Goal: Task Accomplishment & Management: Use online tool/utility

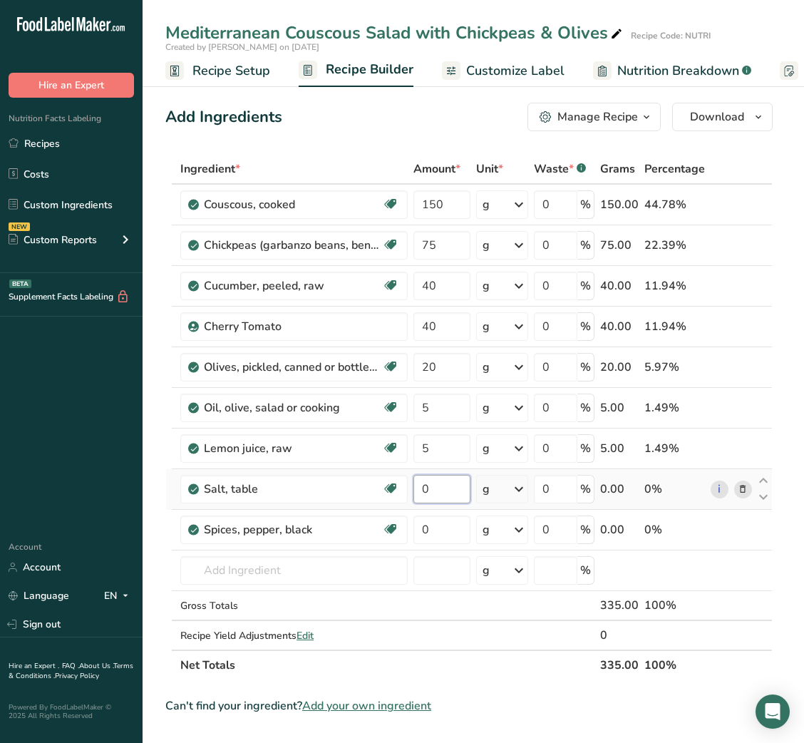
click at [426, 493] on input "0" at bounding box center [441, 489] width 56 height 29
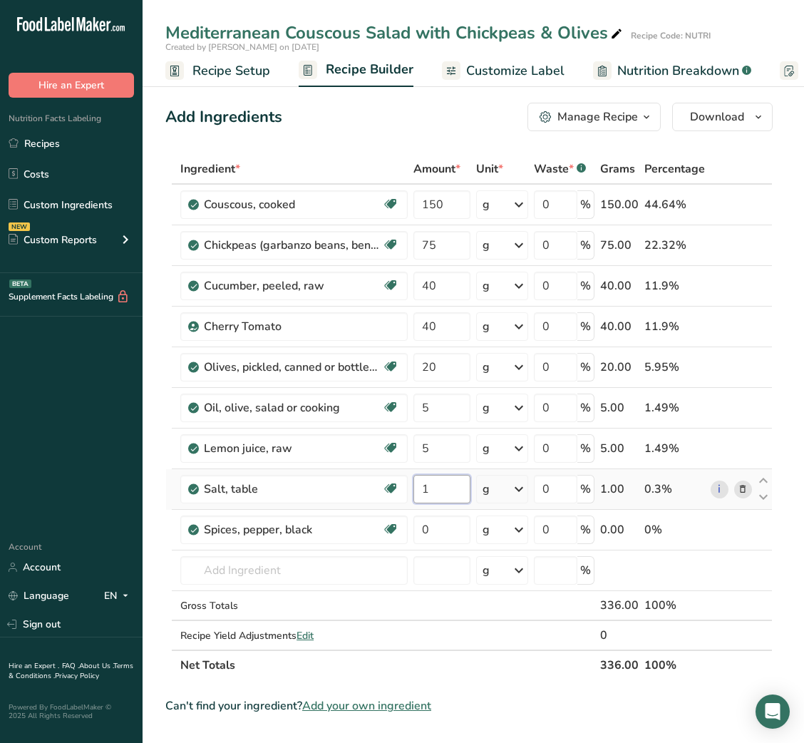
type input "1"
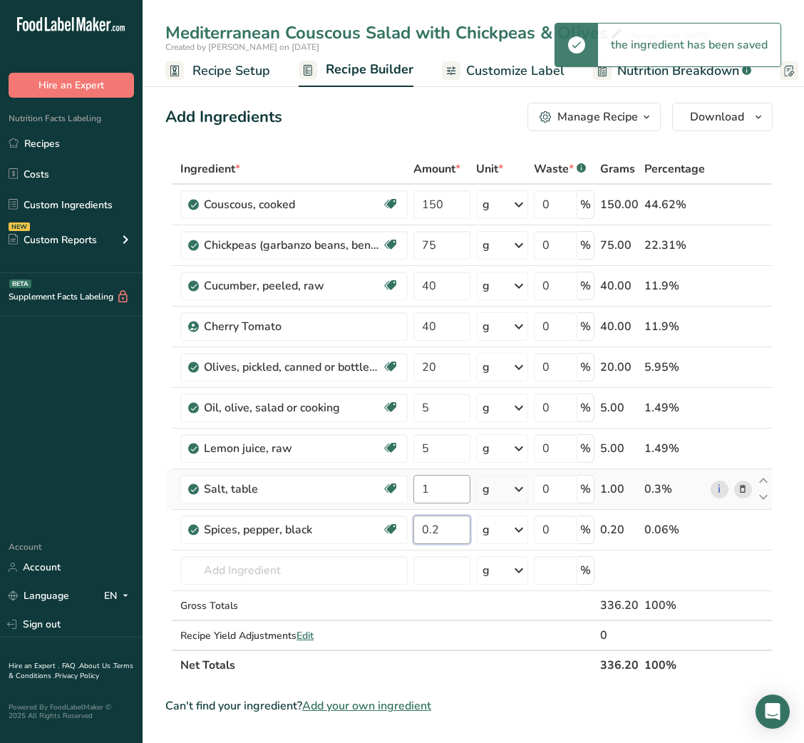
type input "0.2"
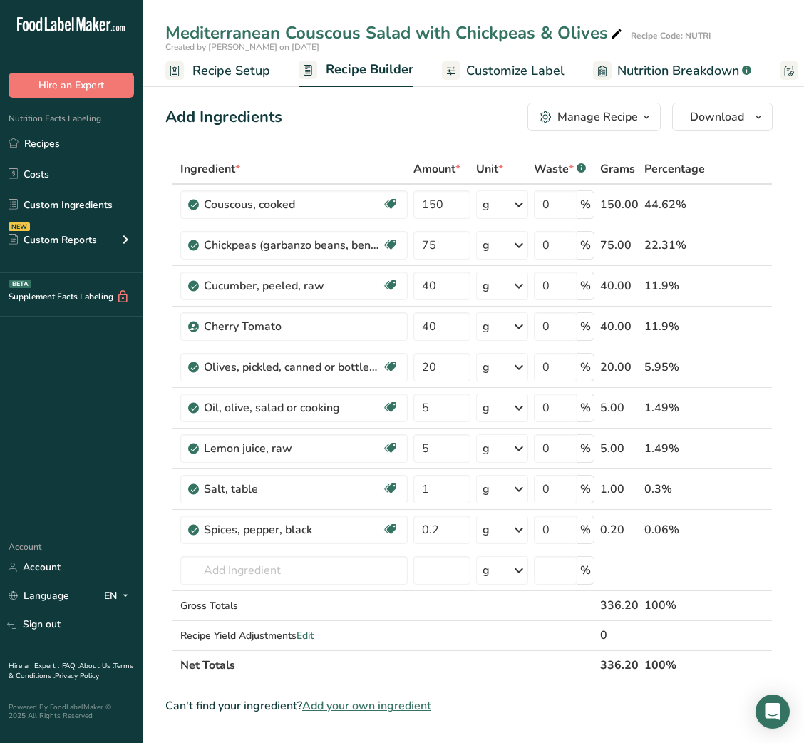
click at [527, 72] on span "Customize Label" at bounding box center [515, 70] width 98 height 19
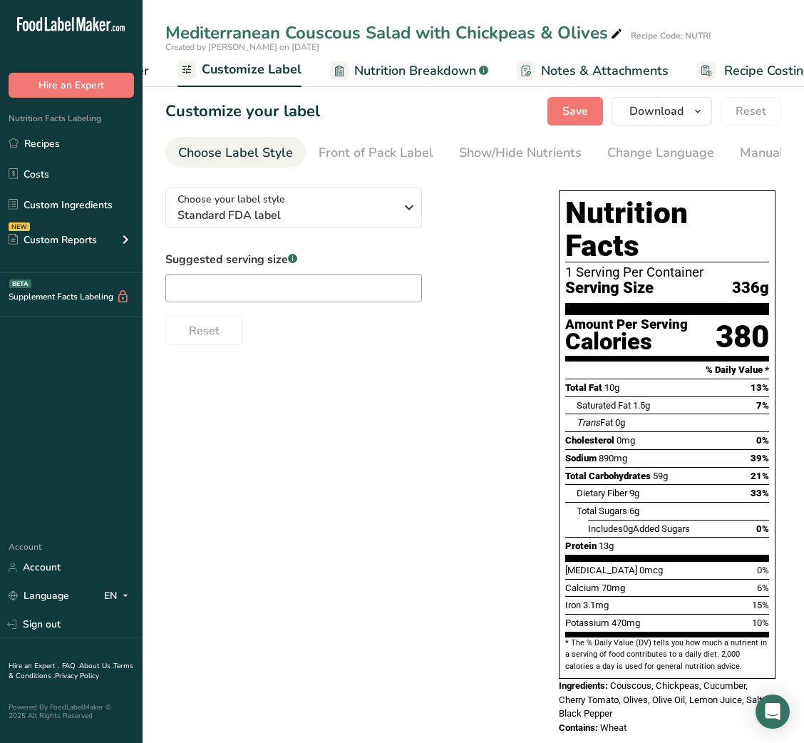
scroll to position [0, 277]
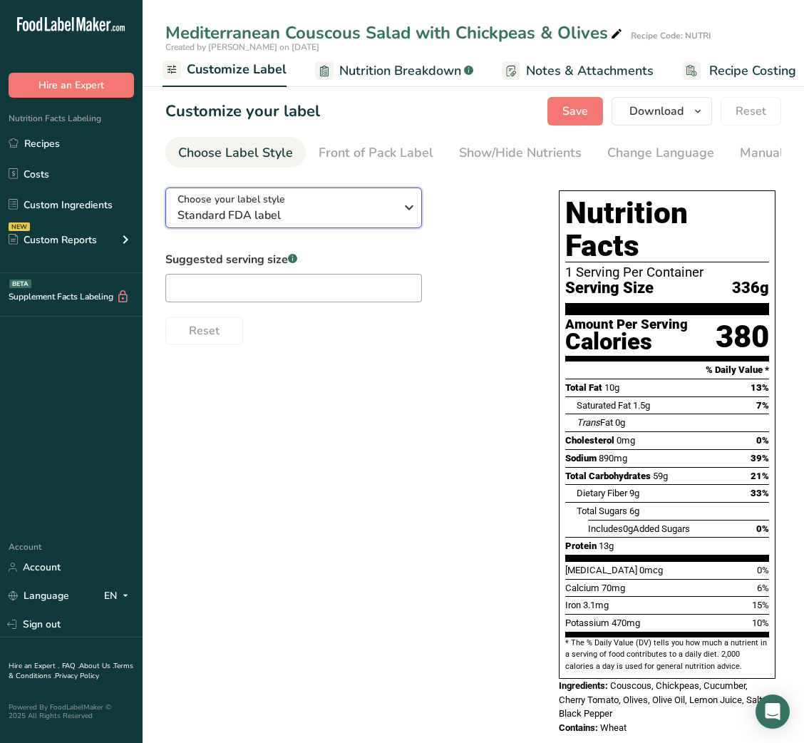
click at [331, 220] on span "Standard FDA label" at bounding box center [285, 215] width 217 height 17
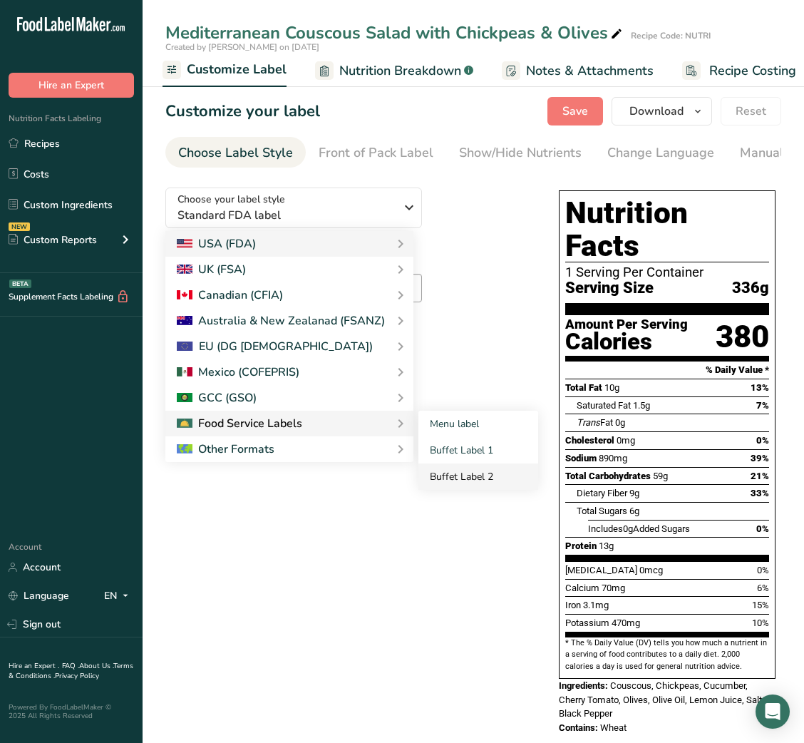
click at [448, 473] on link "Buffet Label 2" at bounding box center [478, 476] width 120 height 26
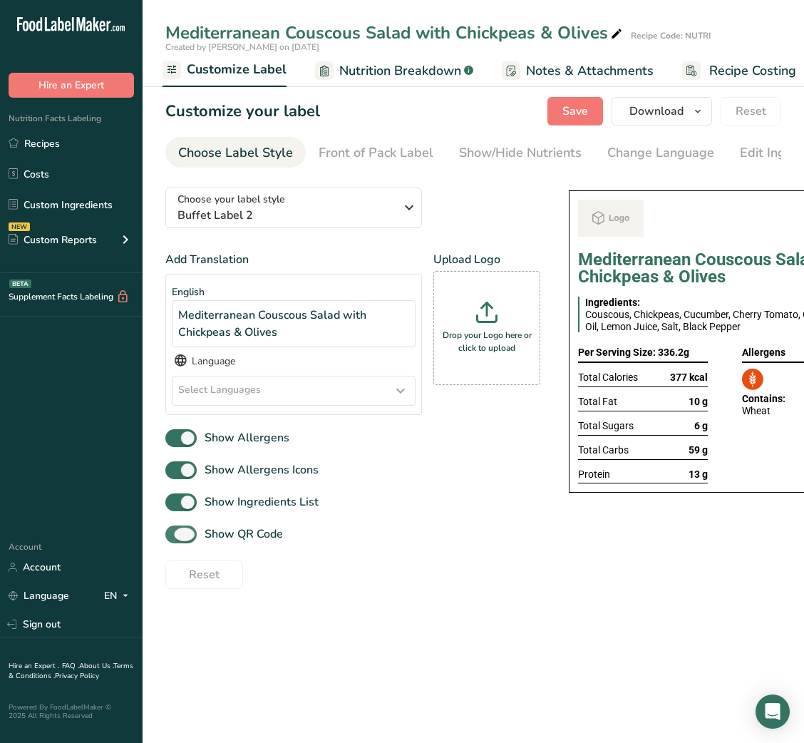
click at [217, 537] on span "Show QR Code" at bounding box center [240, 533] width 86 height 17
click at [175, 537] on input "Show QR Code" at bounding box center [169, 533] width 9 height 9
checkbox input "false"
click at [519, 151] on div "Show/Hide Nutrients" at bounding box center [520, 152] width 123 height 19
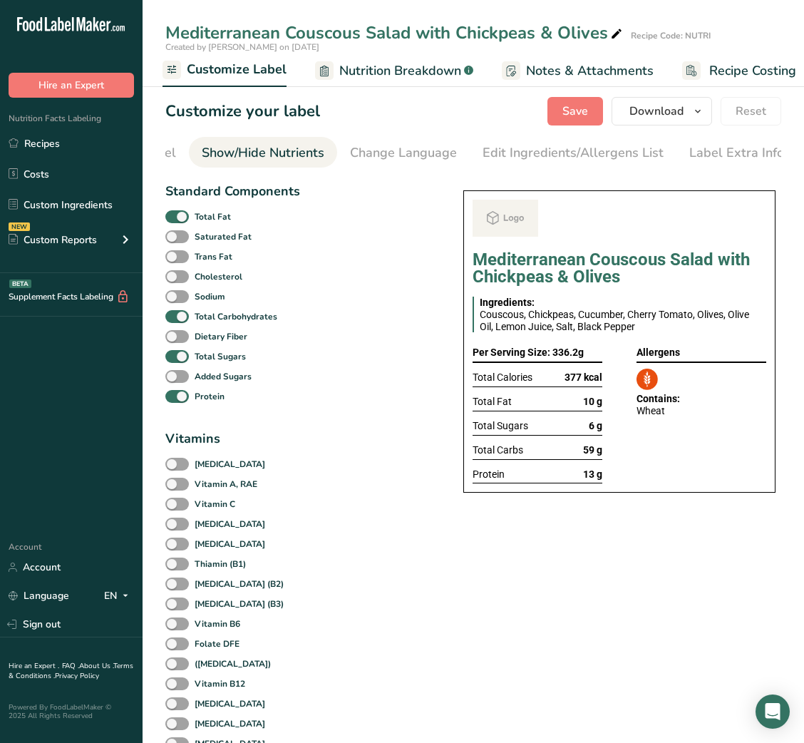
scroll to position [0, 260]
click at [212, 214] on b "Total Fat" at bounding box center [213, 216] width 36 height 13
click at [175, 214] on input "Total Fat" at bounding box center [169, 216] width 9 height 9
checkbox input "false"
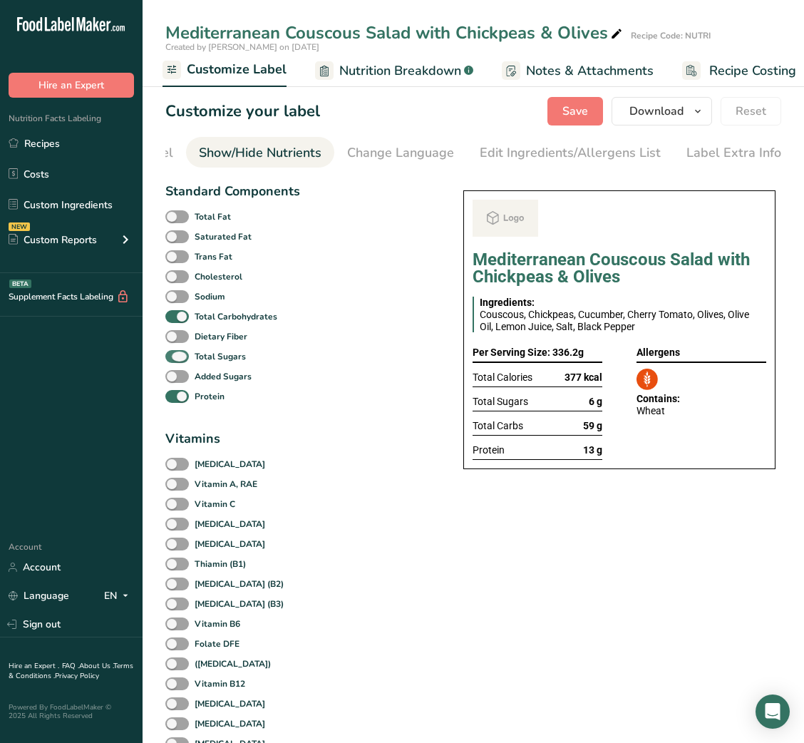
click at [182, 363] on span at bounding box center [177, 357] width 24 height 14
click at [175, 361] on input "Total Sugars" at bounding box center [169, 355] width 9 height 9
checkbox input "false"
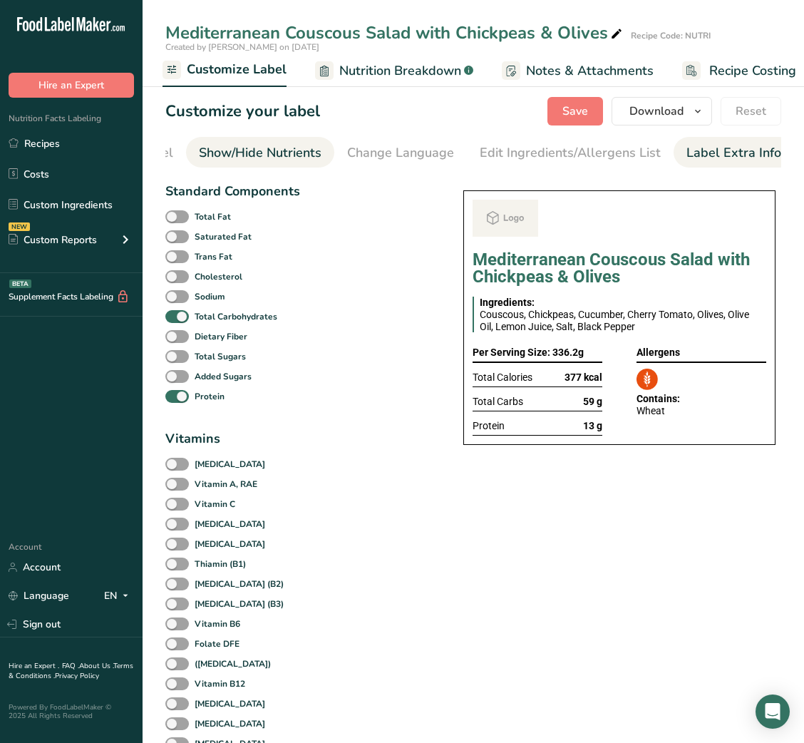
click at [767, 158] on div "Label Extra Info" at bounding box center [733, 152] width 95 height 19
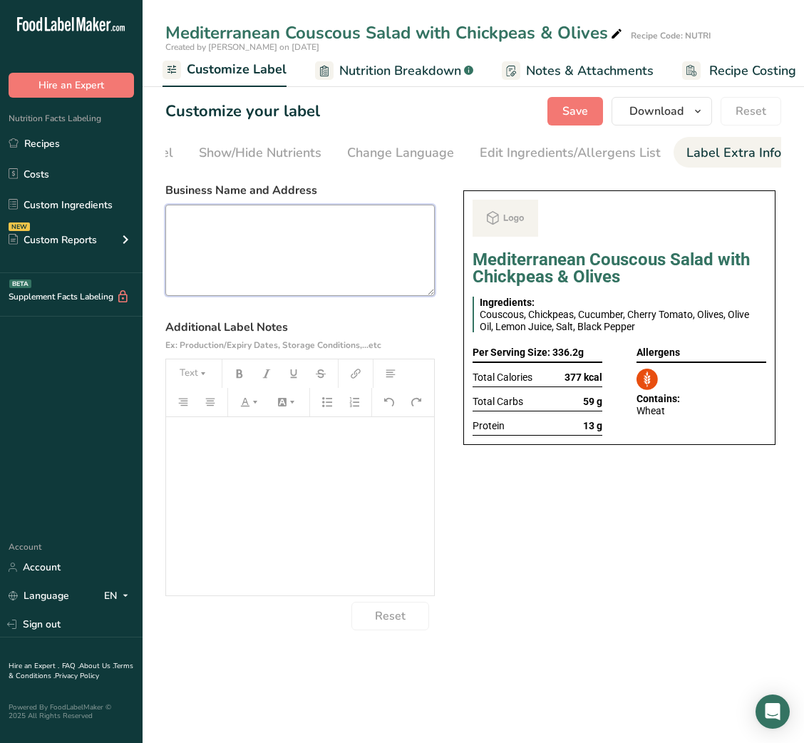
click at [347, 261] on textarea at bounding box center [299, 250] width 269 height 91
click at [212, 238] on textarea at bounding box center [299, 250] width 269 height 91
paste textarea "USE BY: [DATE] KEEP REFRIGERATED BELOW 5 DEGREE REHEAT BEFORE EATING DINNER"
click at [195, 276] on textarea "USE BY: [DATE] KEEP REFRIGERATED BELOW 5 DEGREE REHEAT BEFORE EATING DINNER" at bounding box center [299, 250] width 269 height 91
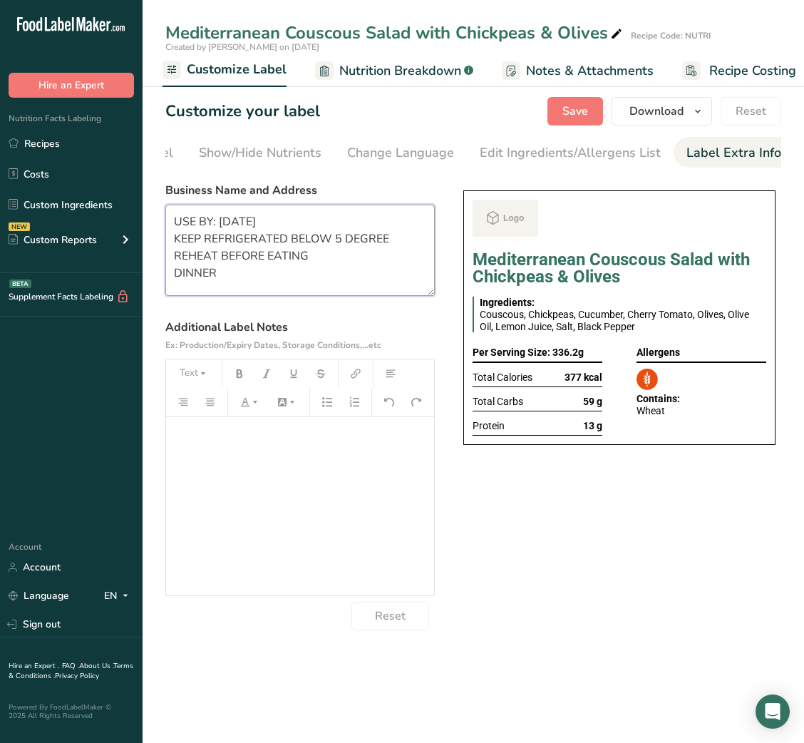
click at [195, 276] on textarea "USE BY: [DATE] KEEP REFRIGERATED BELOW 5 DEGREE REHEAT BEFORE EATING DINNER" at bounding box center [299, 250] width 269 height 91
click at [195, 276] on textarea "USE BY: [DATE] KEEP REFRIGERATED BELOW 5 DEGREE REHEAT BEFORE EATING lunch" at bounding box center [299, 250] width 269 height 91
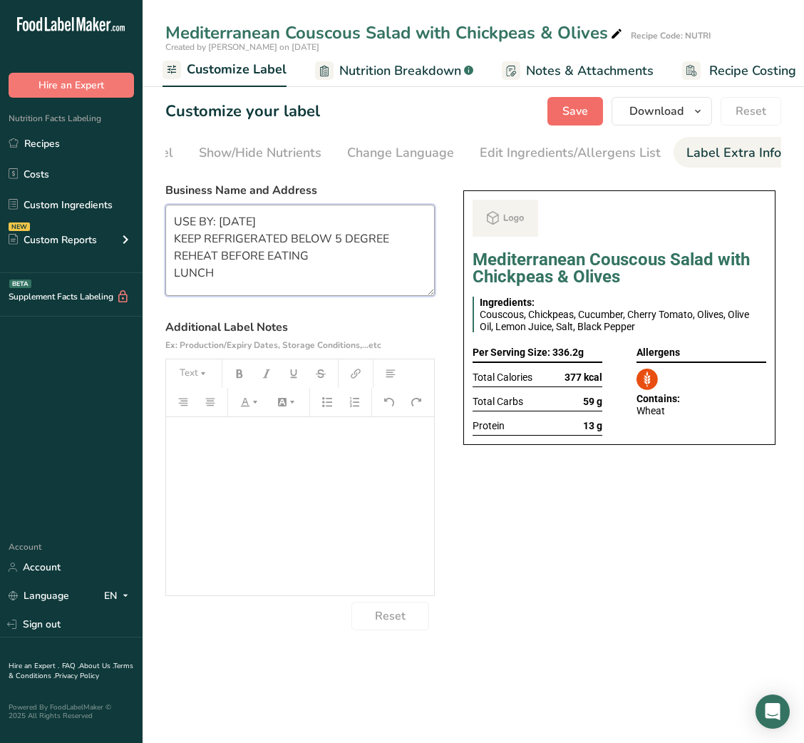
type textarea "USE BY: [DATE] KEEP REFRIGERATED BELOW 5 DEGREE REHEAT BEFORE EATING LUNCH"
click at [574, 124] on button "Save" at bounding box center [575, 111] width 56 height 29
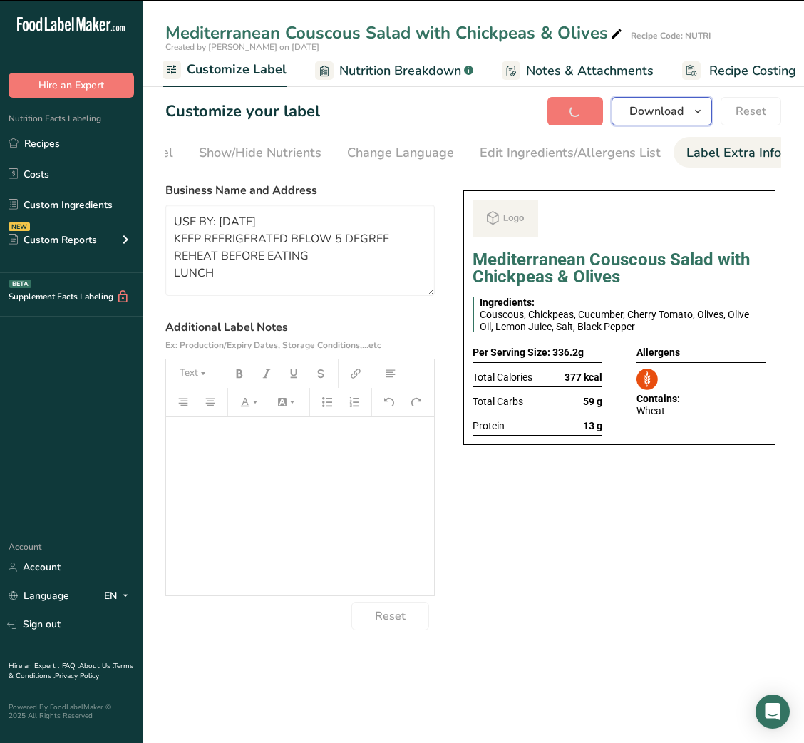
drag, startPoint x: 692, startPoint y: 118, endPoint x: 666, endPoint y: 143, distance: 36.3
click at [692, 118] on icon "button" at bounding box center [697, 112] width 11 height 18
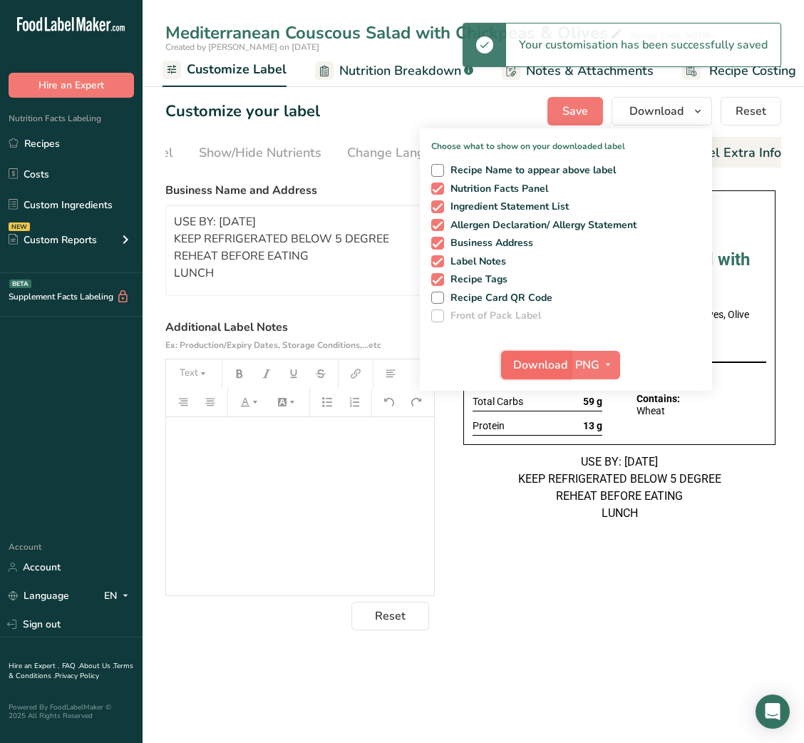
click at [558, 361] on span "Download" at bounding box center [540, 364] width 54 height 17
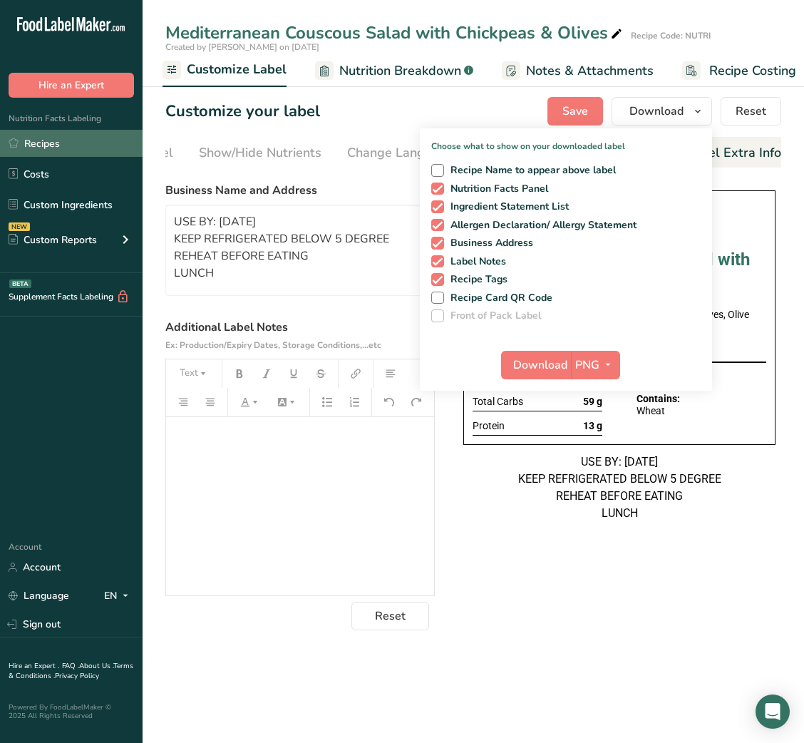
click at [65, 143] on link "Recipes" at bounding box center [71, 143] width 143 height 27
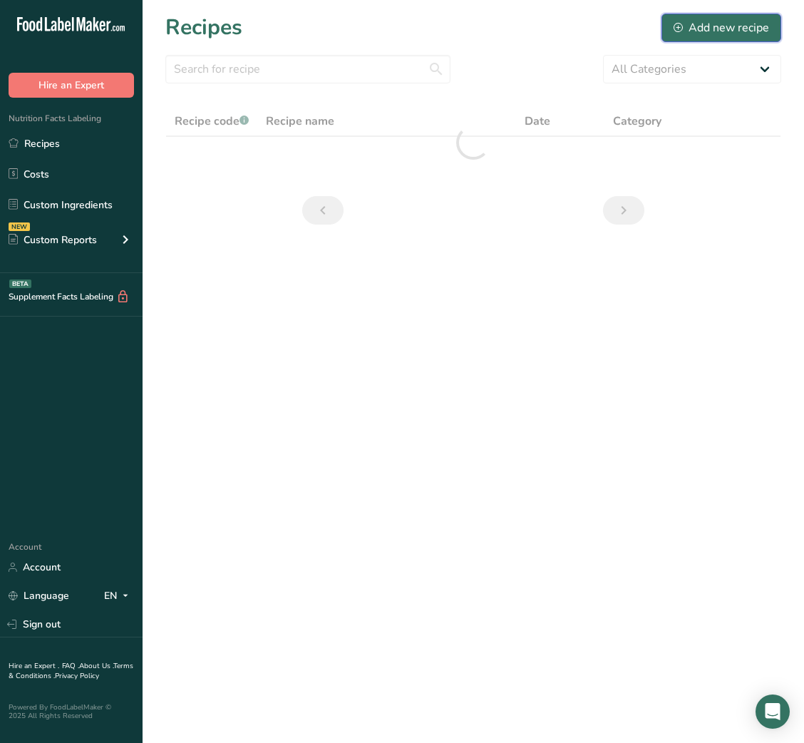
click at [712, 26] on div "Add new recipe" at bounding box center [720, 27] width 95 height 17
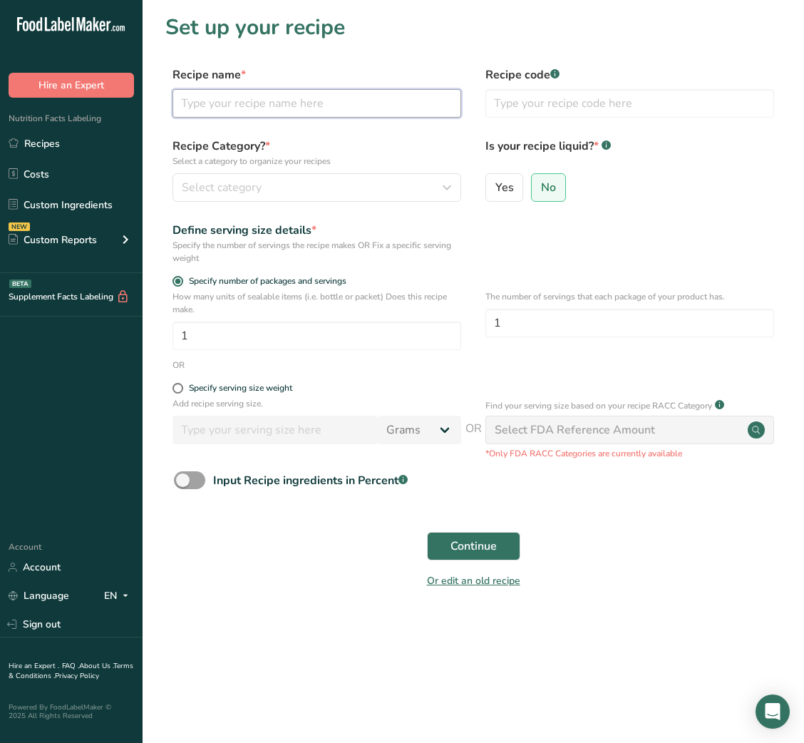
click at [296, 105] on input "text" at bounding box center [316, 103] width 289 height 29
paste input "Teriyaki Chicken with Brown Rice & Steamed Broccoli"
type input "Teriyaki Chicken with Brown Rice & Steamed Broccoli"
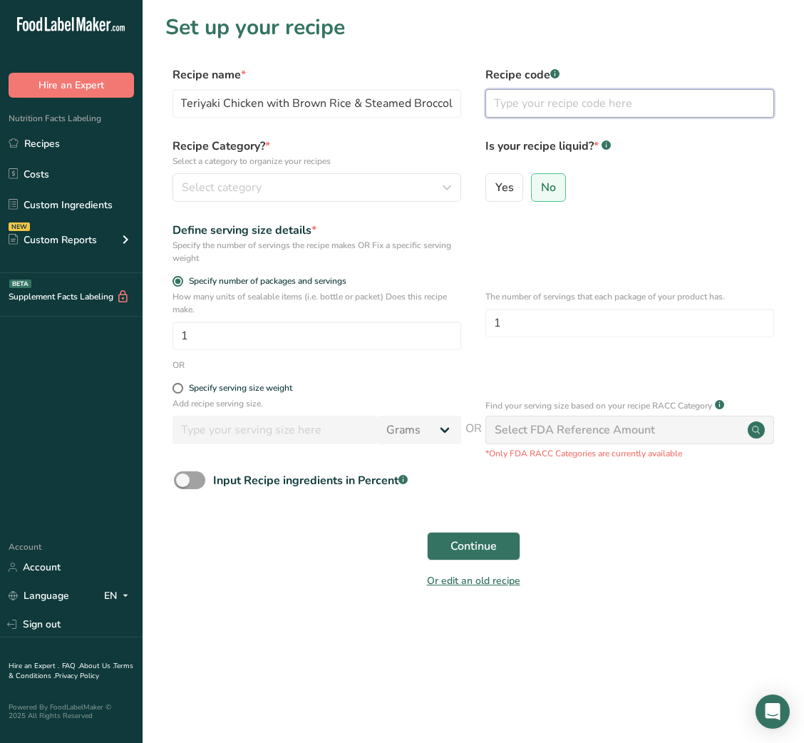
scroll to position [0, 0]
click at [565, 114] on input "text" at bounding box center [629, 103] width 289 height 29
type input "NUTRI"
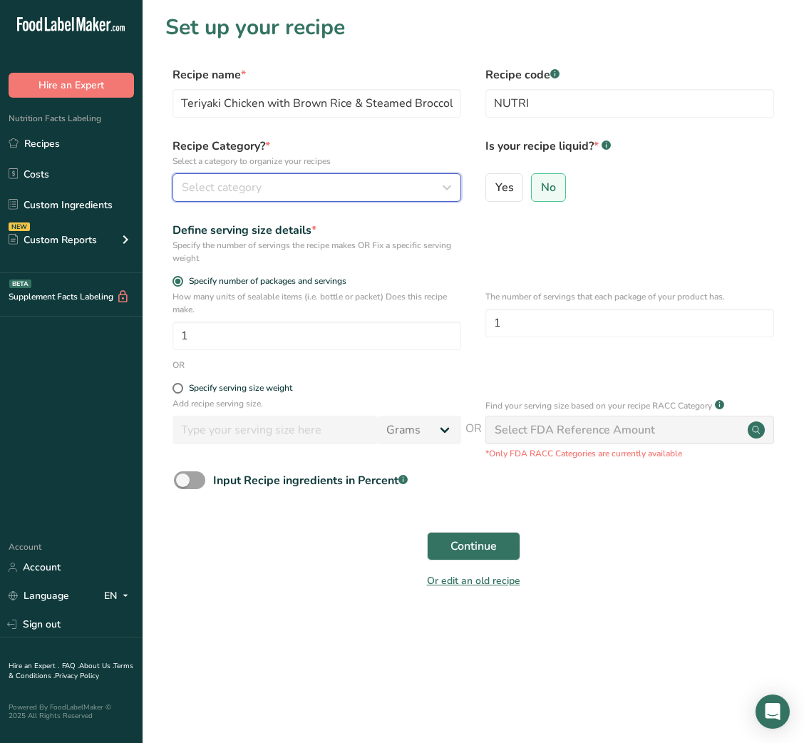
click at [433, 184] on div "Select category" at bounding box center [313, 187] width 262 height 17
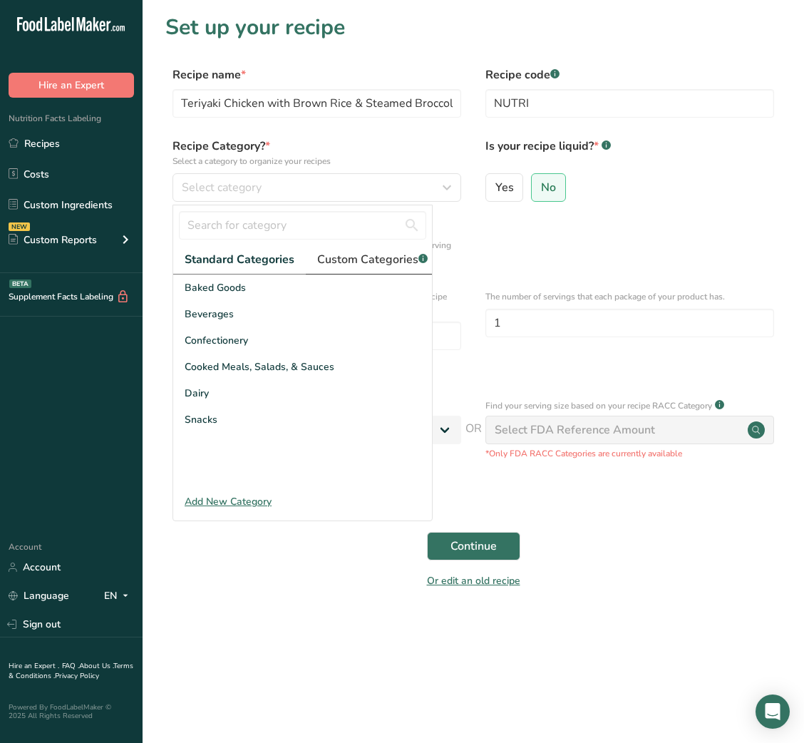
click at [343, 259] on span "Custom Categories .a-a{fill:#347362;}.b-a{fill:#fff;}" at bounding box center [372, 259] width 110 height 17
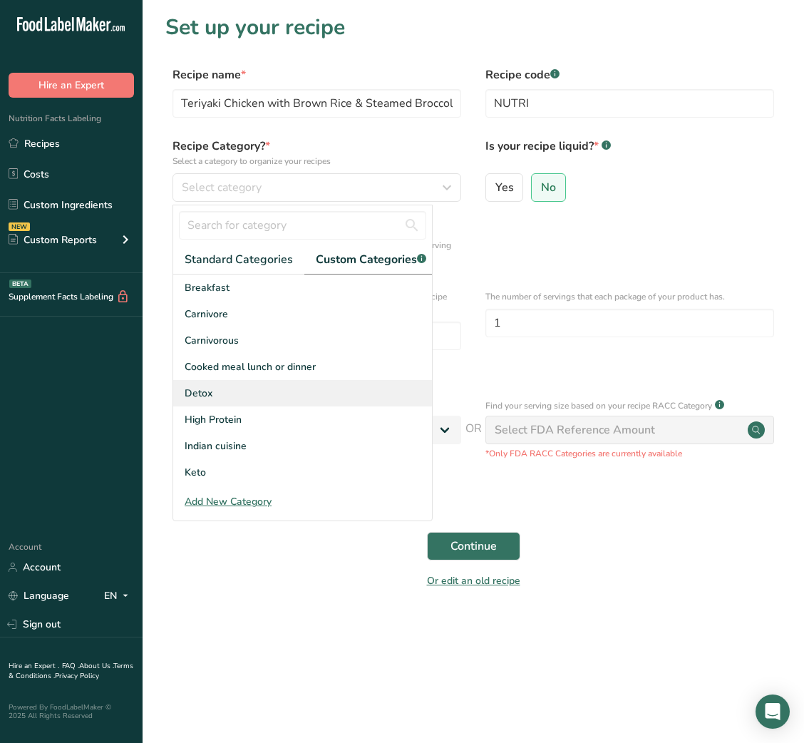
scroll to position [208, 0]
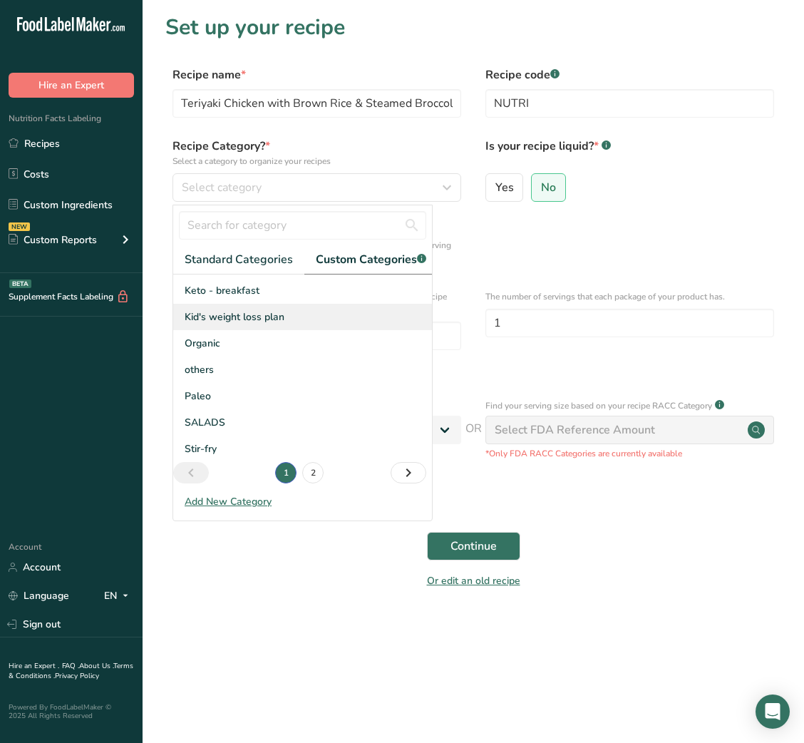
click at [236, 330] on div "Kid's weight loss plan" at bounding box center [302, 317] width 259 height 26
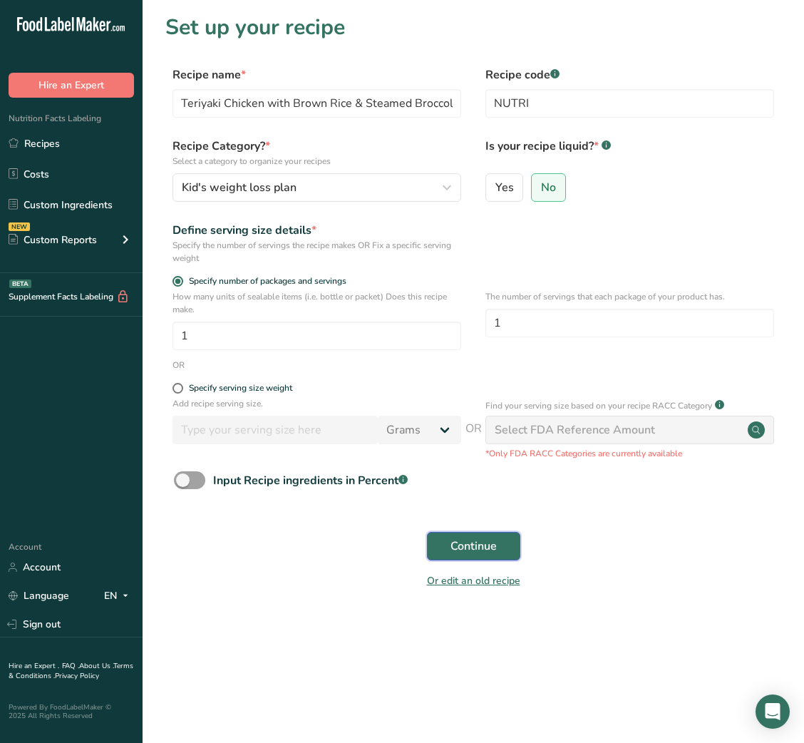
click at [495, 540] on span "Continue" at bounding box center [473, 545] width 46 height 17
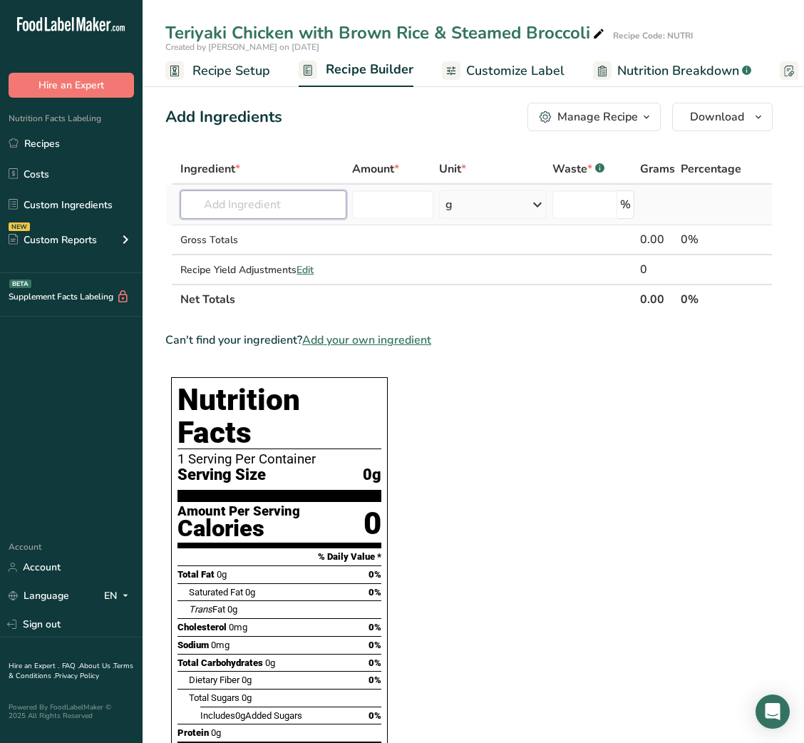
click at [307, 202] on input "text" at bounding box center [263, 204] width 166 height 29
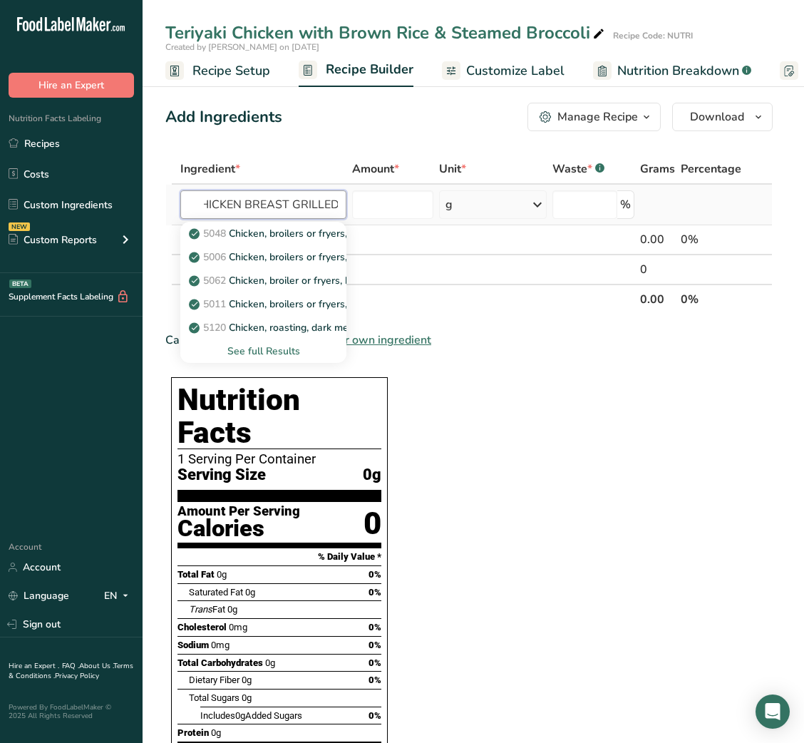
scroll to position [0, 14]
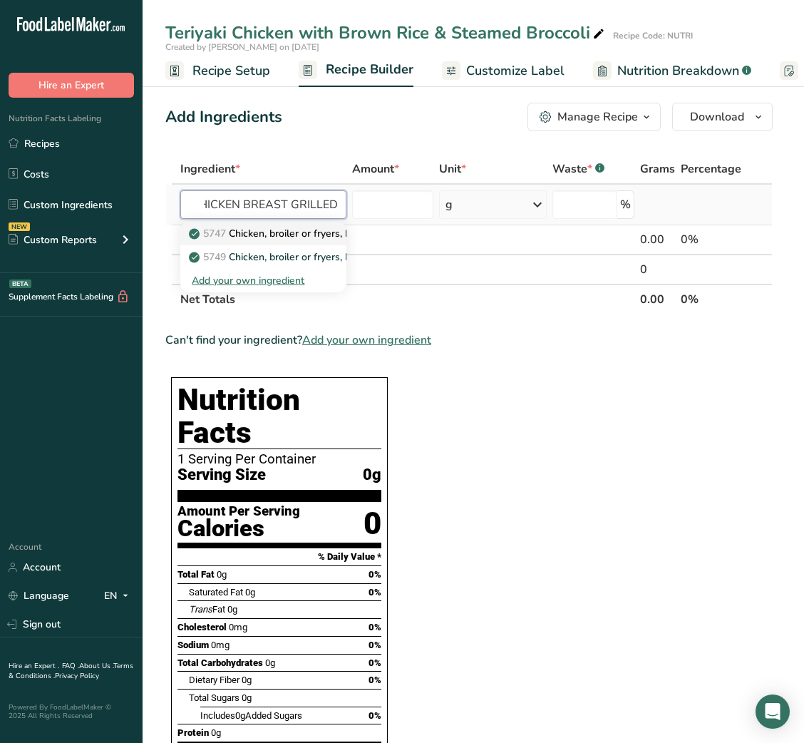
type input "CHICKEN BREAST GRILLED"
click at [297, 243] on link "5747 Chicken, broiler or fryers, breast, skinless, boneless, meat only, cooked,…" at bounding box center [263, 234] width 166 height 24
type input "Chicken, broiler or fryers, breast, skinless, boneless, meat only, cooked, gril…"
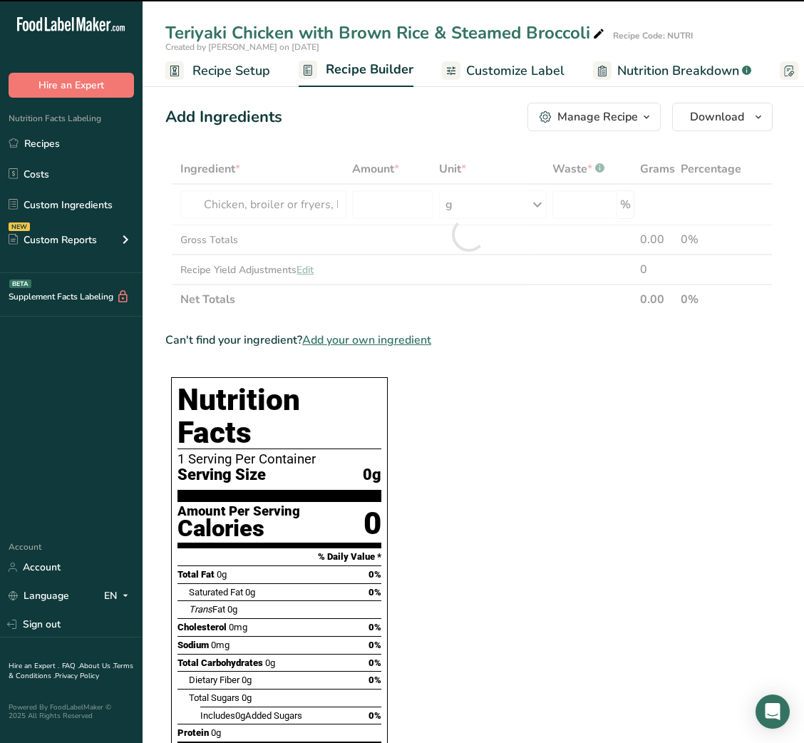
type input "0"
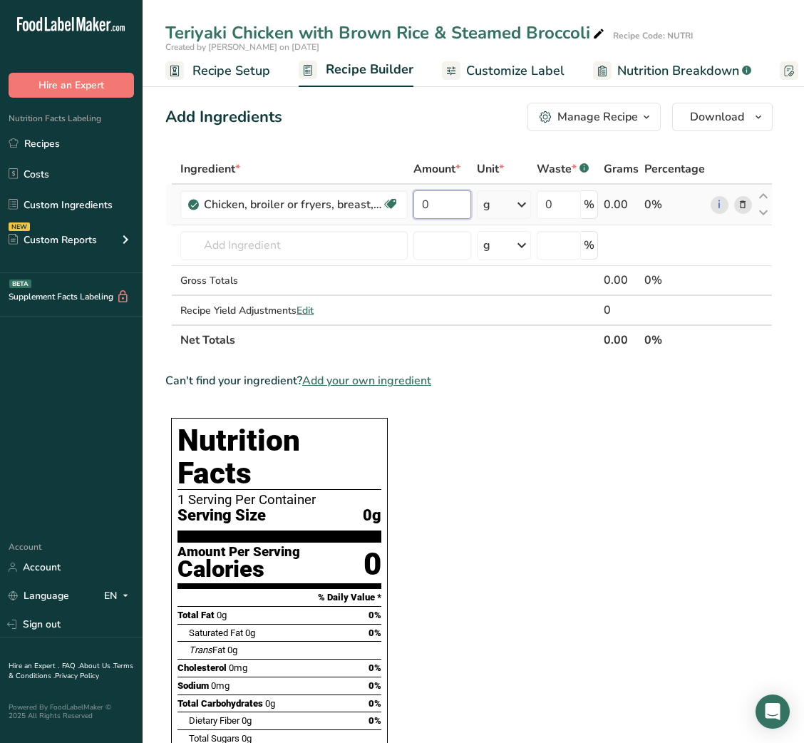
click at [422, 207] on input "0" at bounding box center [442, 204] width 58 height 29
type input "100"
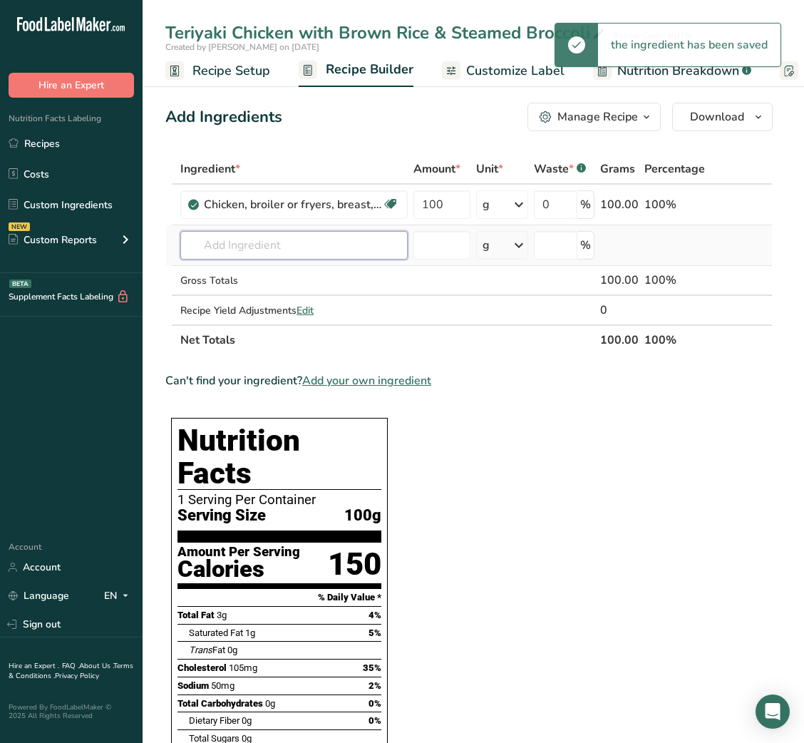
click at [315, 244] on input "text" at bounding box center [293, 245] width 227 height 29
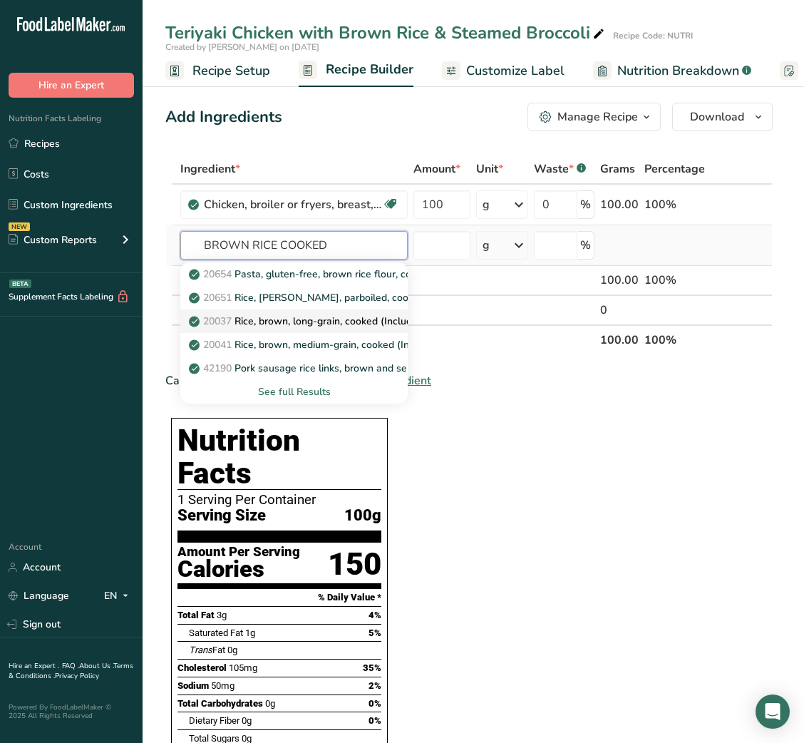
type input "BROWN RICE COOKED"
click at [314, 316] on p "20037 Rice, brown, long-grain, cooked (Includes foods for USDA's Food Distribut…" at bounding box center [412, 321] width 440 height 15
type input "Rice, brown, long-grain, cooked (Includes foods for USDA's Food Distribution Pr…"
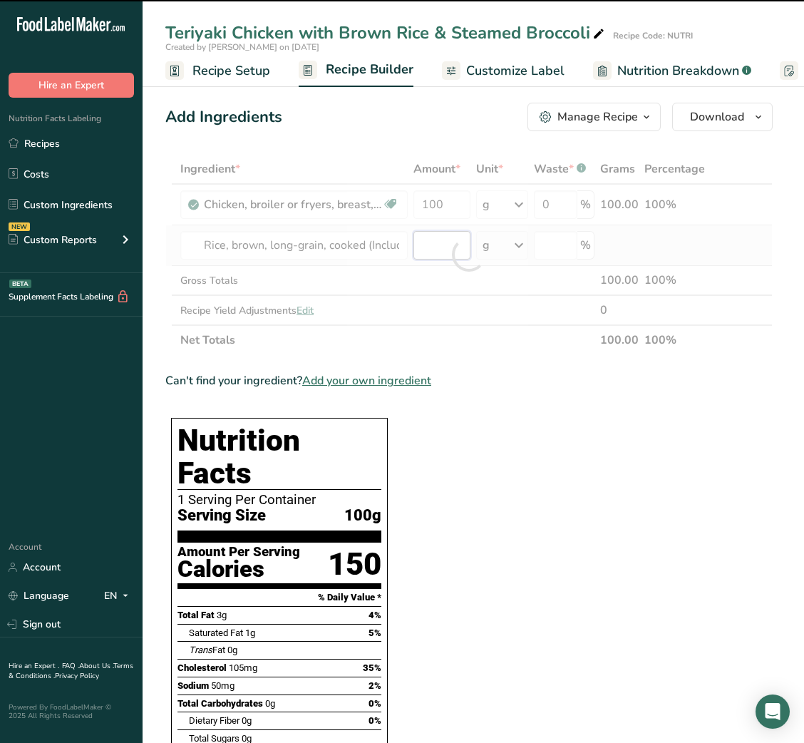
type input "0"
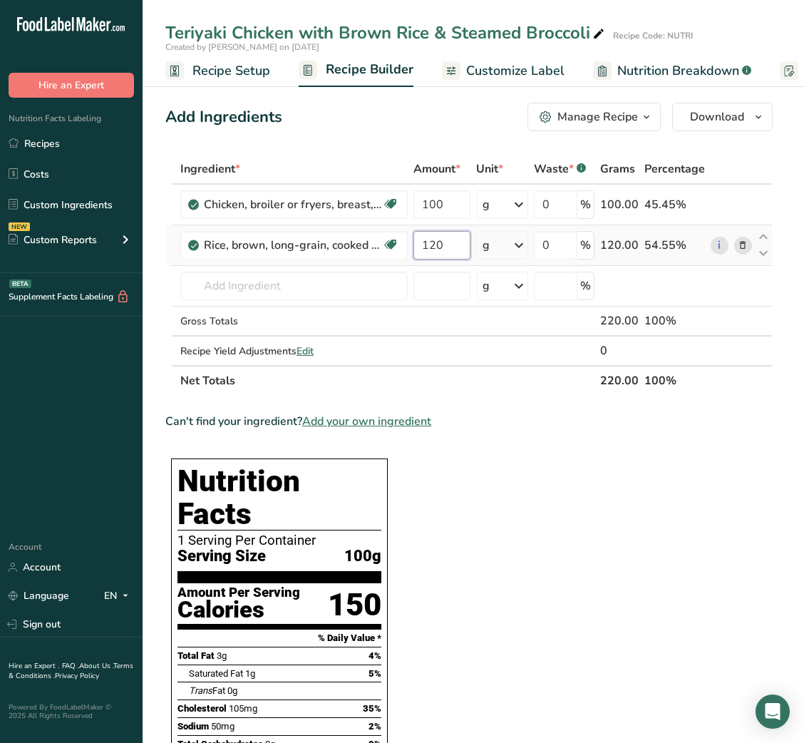
type input "120"
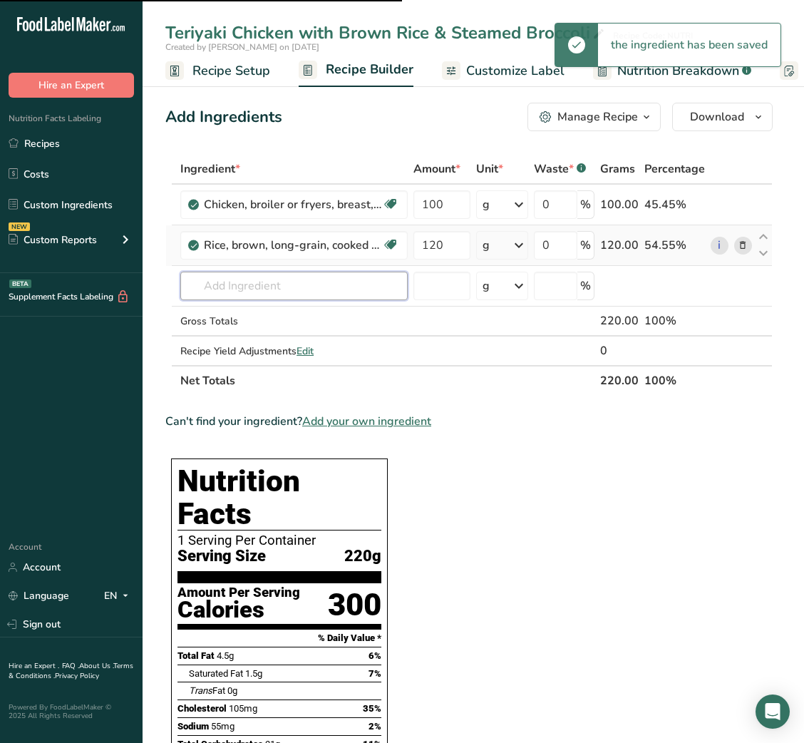
type input "B"
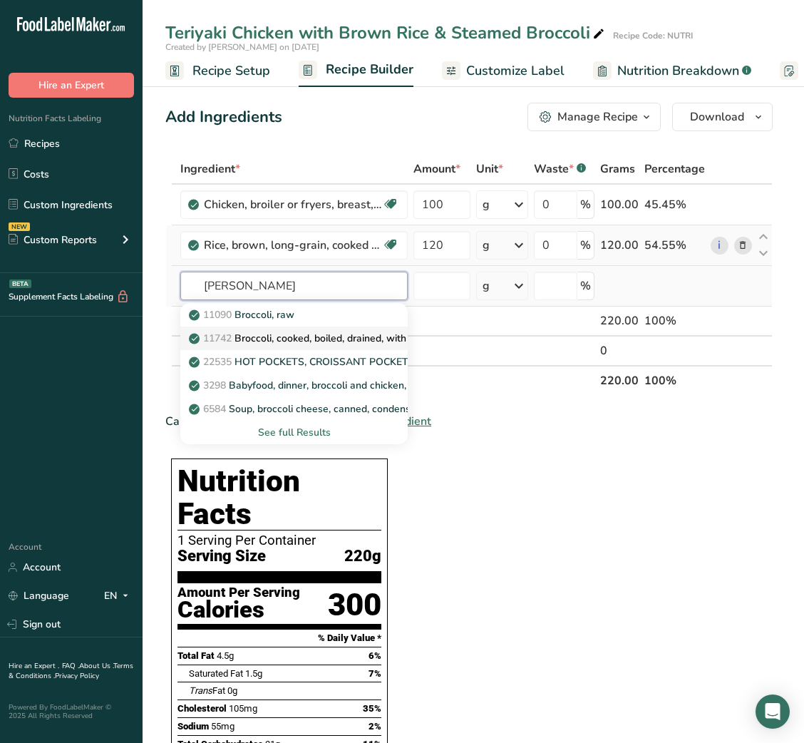
type input "[PERSON_NAME]"
click at [314, 329] on link "11742 Broccoli, cooked, boiled, drained, with salt" at bounding box center [293, 338] width 227 height 24
type input "Broccoli, cooked, boiled, drained, with salt"
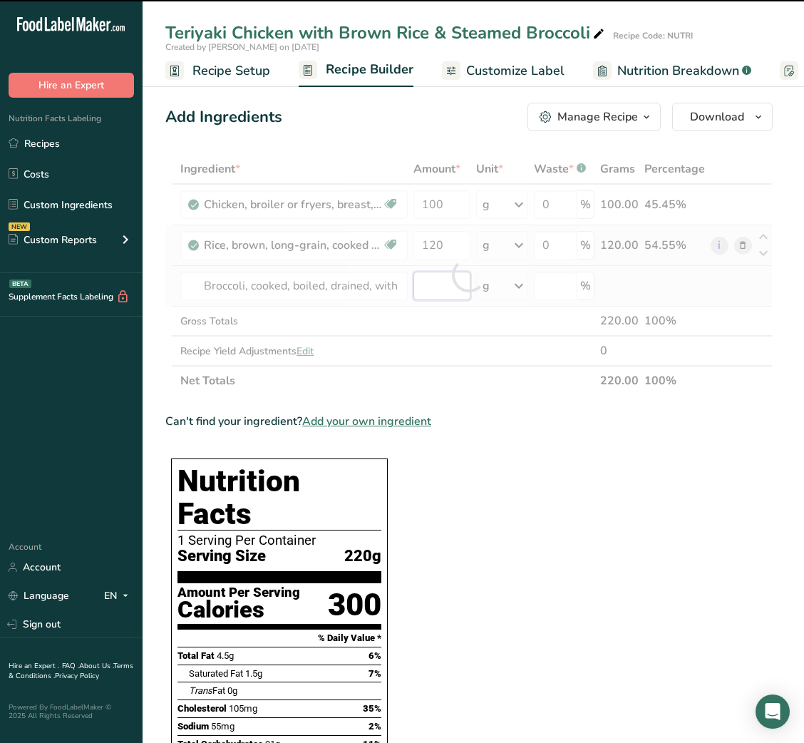
type input "0"
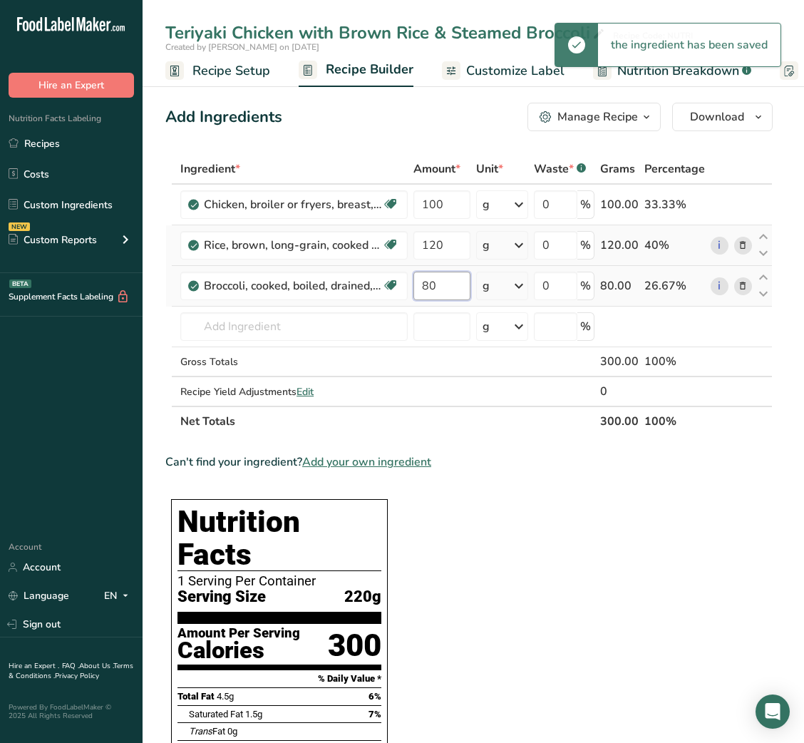
type input "80"
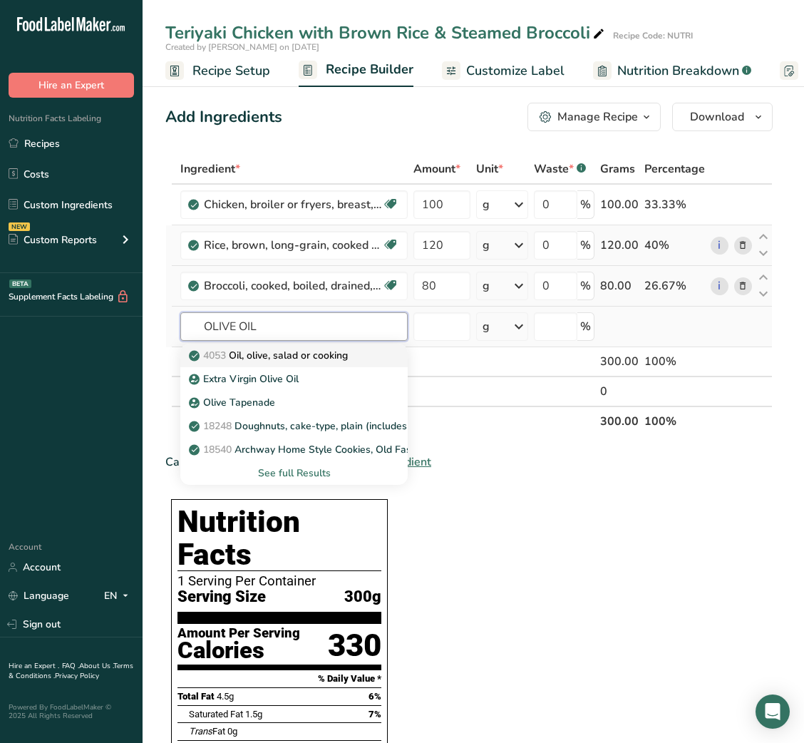
type input "OLIVE OIL"
click at [272, 361] on p "4053 Oil, olive, salad or cooking" at bounding box center [270, 355] width 156 height 15
type input "Oil, olive, salad or cooking"
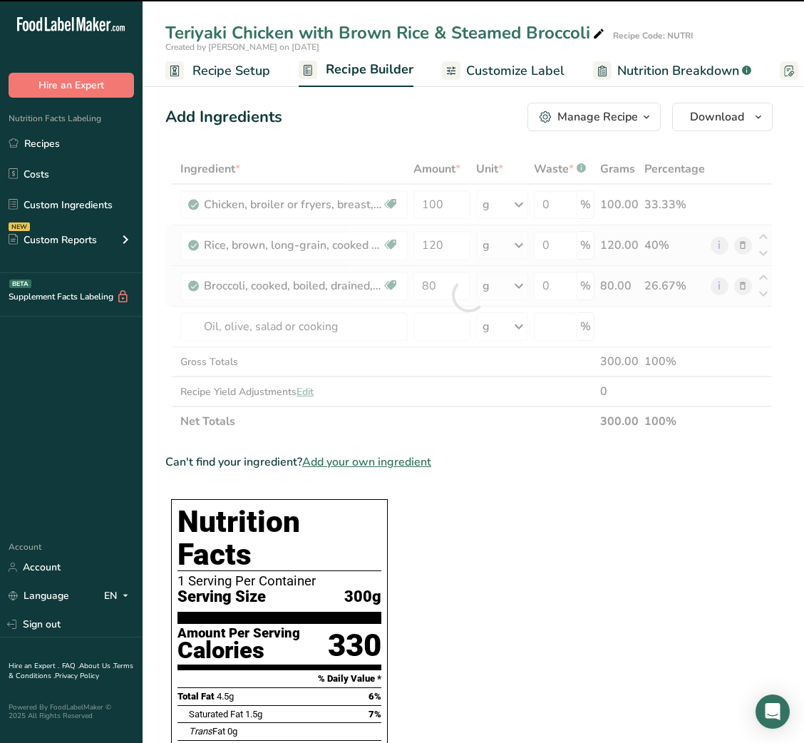
type input "0"
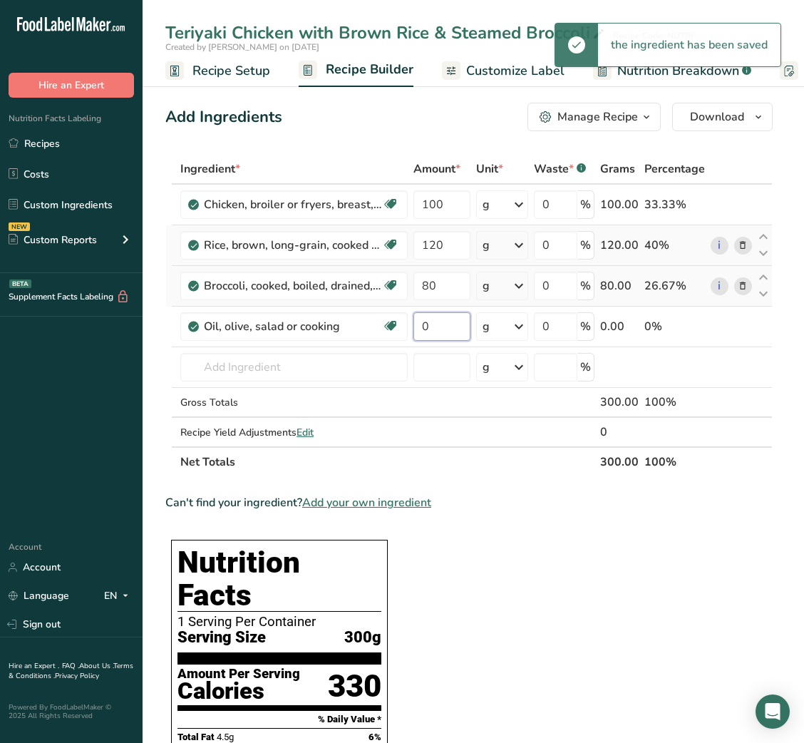
click at [425, 333] on input "0" at bounding box center [441, 326] width 56 height 29
type input "5"
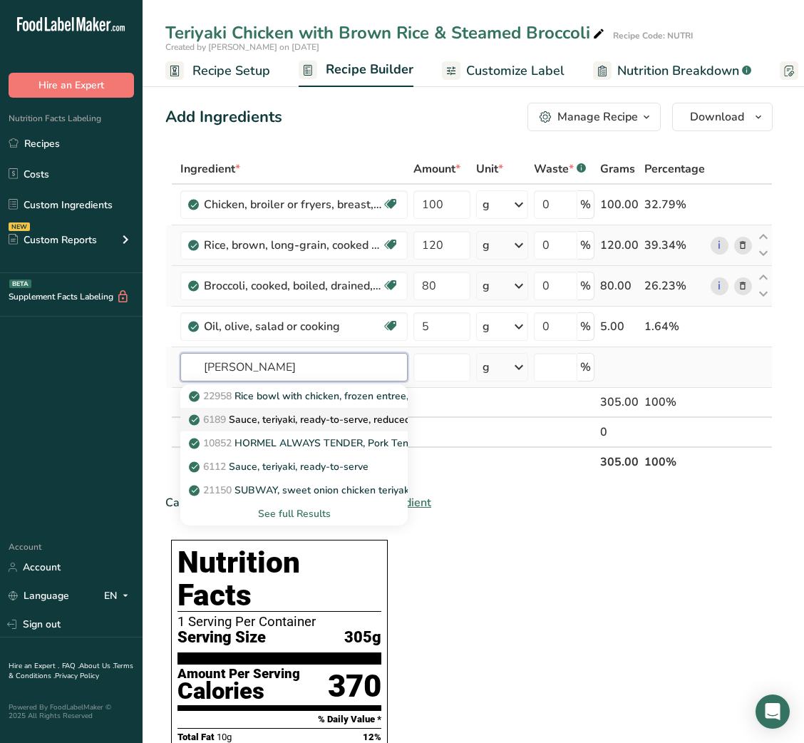
type input "[PERSON_NAME]"
click at [351, 418] on p "6189 Sauce, teriyaki, ready-to-serve, reduced sodium" at bounding box center [319, 419] width 254 height 15
type input "Sauce, teriyaki, ready-to-serve, reduced sodium"
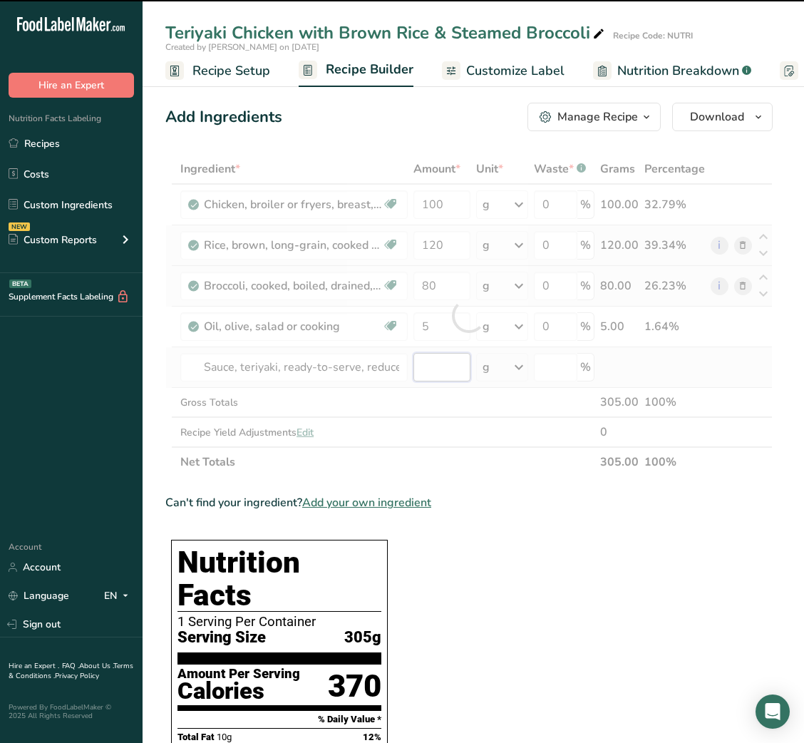
type input "0"
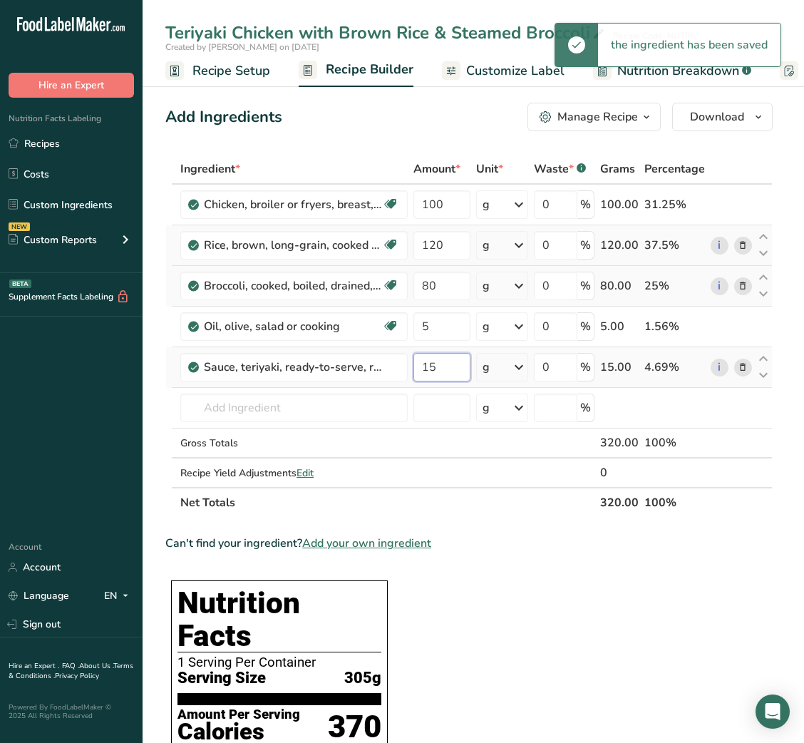
type input "15"
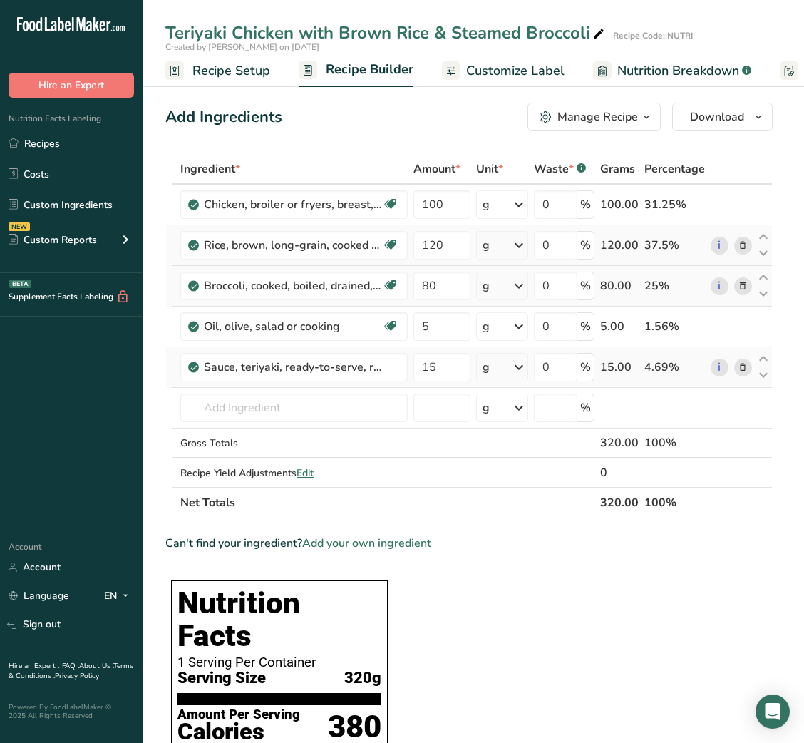
click at [531, 62] on span "Customize Label" at bounding box center [515, 70] width 98 height 19
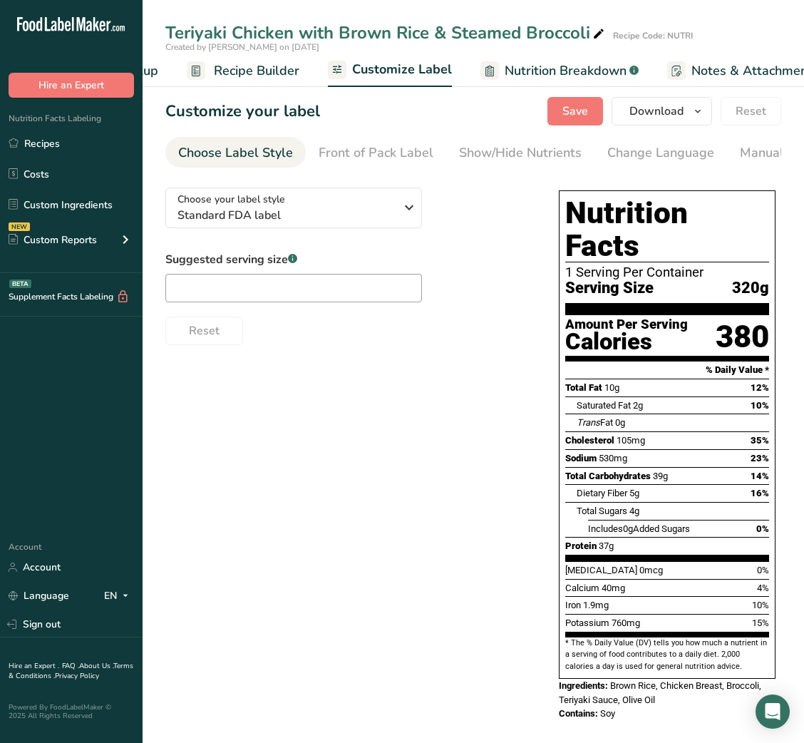
scroll to position [0, 277]
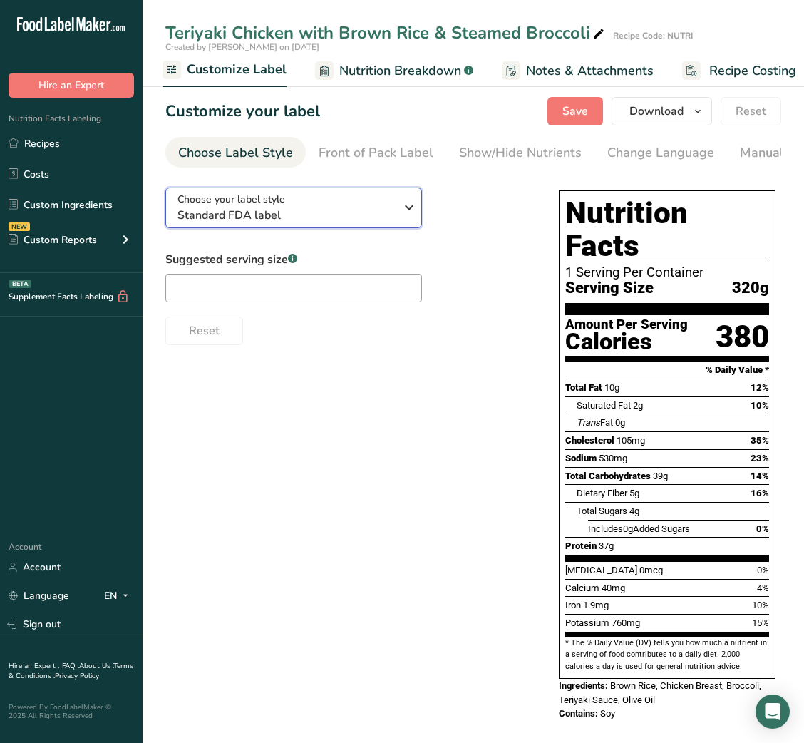
click at [373, 207] on div "Choose your label style Standard FDA label" at bounding box center [285, 208] width 217 height 32
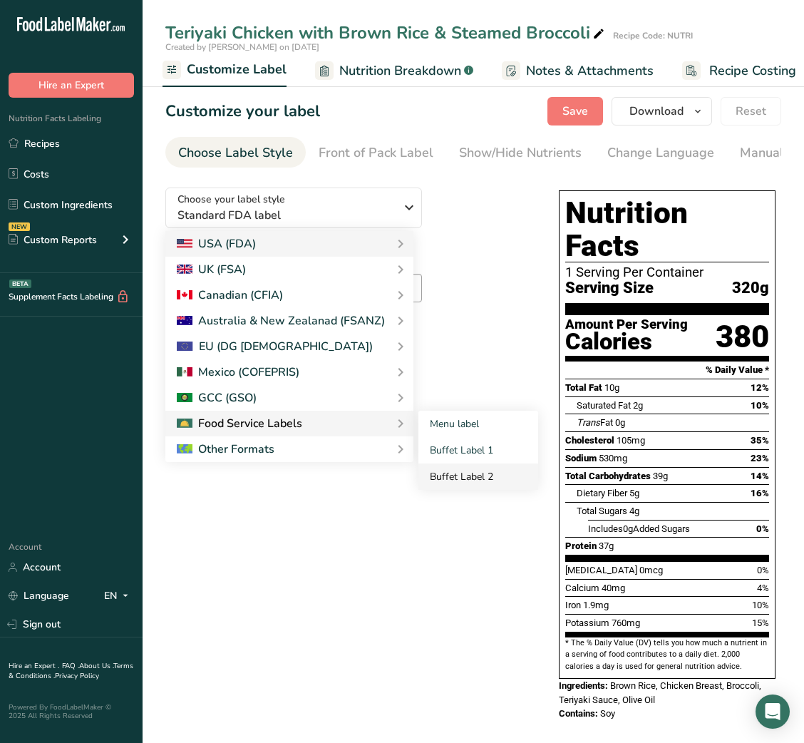
click at [485, 468] on link "Buffet Label 2" at bounding box center [478, 476] width 120 height 26
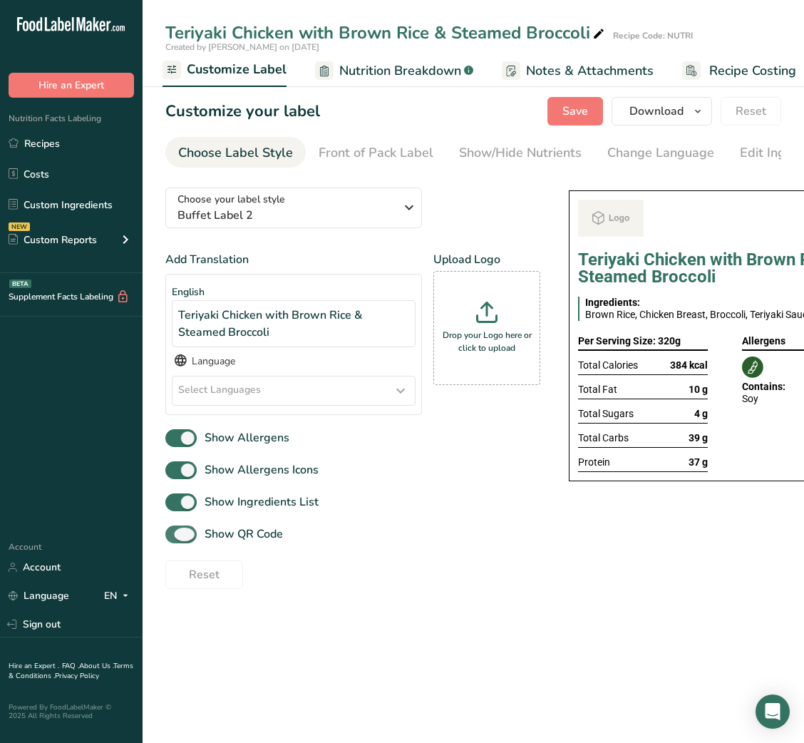
click at [254, 538] on span "Show QR Code" at bounding box center [240, 533] width 86 height 17
click at [175, 538] on input "Show QR Code" at bounding box center [169, 533] width 9 height 9
checkbox input "false"
click at [549, 161] on div "Show/Hide Nutrients" at bounding box center [520, 152] width 123 height 19
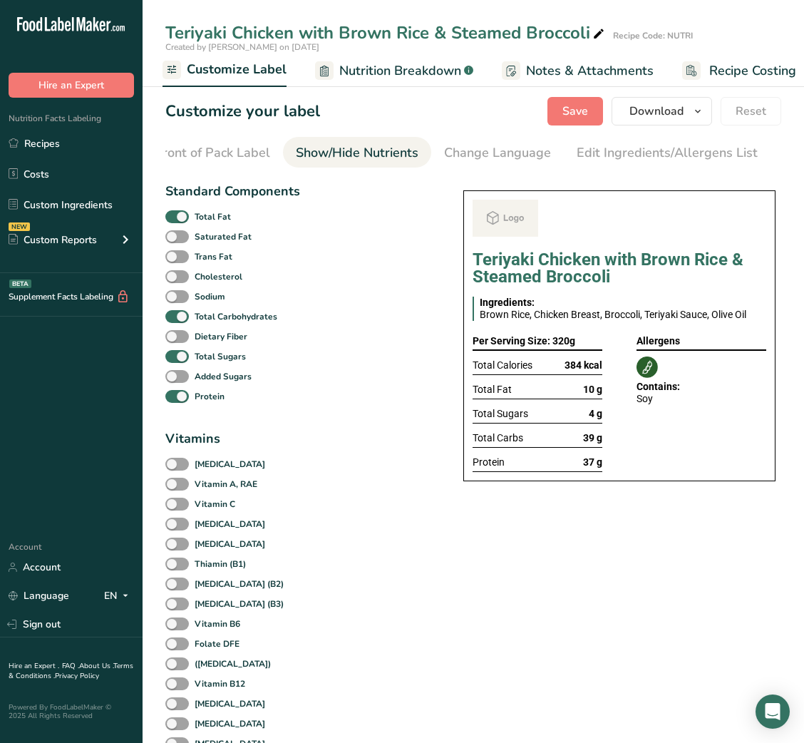
scroll to position [0, 260]
click at [186, 227] on div "Total Fat" at bounding box center [232, 217] width 134 height 20
click at [183, 224] on span at bounding box center [177, 217] width 24 height 14
click at [175, 221] on input "Total Fat" at bounding box center [169, 216] width 9 height 9
checkbox input "false"
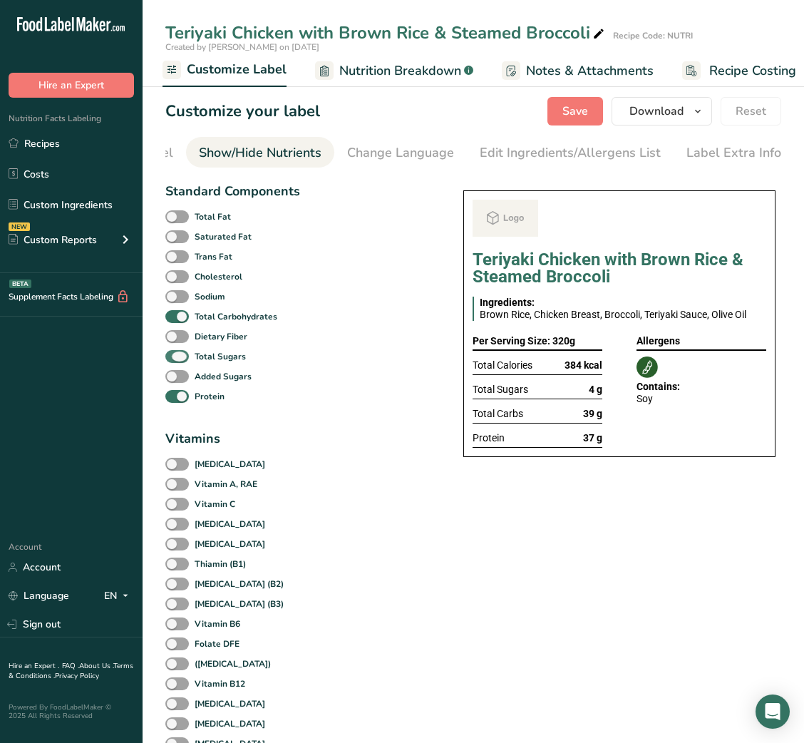
click at [190, 361] on span "Total Sugars" at bounding box center [217, 356] width 57 height 13
click at [175, 361] on input "Total Sugars" at bounding box center [169, 355] width 9 height 9
checkbox input "false"
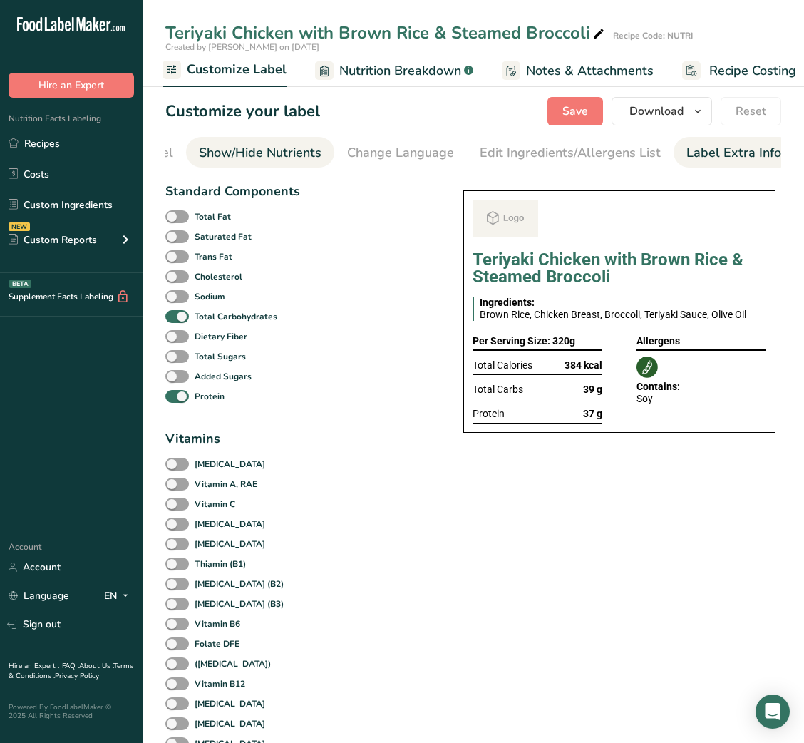
click at [718, 143] on div "Label Extra Info" at bounding box center [733, 152] width 95 height 19
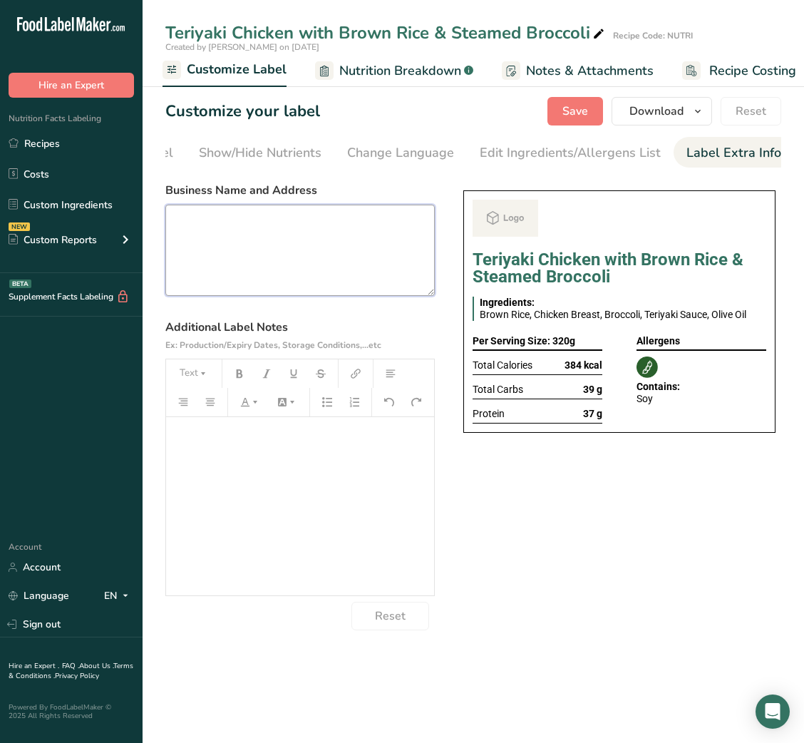
click at [393, 247] on textarea at bounding box center [299, 250] width 269 height 91
click at [314, 242] on textarea at bounding box center [299, 250] width 269 height 91
paste textarea "USE BY: [DATE] KEEP REFRIGERATED BELOW 5 DEGREE REHEAT BEFORE EATING DINNER"
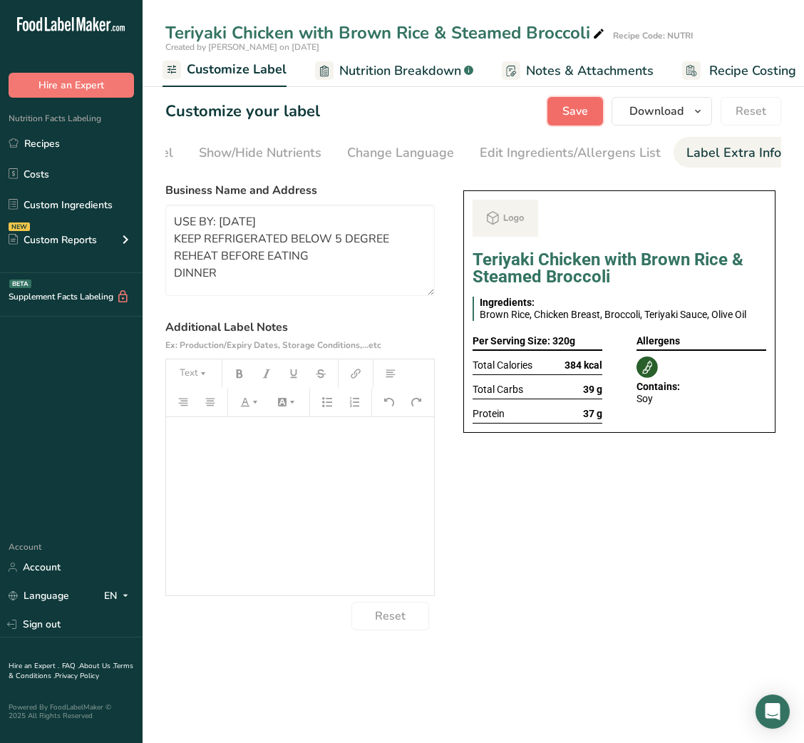
click at [575, 117] on span "Save" at bounding box center [575, 111] width 26 height 17
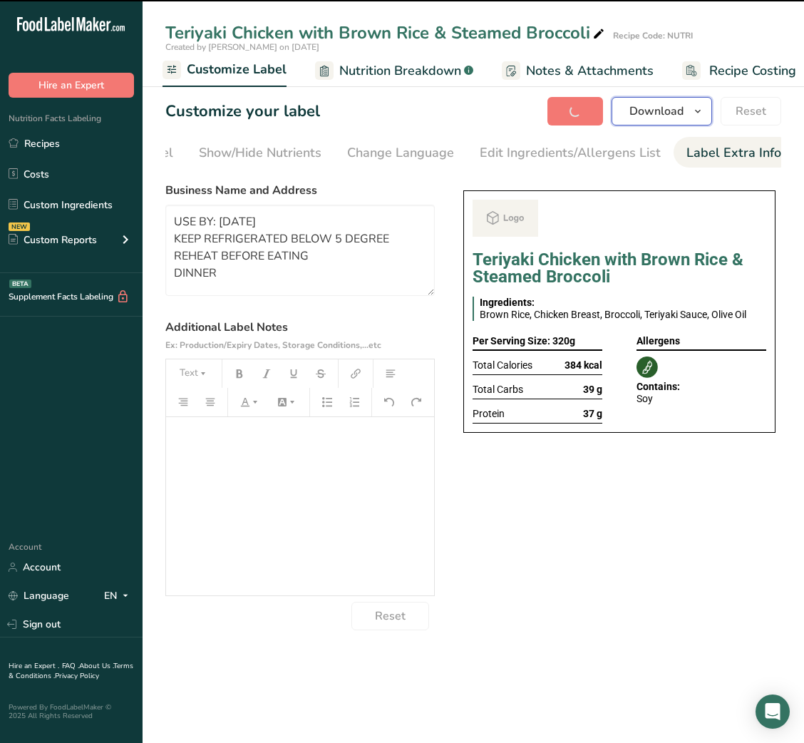
click at [647, 122] on button "Download" at bounding box center [661, 111] width 100 height 29
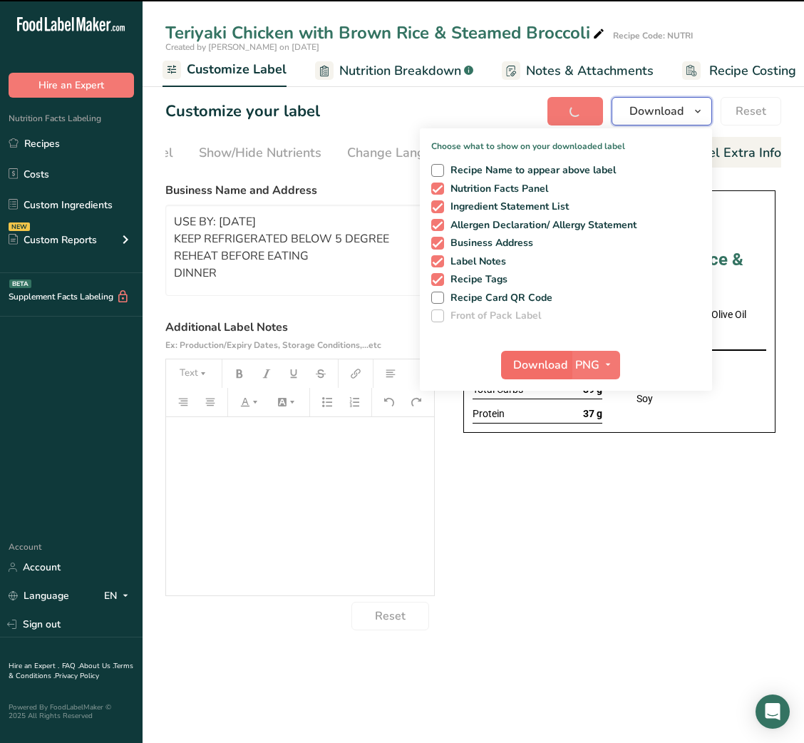
type textarea "USE BY: [DATE] KEEP REFRIGERATED BELOW 5 DEGREE REHEAT BEFORE EATING DINNER"
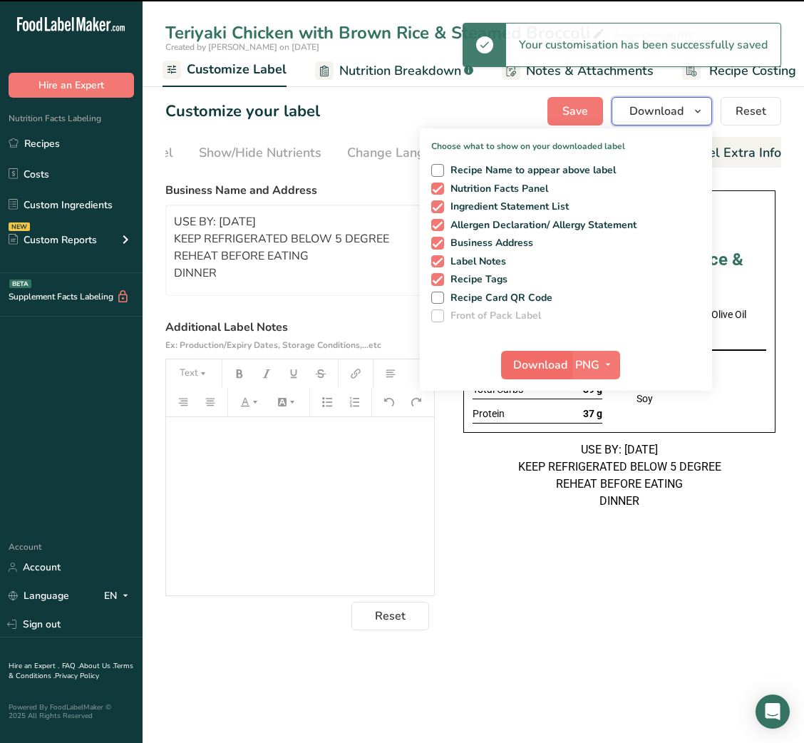
scroll to position [0, 0]
click at [533, 365] on span "Download" at bounding box center [540, 364] width 54 height 17
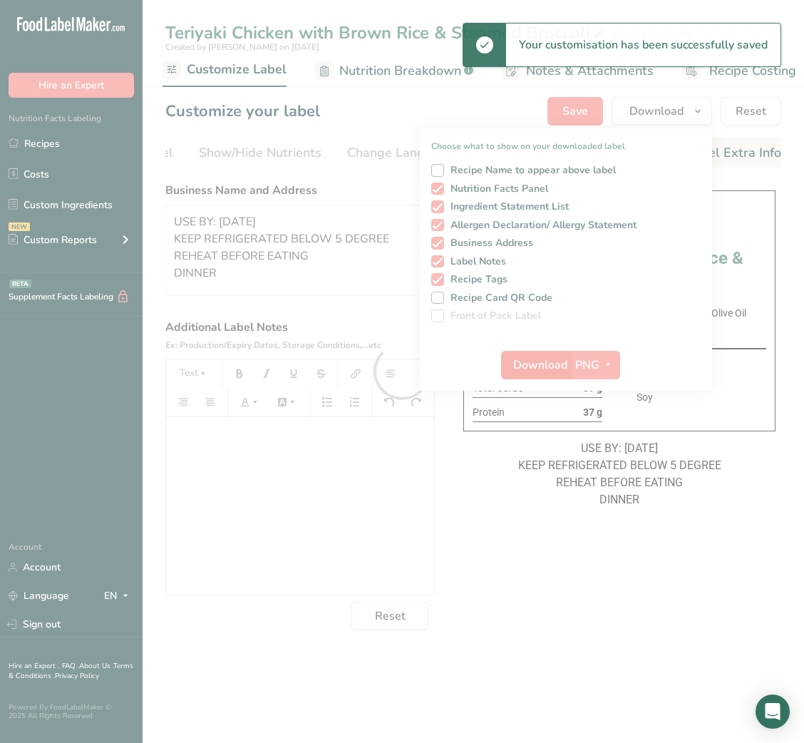
click at [533, 365] on div at bounding box center [402, 371] width 804 height 743
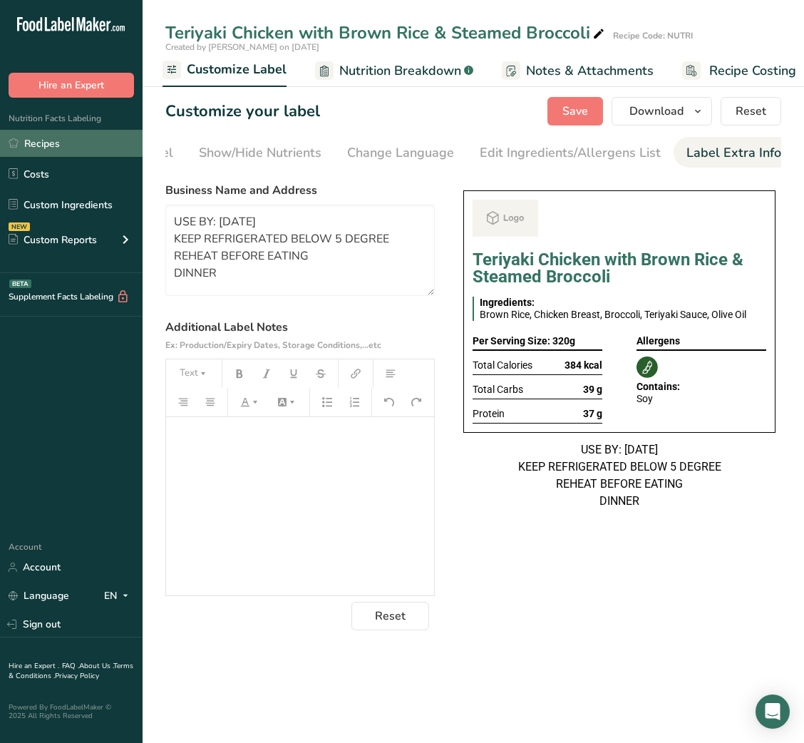
click at [48, 143] on link "Recipes" at bounding box center [71, 143] width 143 height 27
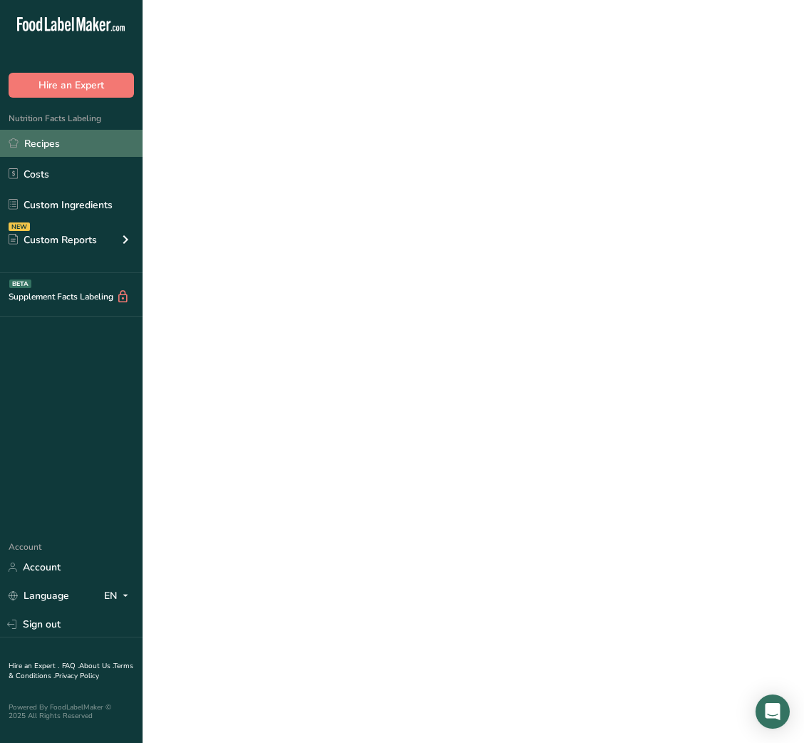
click at [48, 143] on link "Recipes" at bounding box center [71, 143] width 143 height 27
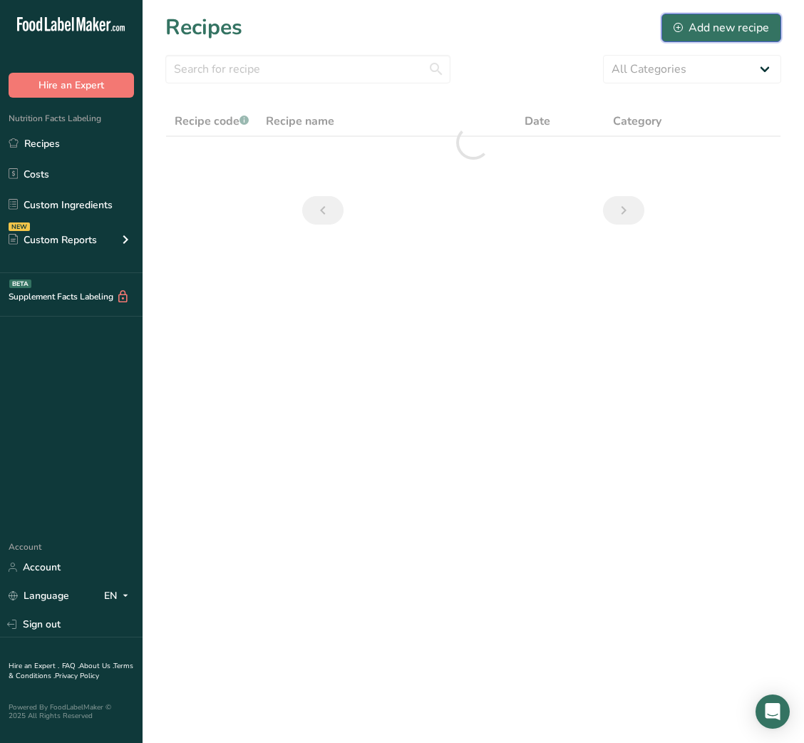
click at [683, 34] on div "Add new recipe" at bounding box center [720, 27] width 95 height 17
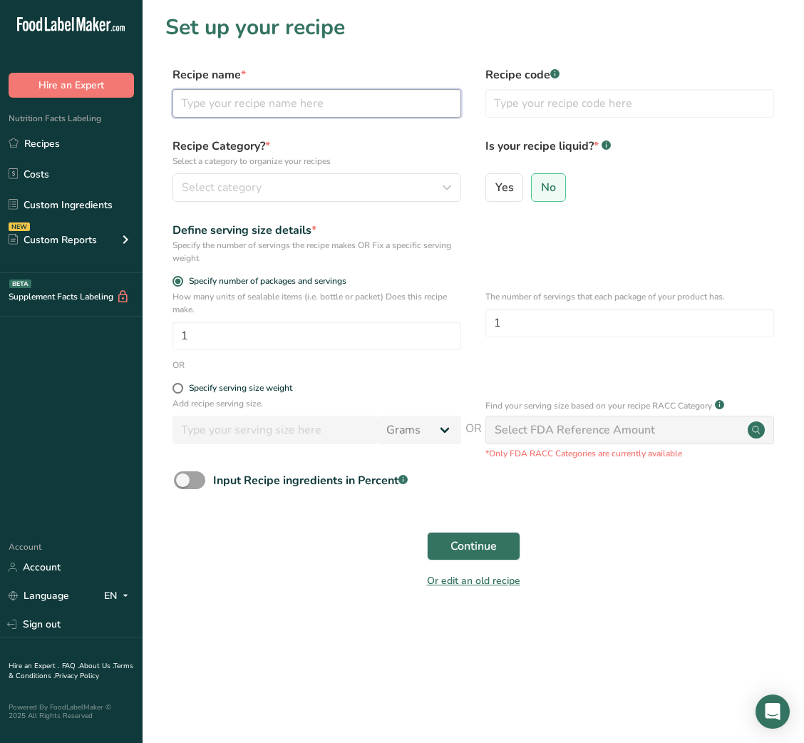
click at [335, 115] on input "text" at bounding box center [316, 103] width 289 height 29
paste input "Carrot & Cucumber Sticks with Hummus"
type input "Carrot & Cucumber Sticks with Hummus"
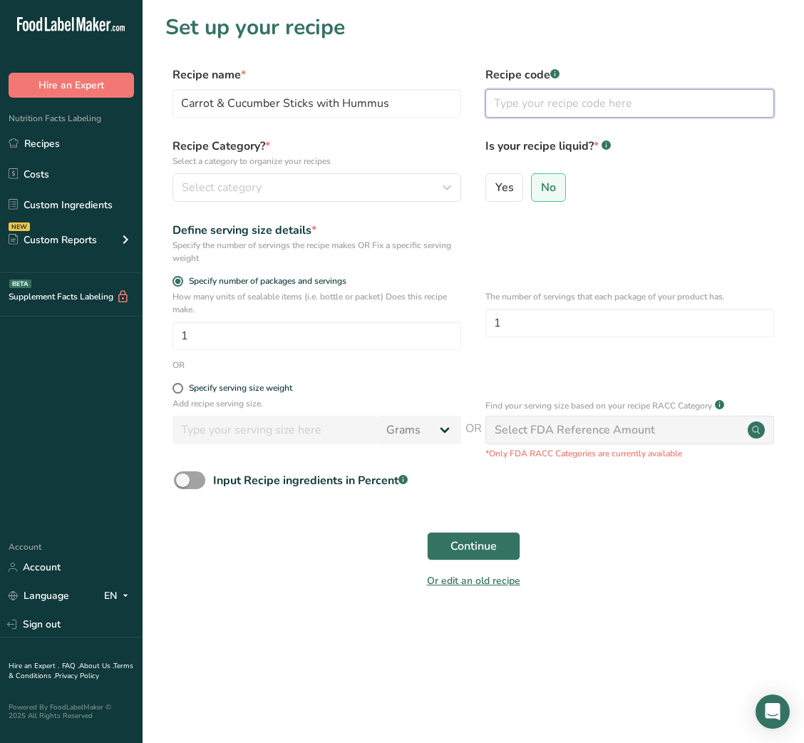
click at [522, 113] on input "text" at bounding box center [629, 103] width 289 height 29
type input "NUTRI"
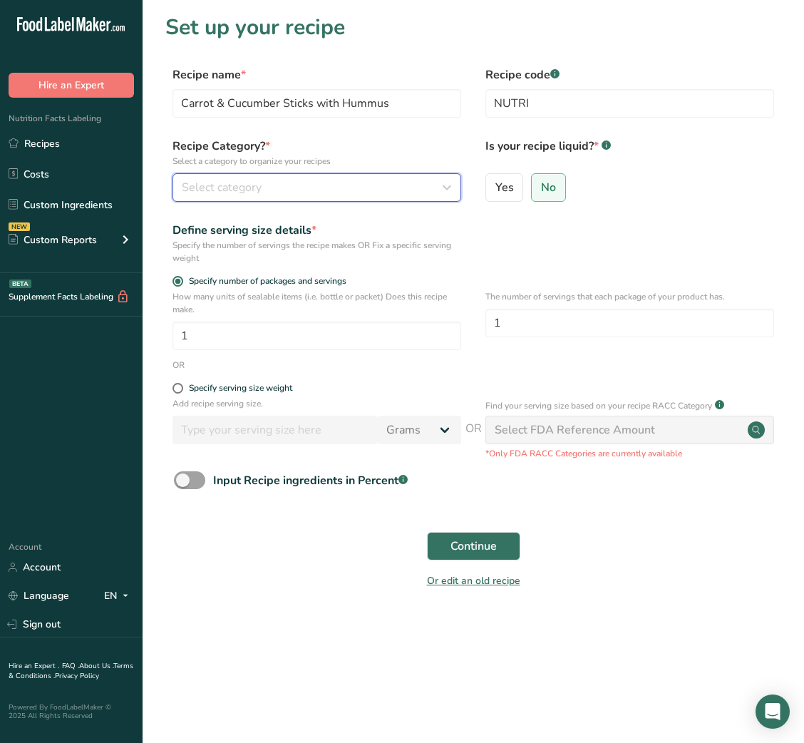
click at [386, 187] on div "Select category" at bounding box center [313, 187] width 262 height 17
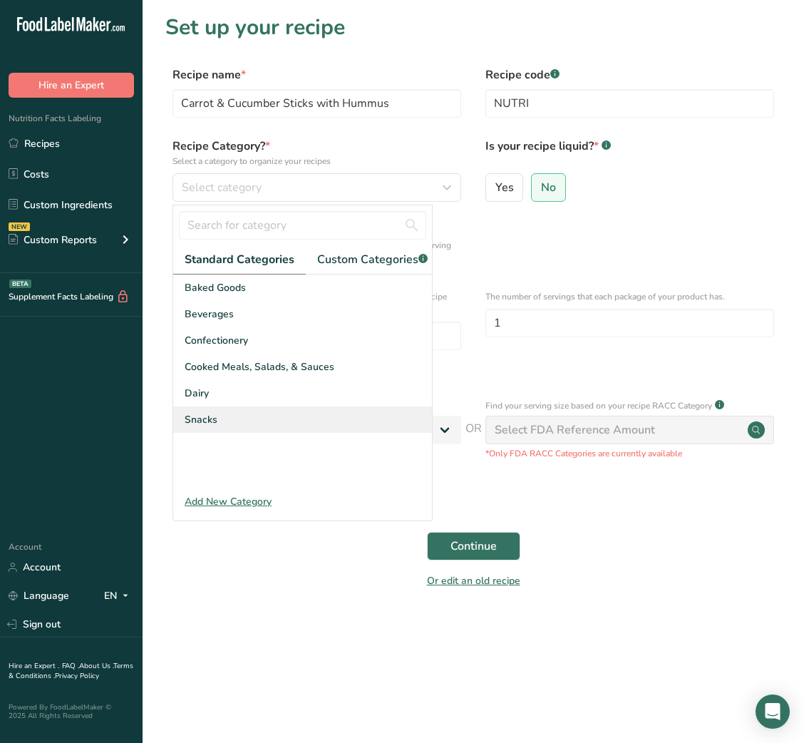
click at [227, 433] on div "Snacks" at bounding box center [302, 419] width 259 height 26
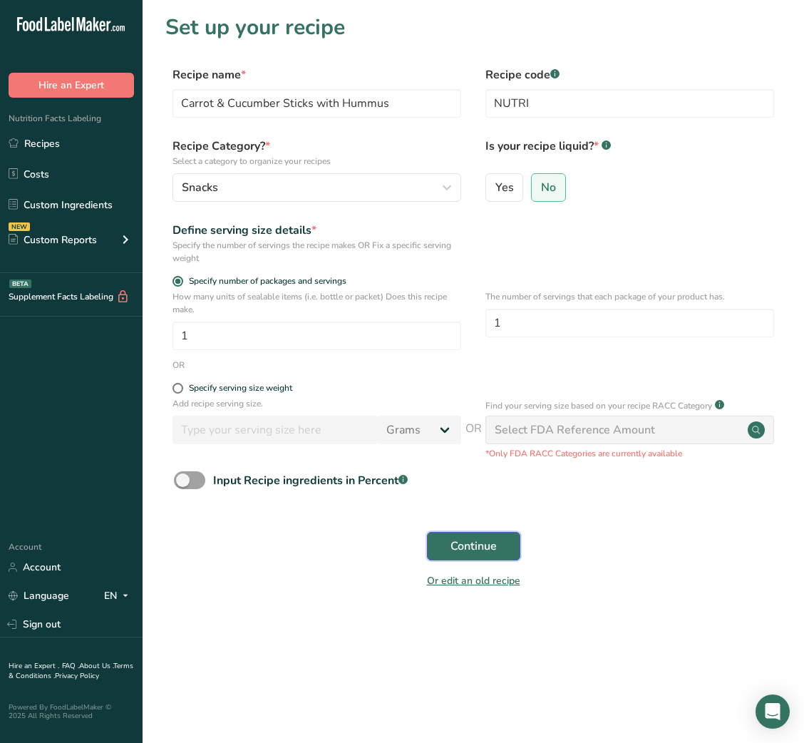
click at [480, 553] on span "Continue" at bounding box center [473, 545] width 46 height 17
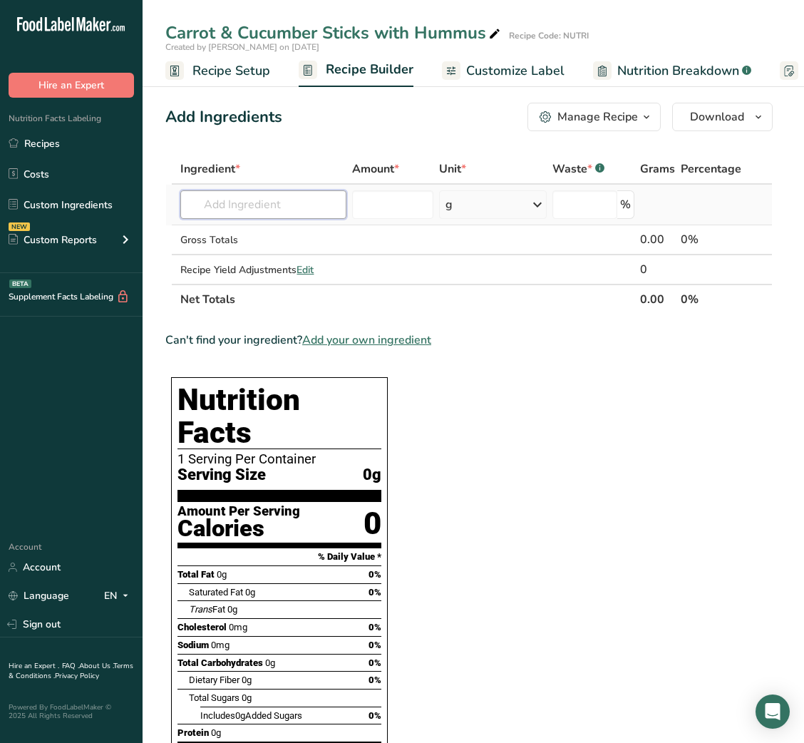
click at [244, 212] on input "text" at bounding box center [263, 204] width 166 height 29
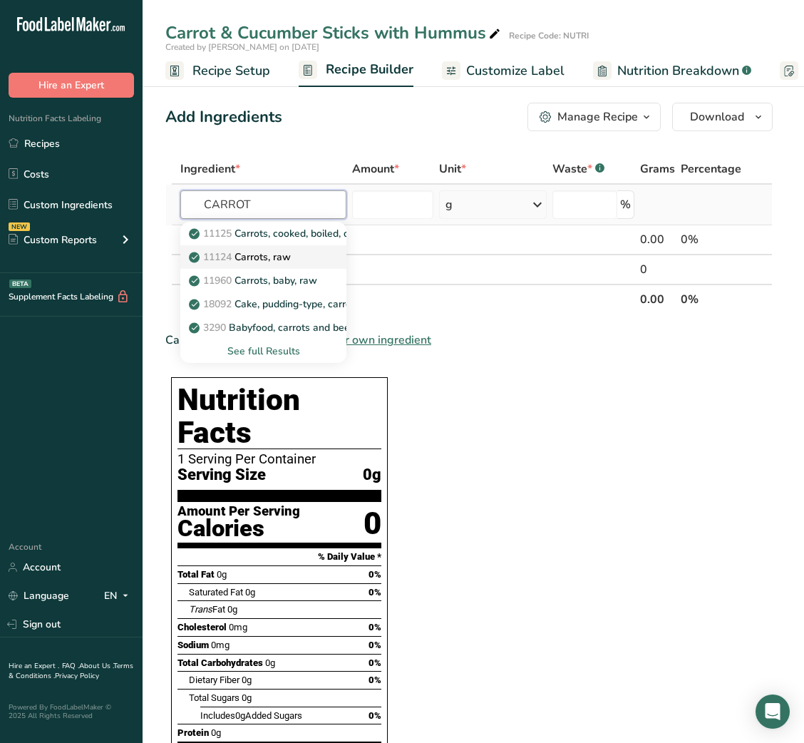
type input "CARROT"
click at [273, 259] on p "11124 [GEOGRAPHIC_DATA], raw" at bounding box center [241, 256] width 99 height 15
type input "Carrots, raw"
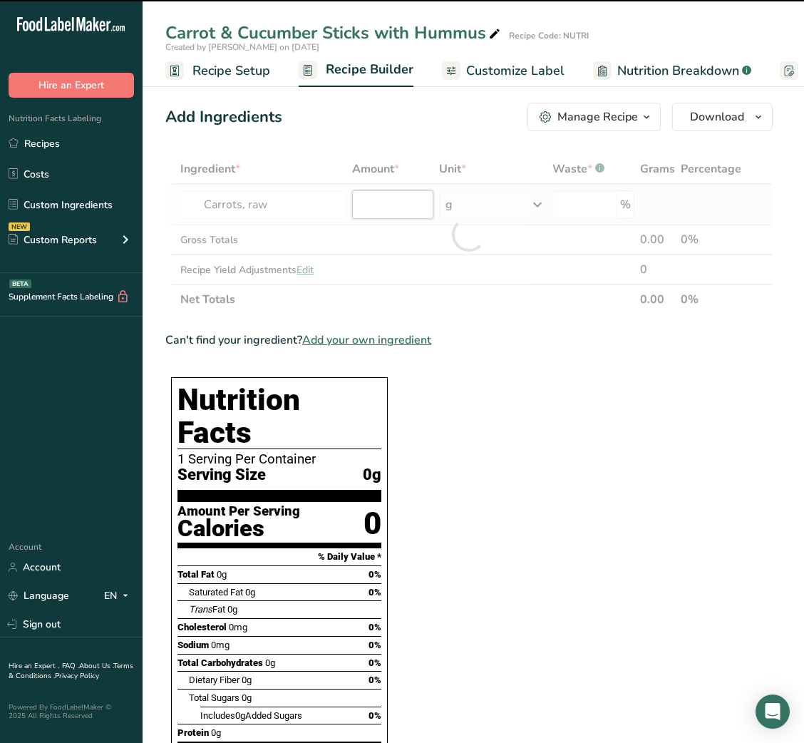
type input "0"
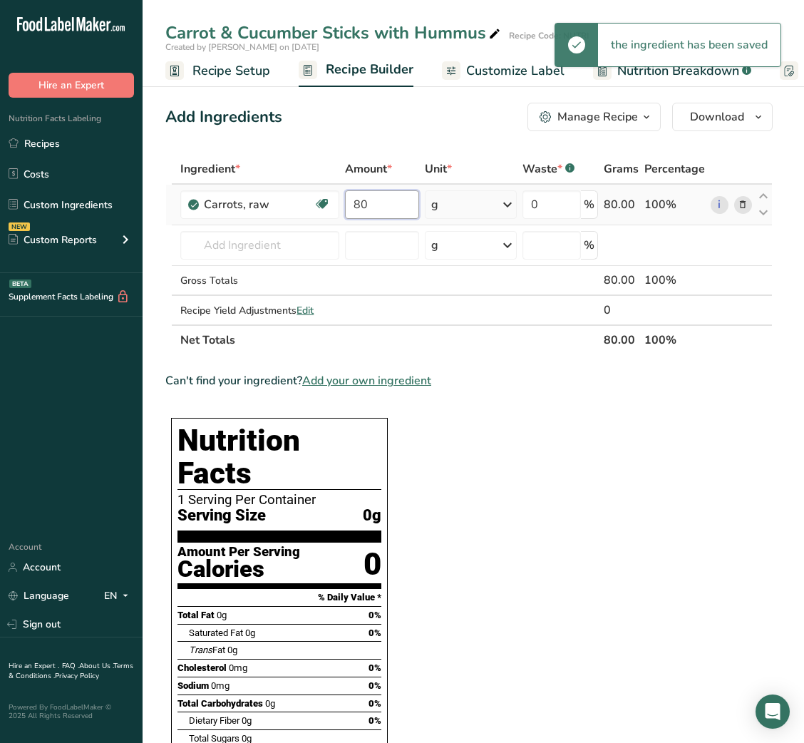
type input "80"
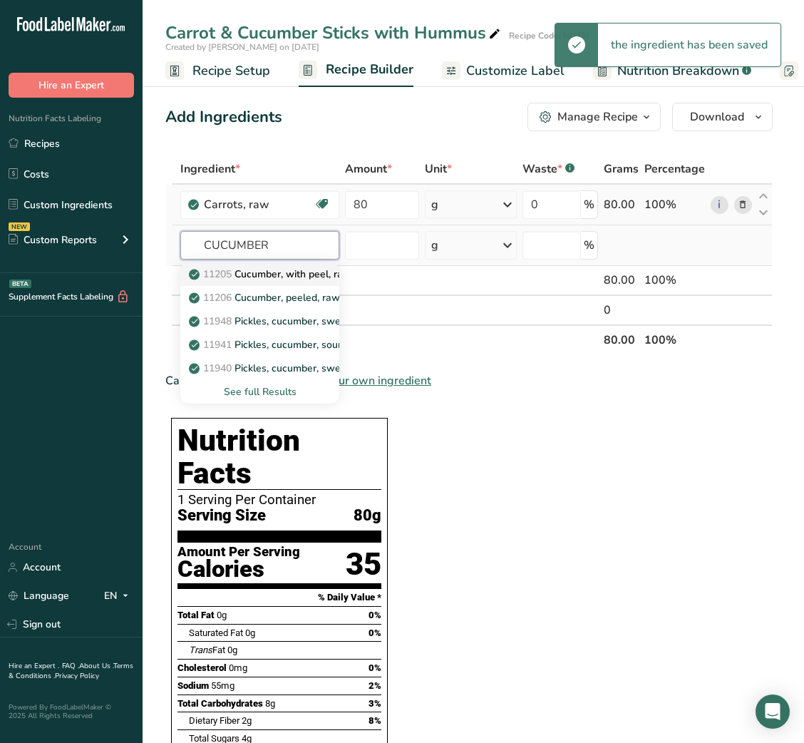
type input "CUCUMBER"
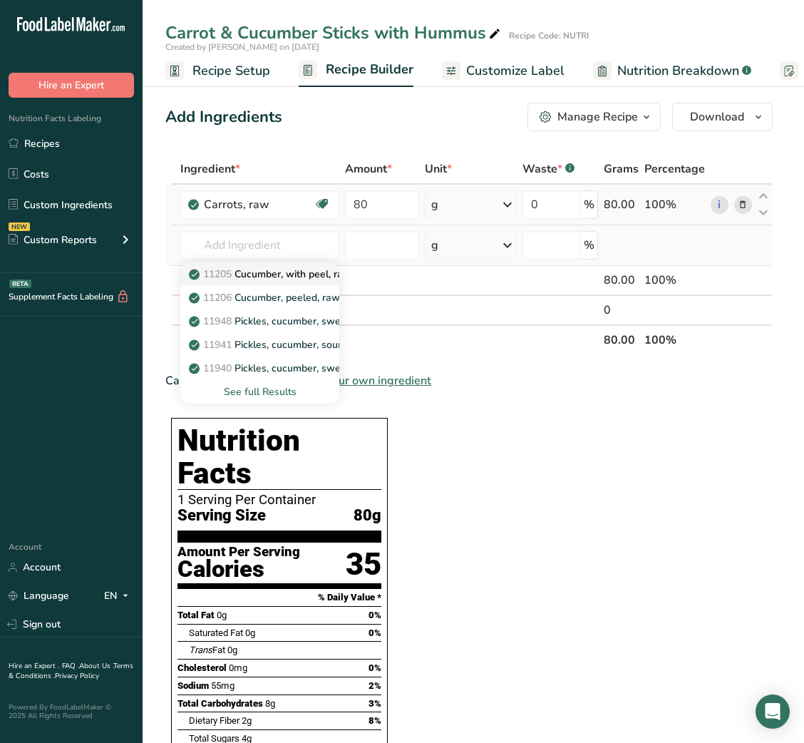
click at [276, 274] on p "11205 Cucumber, with peel, raw" at bounding box center [272, 274] width 160 height 15
type input "Cucumber, with peel, raw"
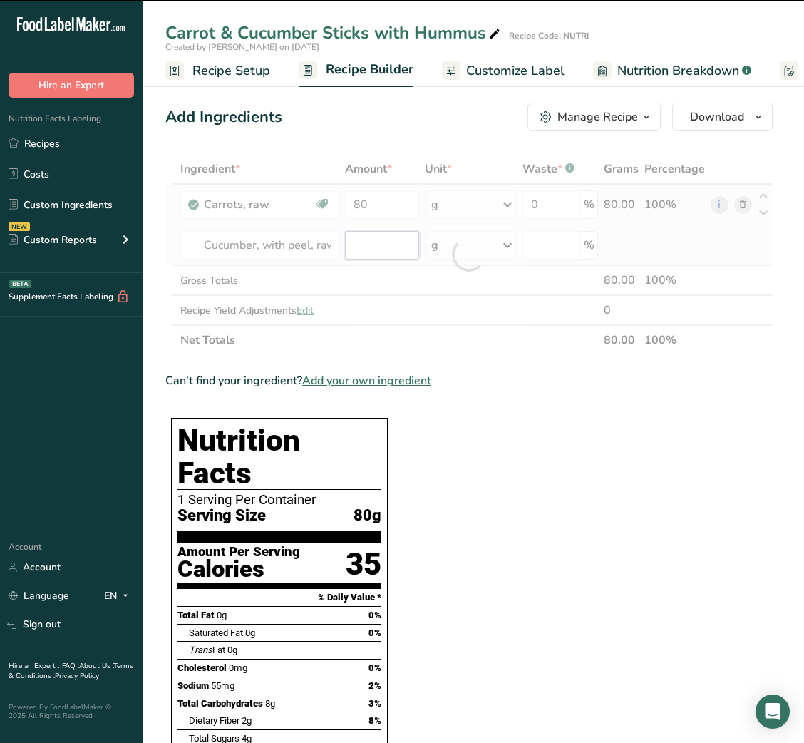
type input "0"
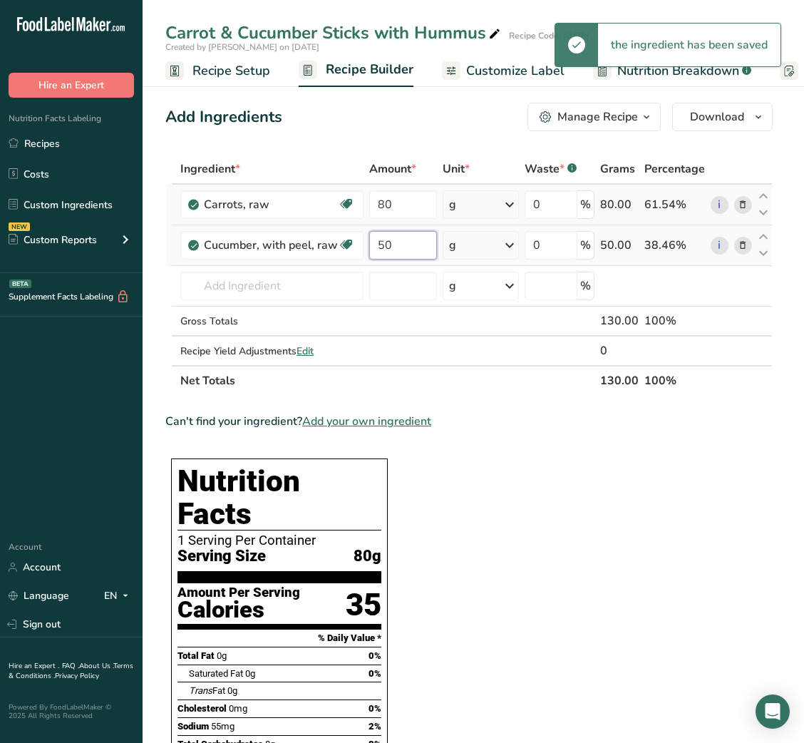
type input "50"
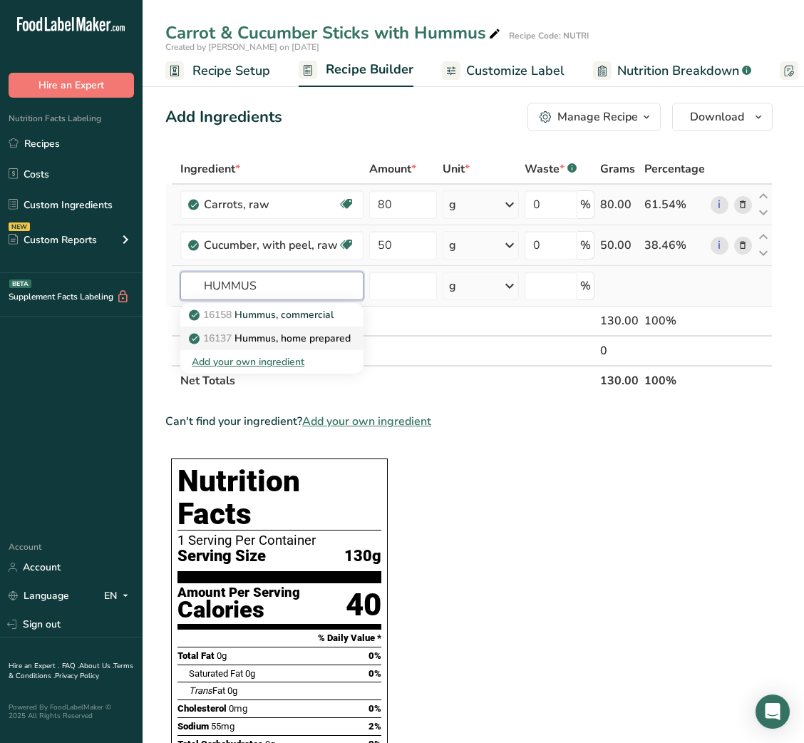
type input "HUMMUS"
click at [270, 331] on p "16137 Hummus, home prepared" at bounding box center [271, 338] width 159 height 15
type input "Hummus, home prepared"
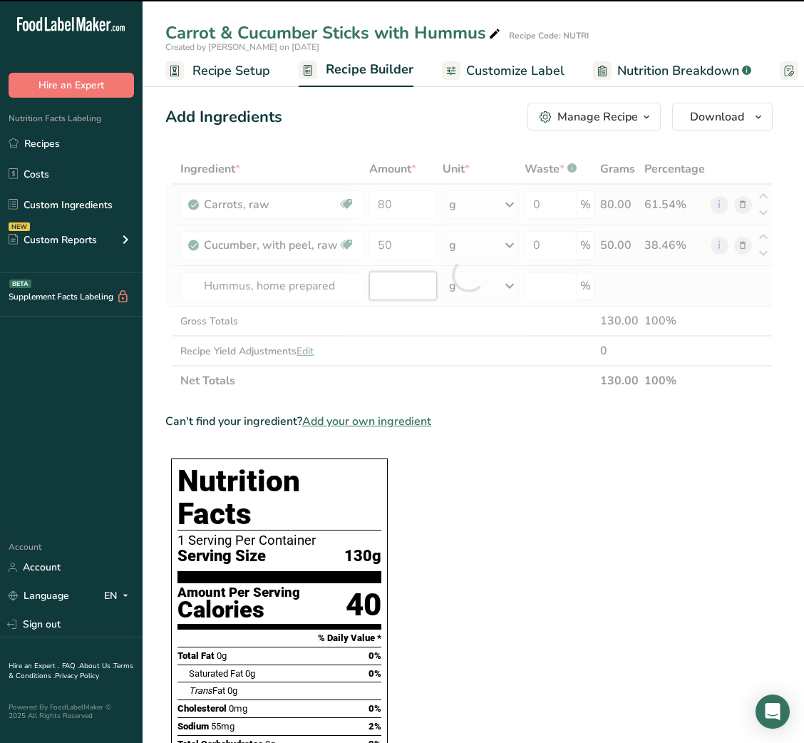
type input "0"
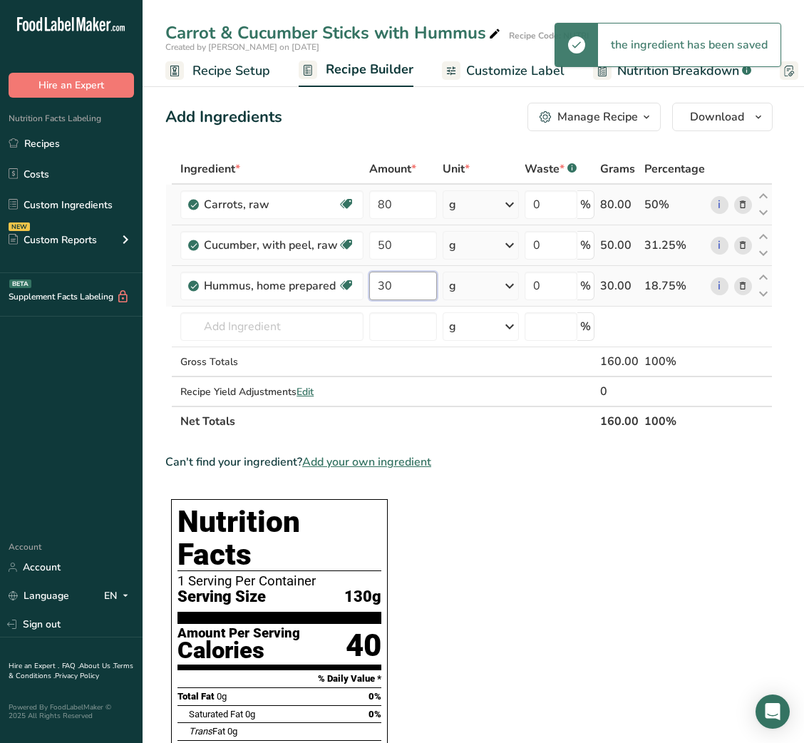
type input "30"
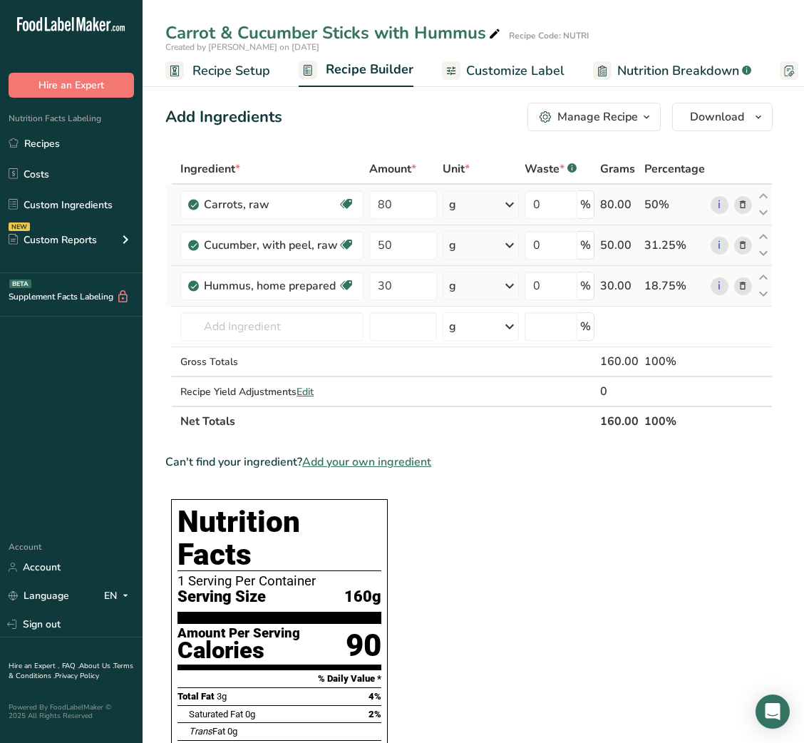
click at [519, 56] on link "Customize Label" at bounding box center [503, 71] width 123 height 32
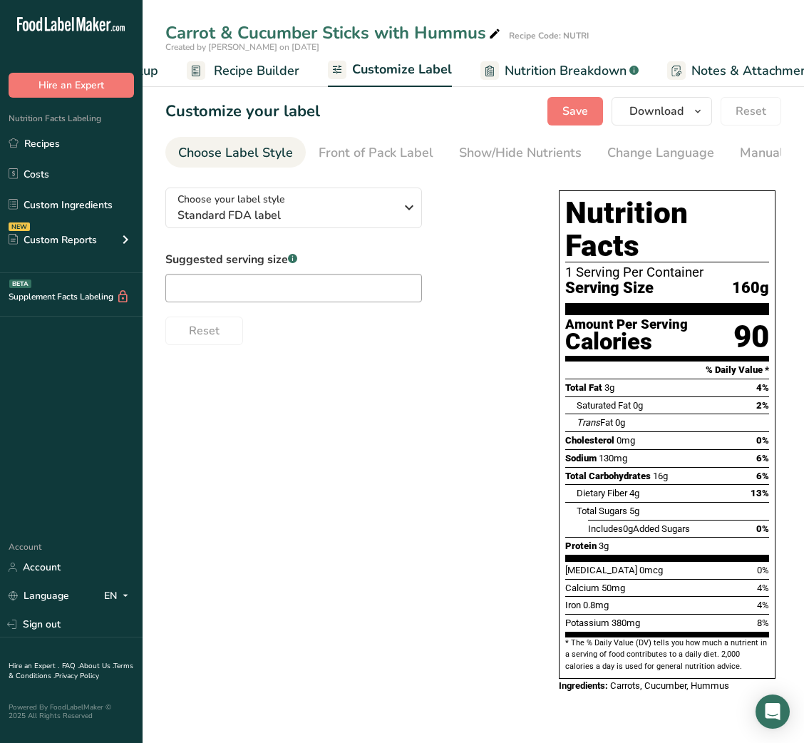
scroll to position [0, 277]
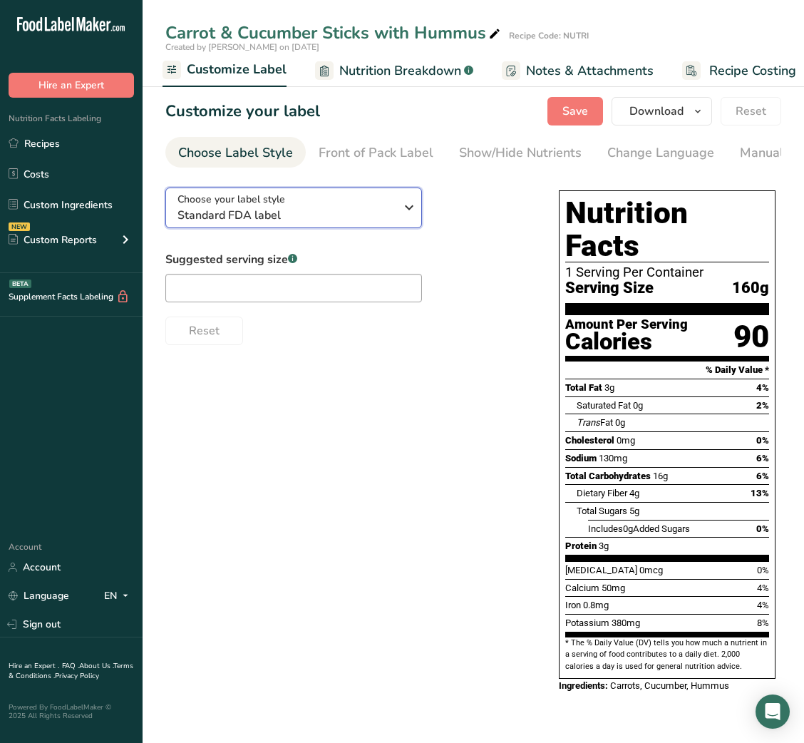
click at [328, 205] on div "Choose your label style Standard FDA label" at bounding box center [285, 208] width 217 height 32
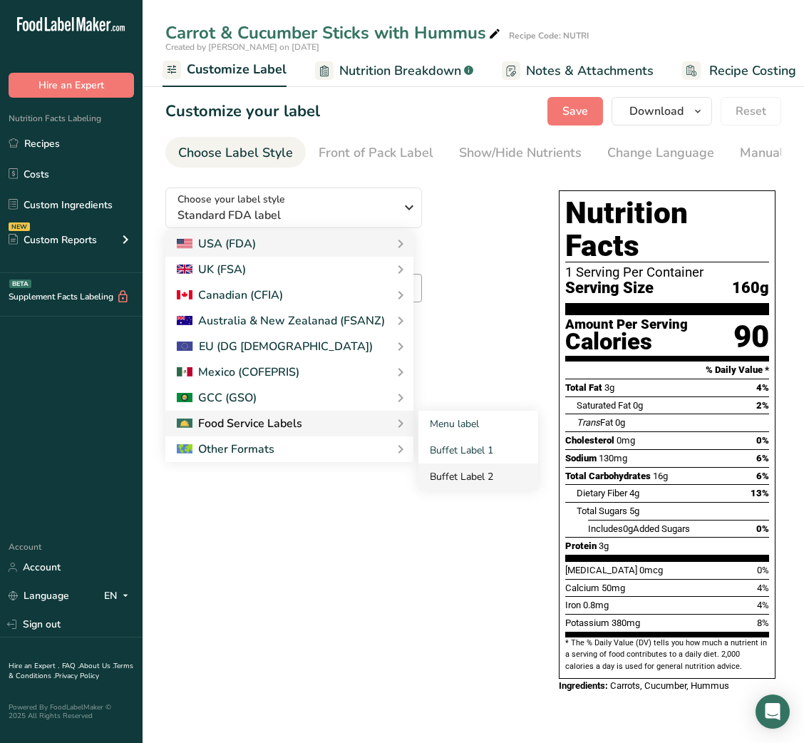
click at [472, 479] on link "Buffet Label 2" at bounding box center [478, 476] width 120 height 26
checkbox input "false"
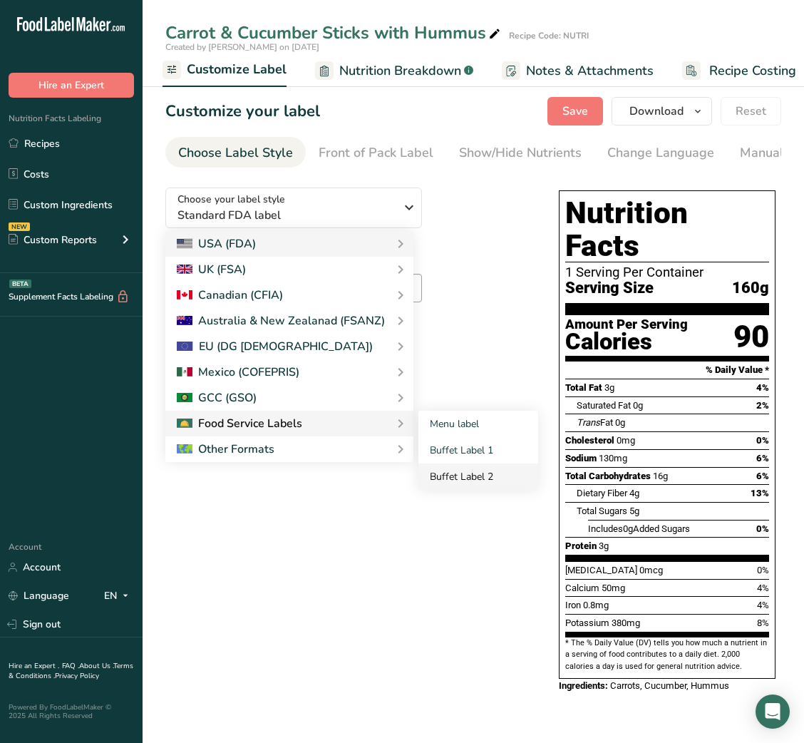
checkbox input "false"
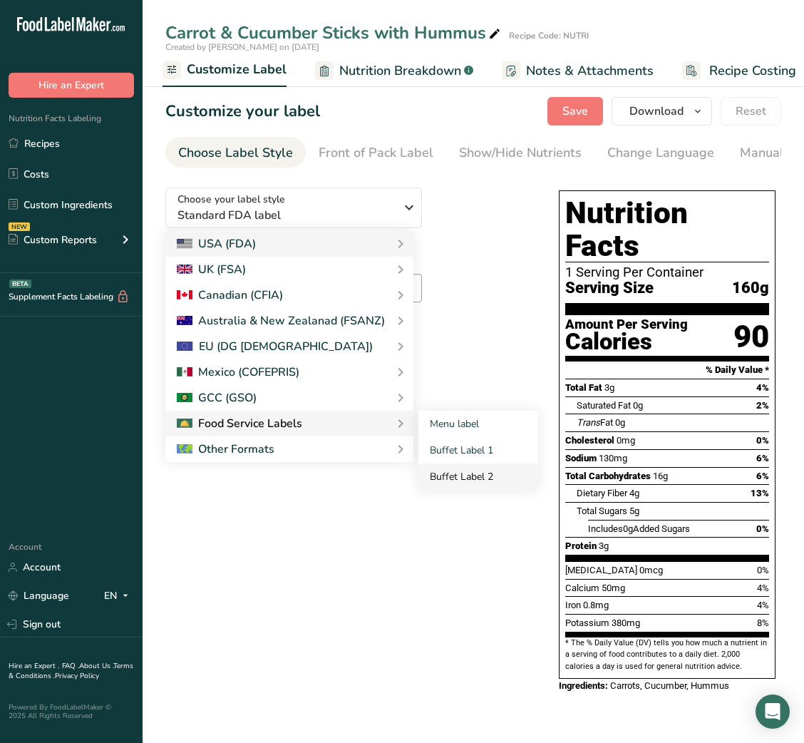
checkbox input "false"
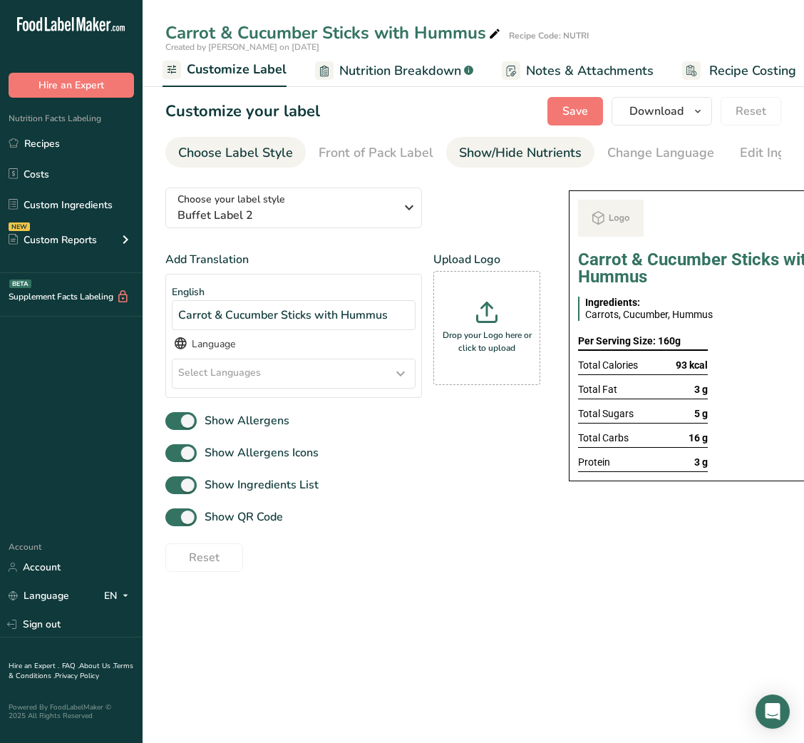
click at [542, 148] on div "Show/Hide Nutrients" at bounding box center [520, 152] width 123 height 19
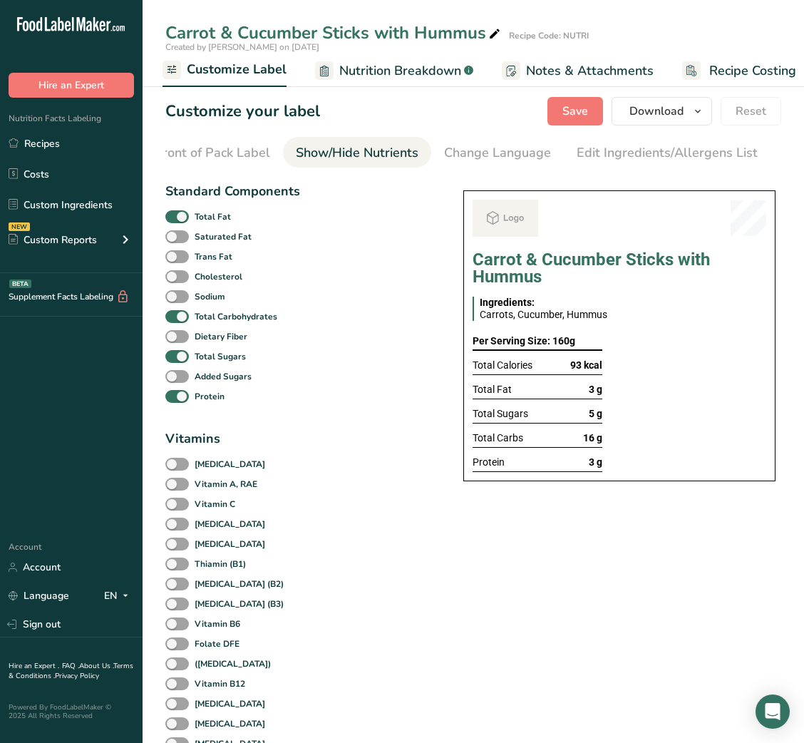
scroll to position [0, 260]
click at [213, 213] on b "Total Fat" at bounding box center [213, 216] width 36 height 13
click at [175, 213] on input "Total Fat" at bounding box center [169, 216] width 9 height 9
checkbox input "false"
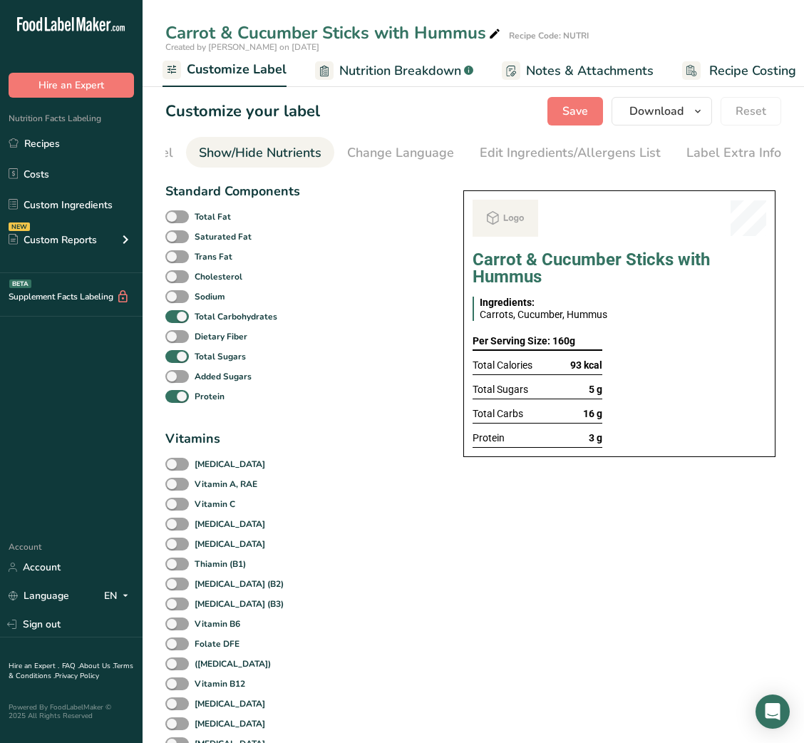
click at [207, 366] on div "Total Sugars" at bounding box center [232, 356] width 134 height 20
click at [207, 363] on b "Total Sugars" at bounding box center [220, 356] width 51 height 13
click at [175, 361] on input "Total Sugars" at bounding box center [169, 355] width 9 height 9
checkbox input "false"
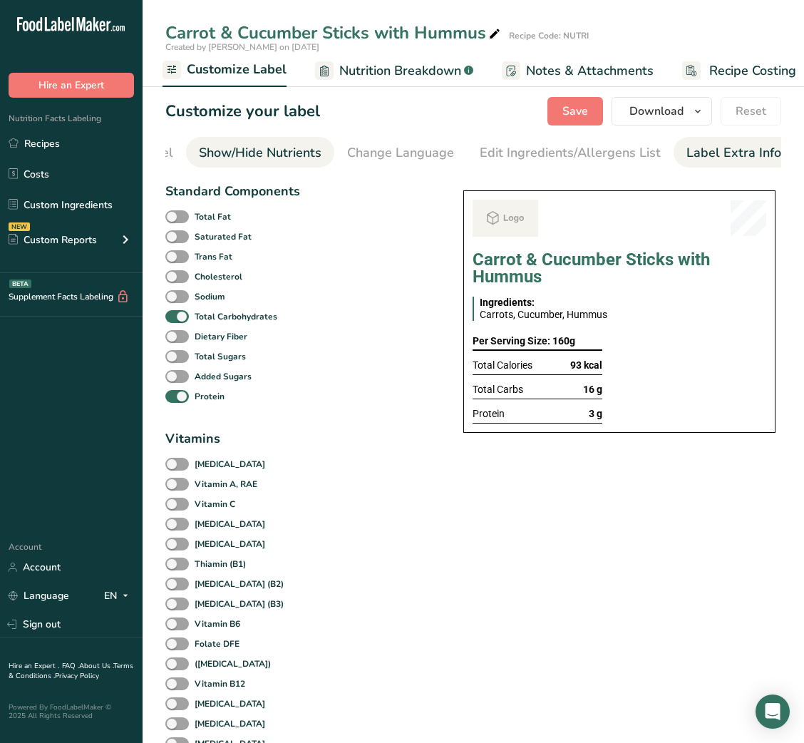
click at [709, 152] on div "Label Extra Info" at bounding box center [733, 152] width 95 height 19
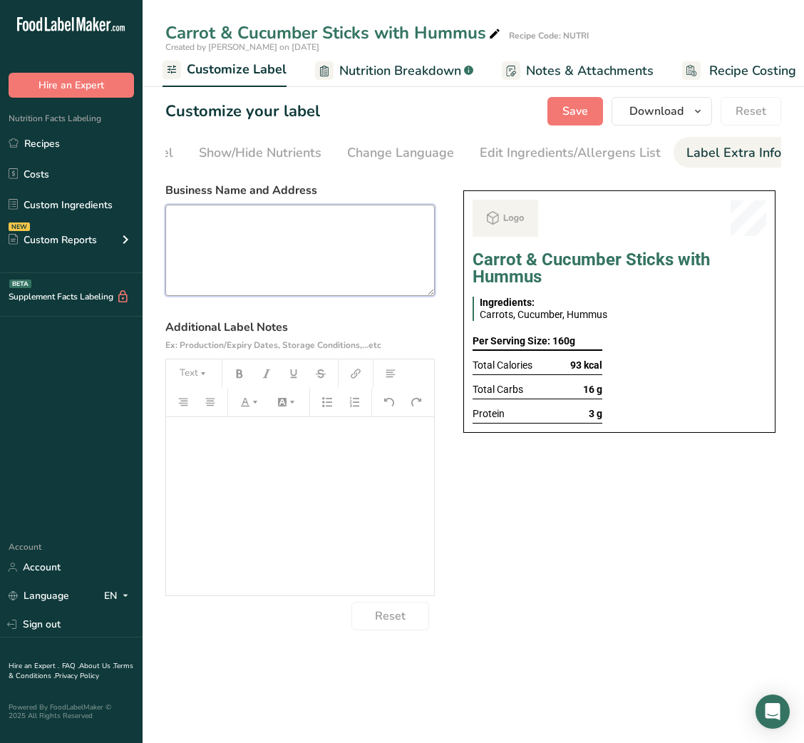
click at [344, 239] on textarea at bounding box center [299, 250] width 269 height 91
paste textarea "USE BY: [DATE] KEEP REFRIGERATED BELOW 5 DEGREE REHEAT BEFORE EATING DINNER"
click at [245, 255] on textarea "USE BY: [DATE] KEEP REFRIGERATED BELOW 5 DEGREE REHEAT BEFORE EATING DINNER" at bounding box center [299, 250] width 269 height 91
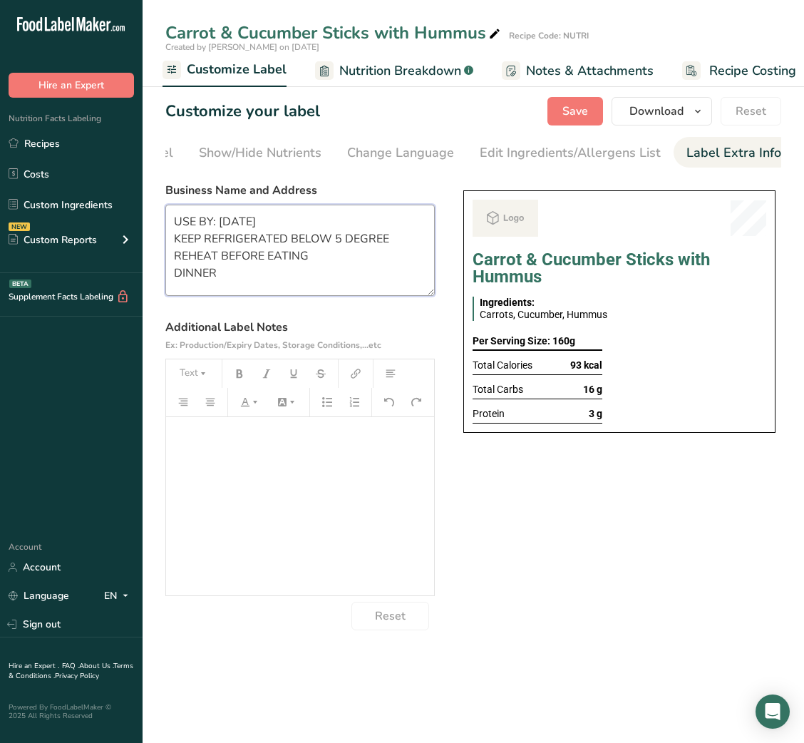
click at [245, 255] on textarea "USE BY: [DATE] KEEP REFRIGERATED BELOW 5 DEGREE REHEAT BEFORE EATING DINNER" at bounding box center [299, 250] width 269 height 91
click at [195, 259] on textarea "USE BY: [DATE] KEEP REFRIGERATED BELOW 5 DEGREE DINNER" at bounding box center [299, 250] width 269 height 91
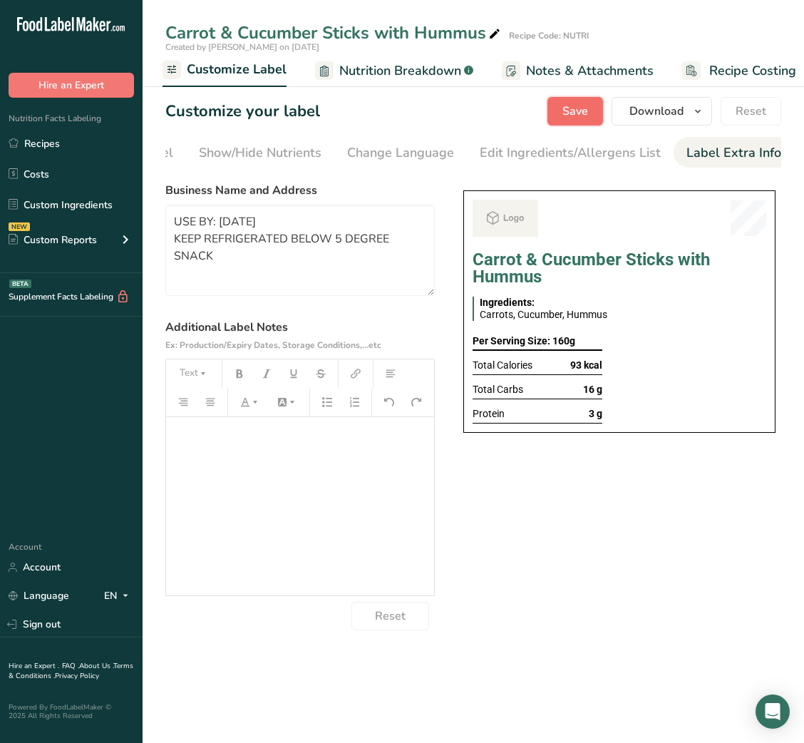
click at [576, 114] on span "Save" at bounding box center [575, 111] width 26 height 17
type textarea "USE BY: [DATE] KEEP REFRIGERATED BELOW 5 DEGREE SNACK"
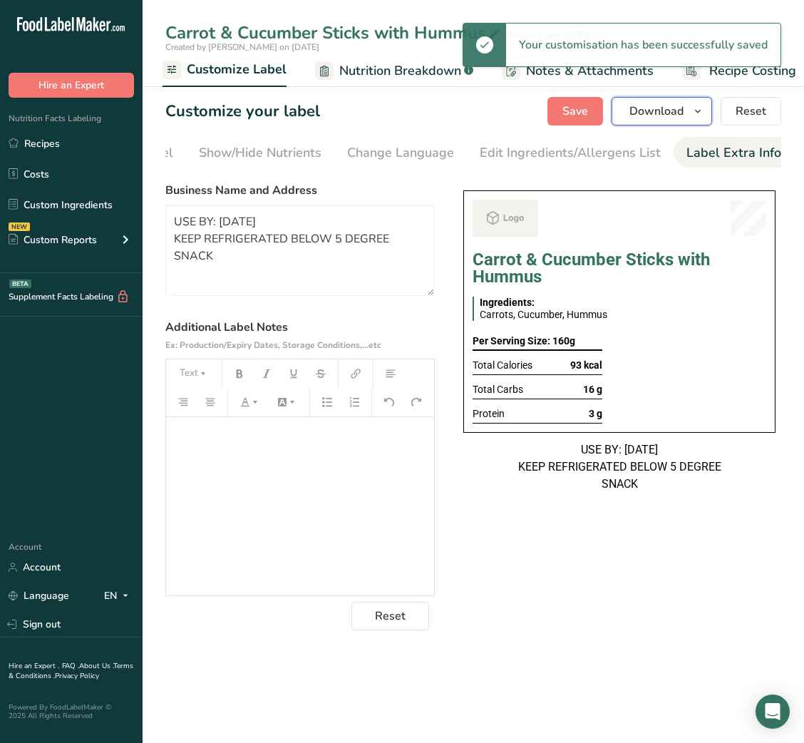
click at [658, 111] on span "Download" at bounding box center [656, 111] width 54 height 17
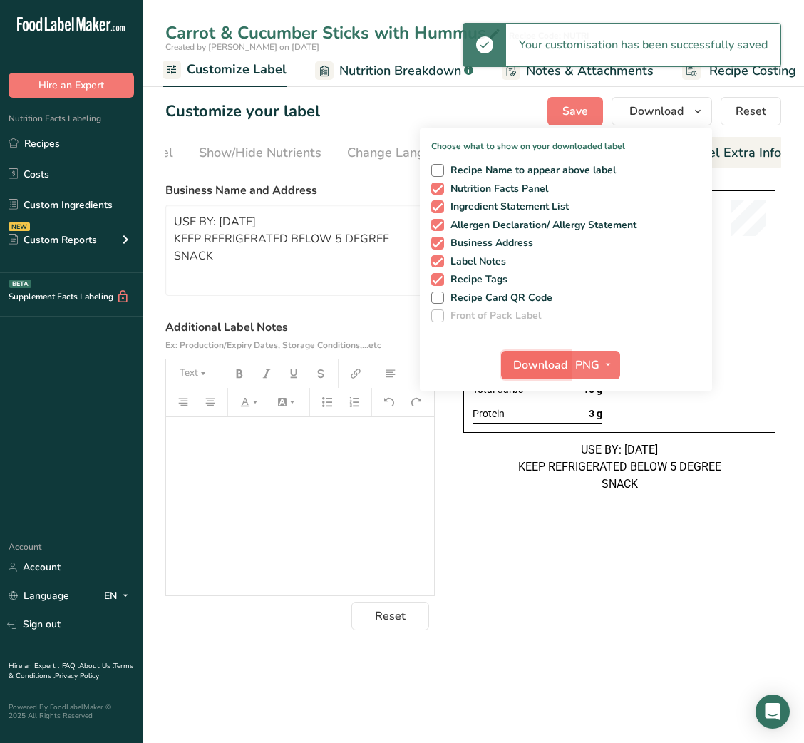
click at [527, 357] on span "Download" at bounding box center [540, 364] width 54 height 17
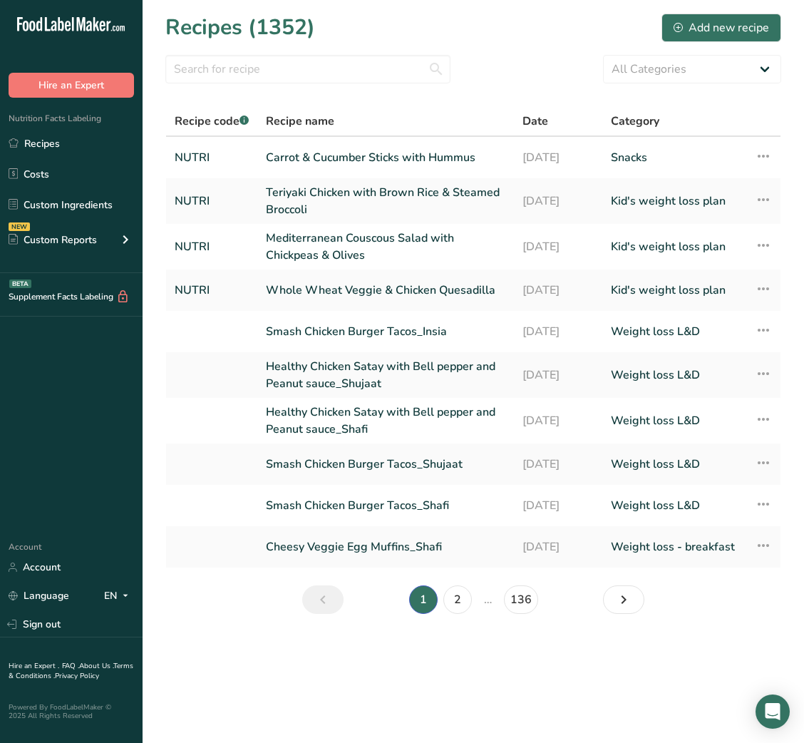
click at [737, 11] on div "Recipes (1352) Add new recipe" at bounding box center [473, 27] width 616 height 32
click at [728, 21] on div "Add new recipe" at bounding box center [720, 27] width 95 height 17
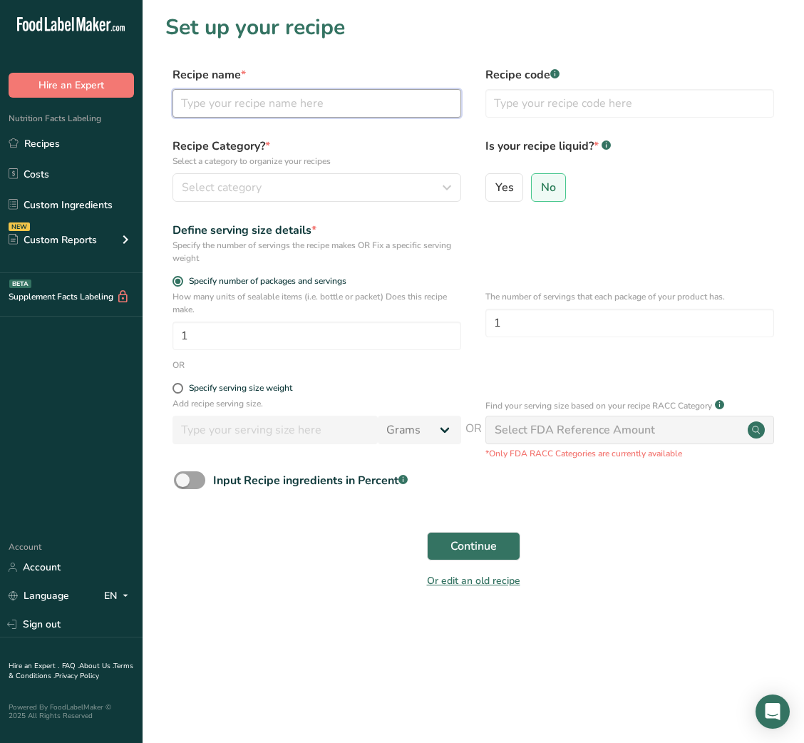
click at [264, 113] on input "text" at bounding box center [316, 103] width 289 height 29
paste input "Dates Stuffed with Walnuts"
type input "Dates Stuffed with Walnuts"
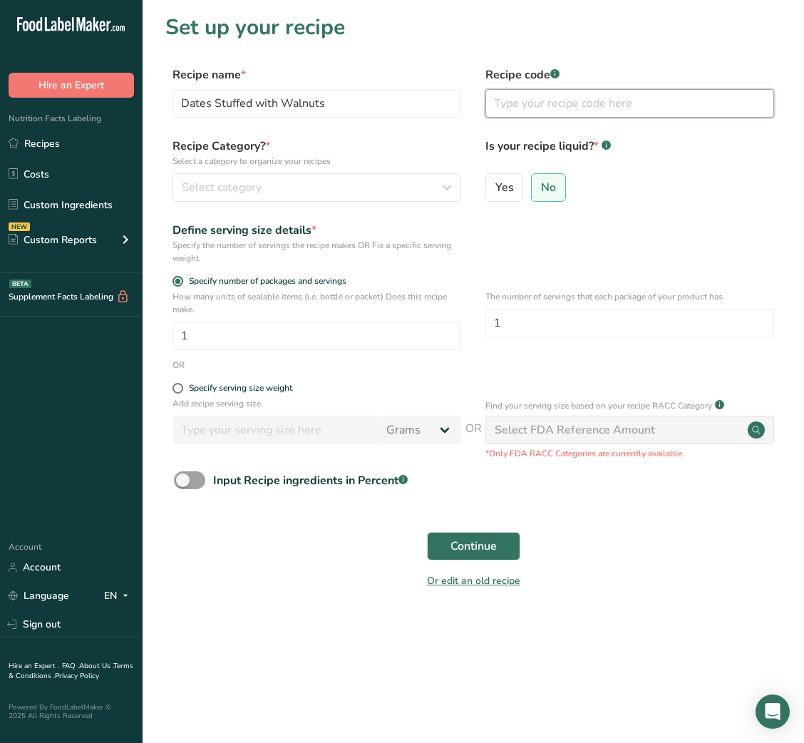
click at [507, 106] on input "text" at bounding box center [629, 103] width 289 height 29
type input "NUTRI"
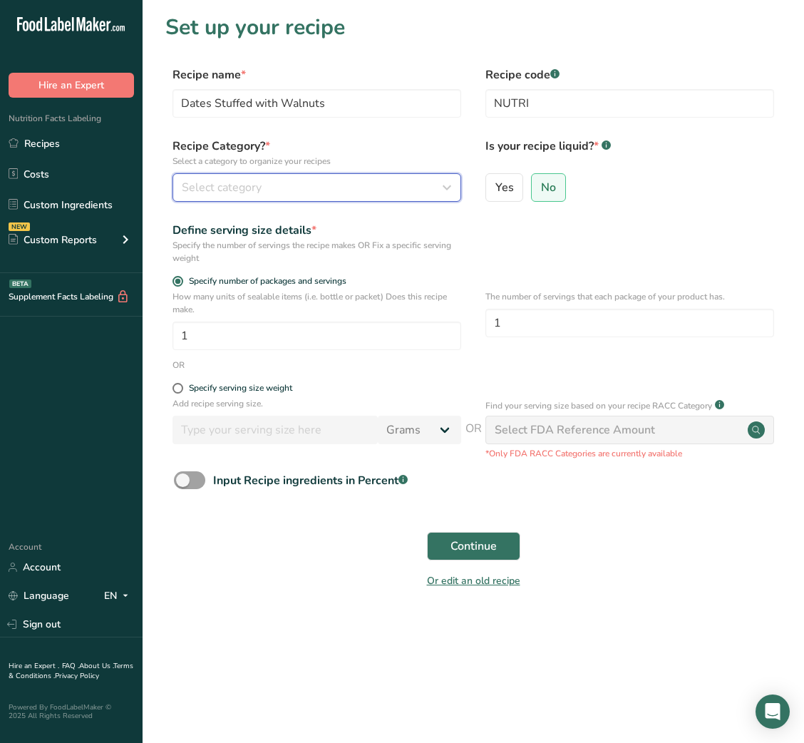
click at [438, 177] on icon "button" at bounding box center [446, 188] width 17 height 26
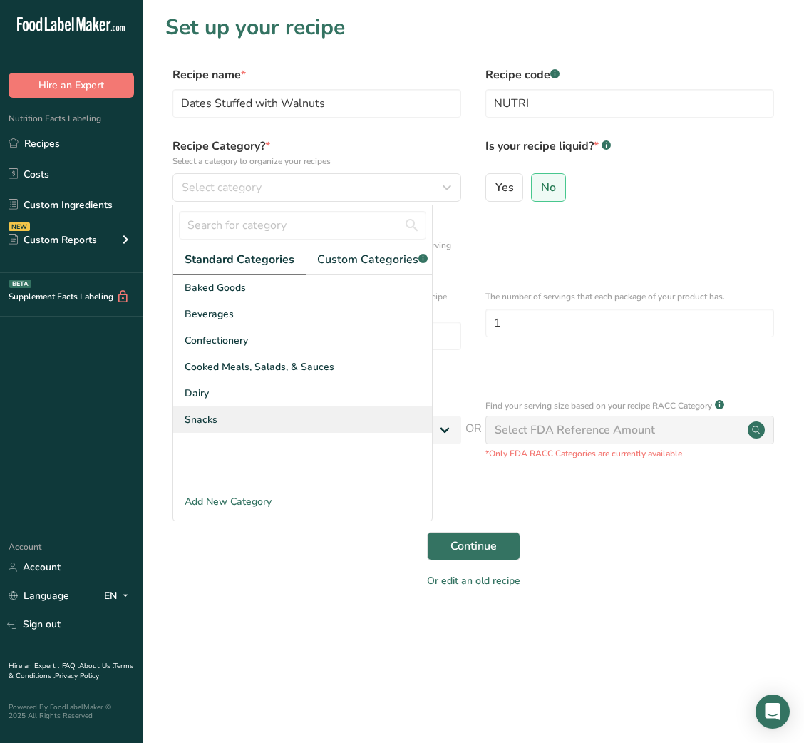
click at [226, 429] on div "Snacks" at bounding box center [302, 419] width 259 height 26
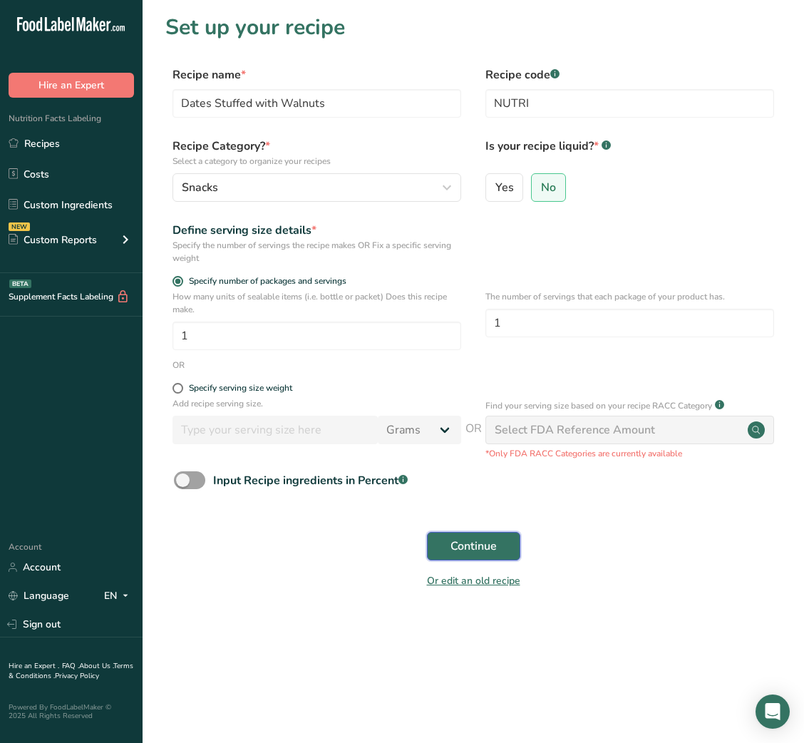
click at [498, 547] on button "Continue" at bounding box center [473, 546] width 93 height 29
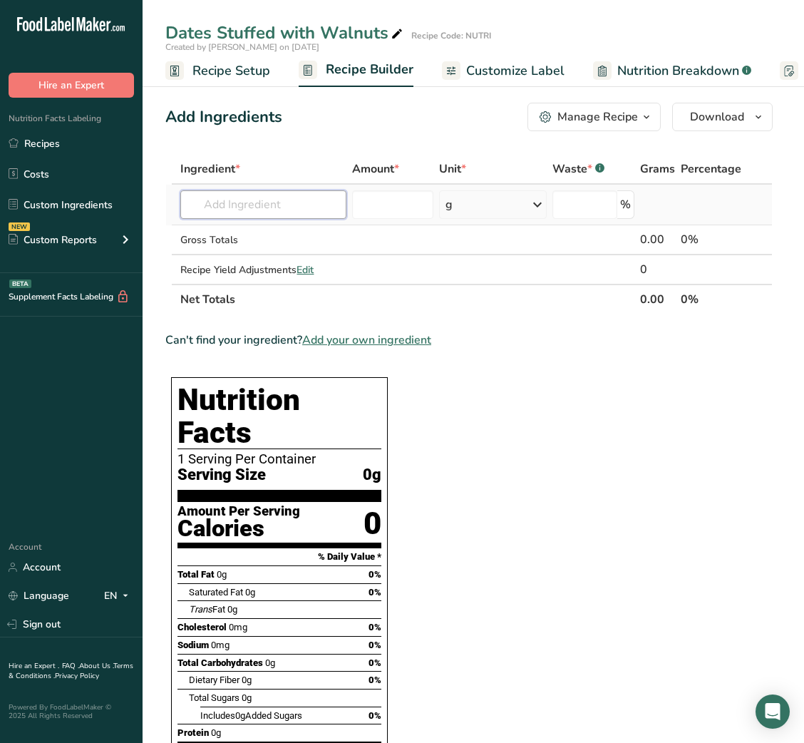
click at [249, 205] on input "text" at bounding box center [263, 204] width 166 height 29
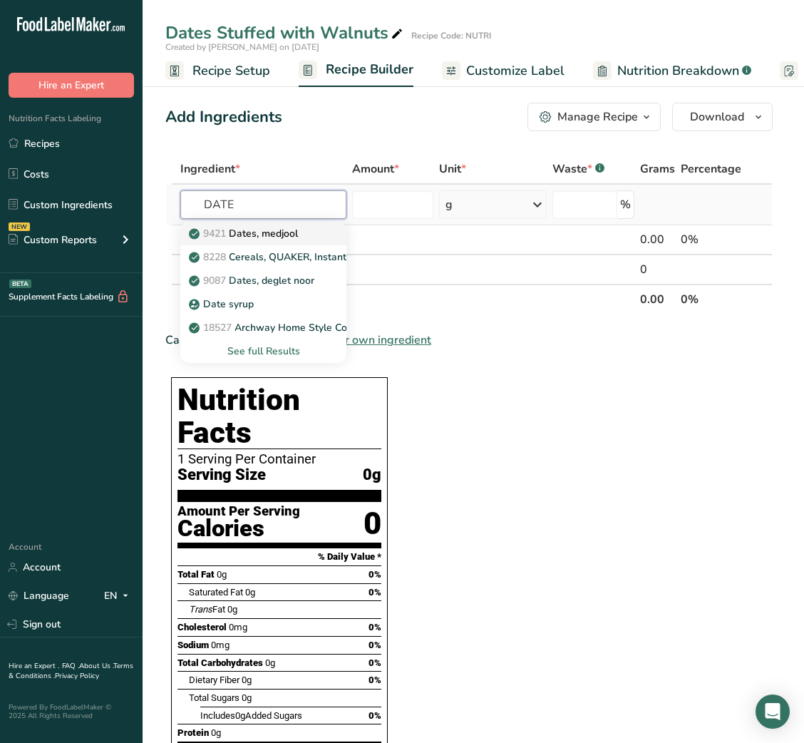
type input "DATE"
click at [259, 224] on link "9421 Dates, medjool" at bounding box center [263, 234] width 166 height 24
type input "Dates, medjool"
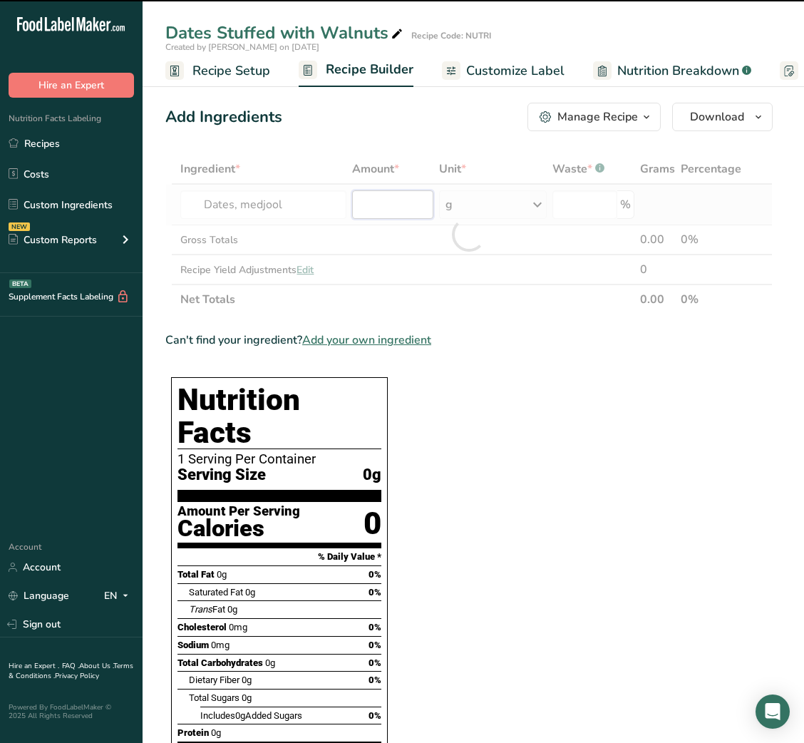
type input "0"
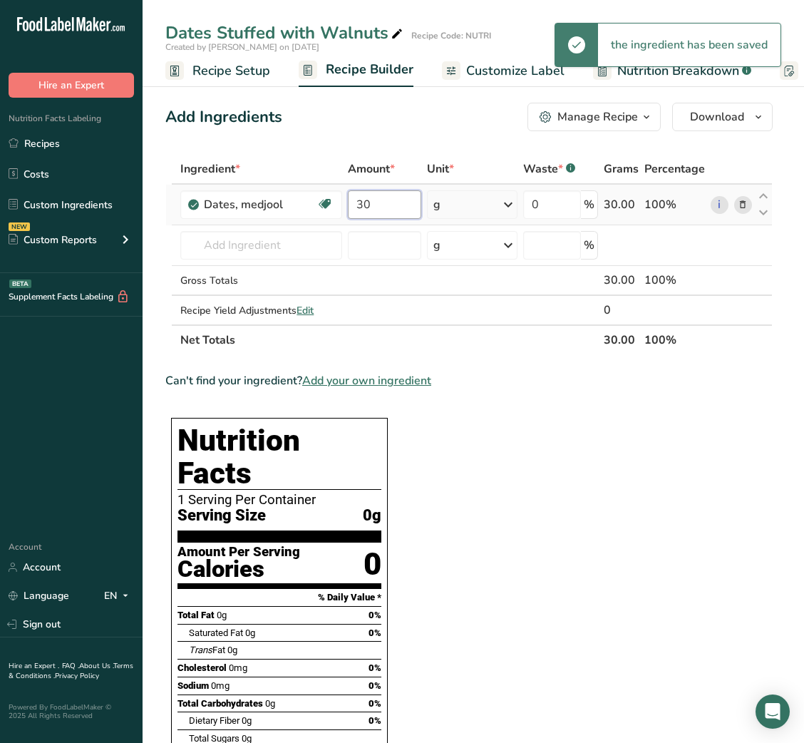
type input "30"
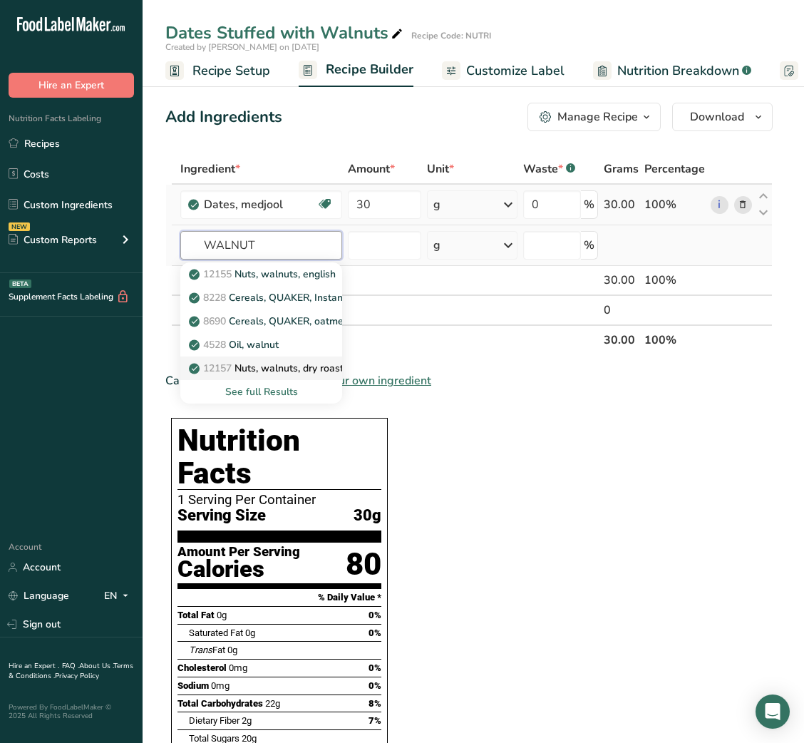
type input "WALNUT"
click at [267, 376] on link "12157 Nuts, walnuts, dry roasted, with salt added" at bounding box center [261, 368] width 162 height 24
type input "Nuts, walnuts, dry roasted, with salt added"
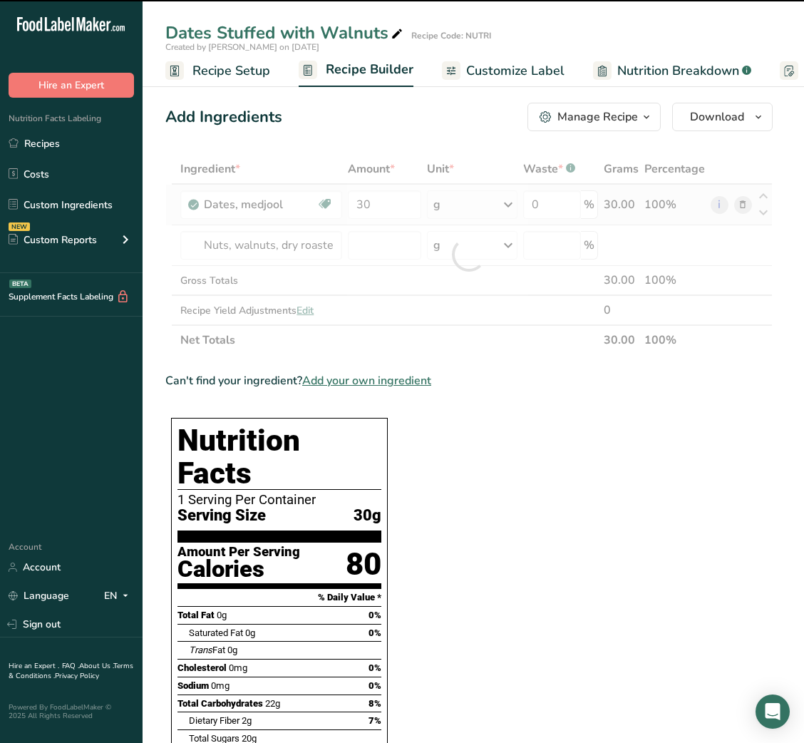
type input "0"
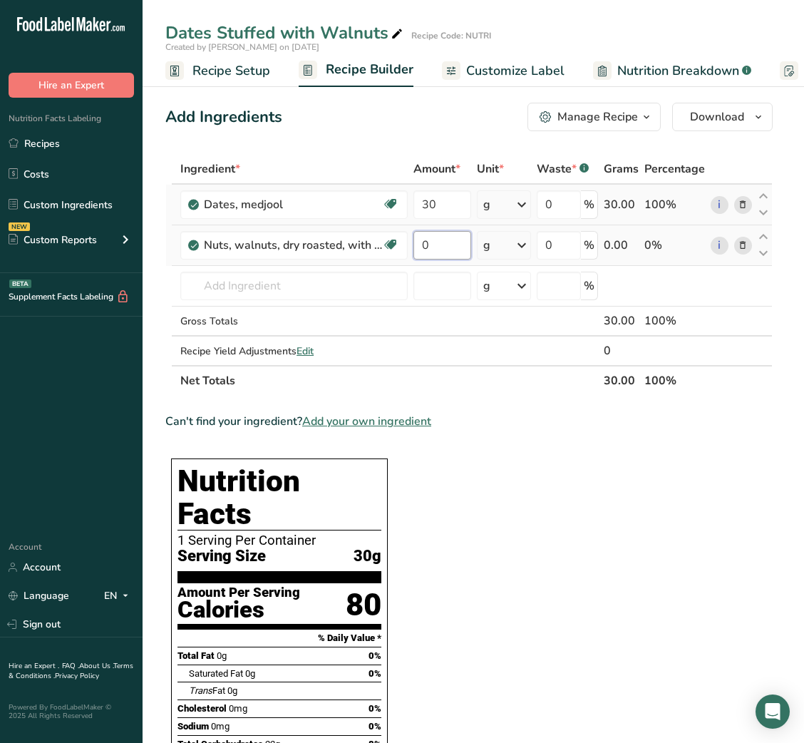
click at [414, 249] on input "0" at bounding box center [442, 245] width 58 height 29
type input "10"
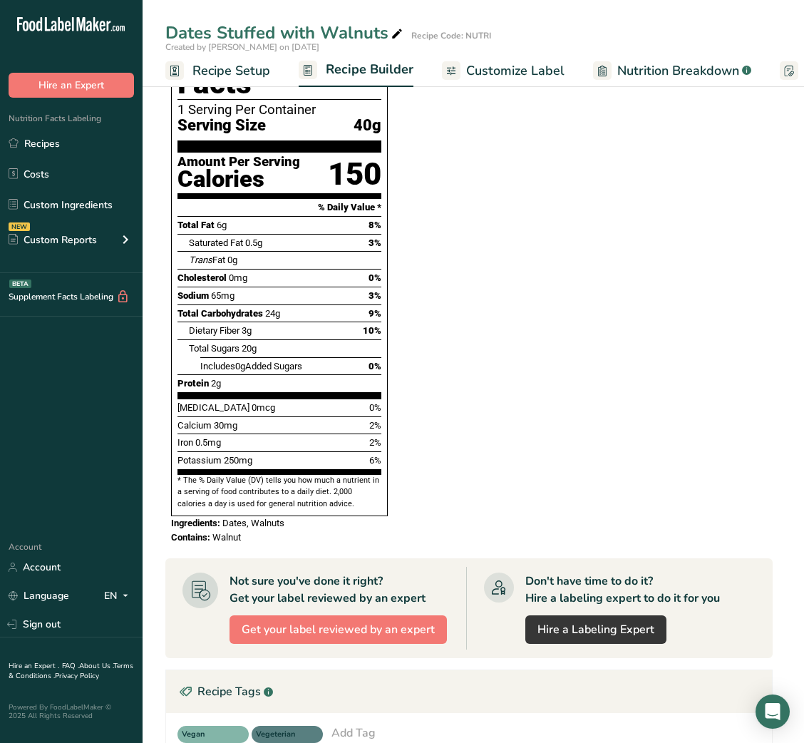
scroll to position [419, 0]
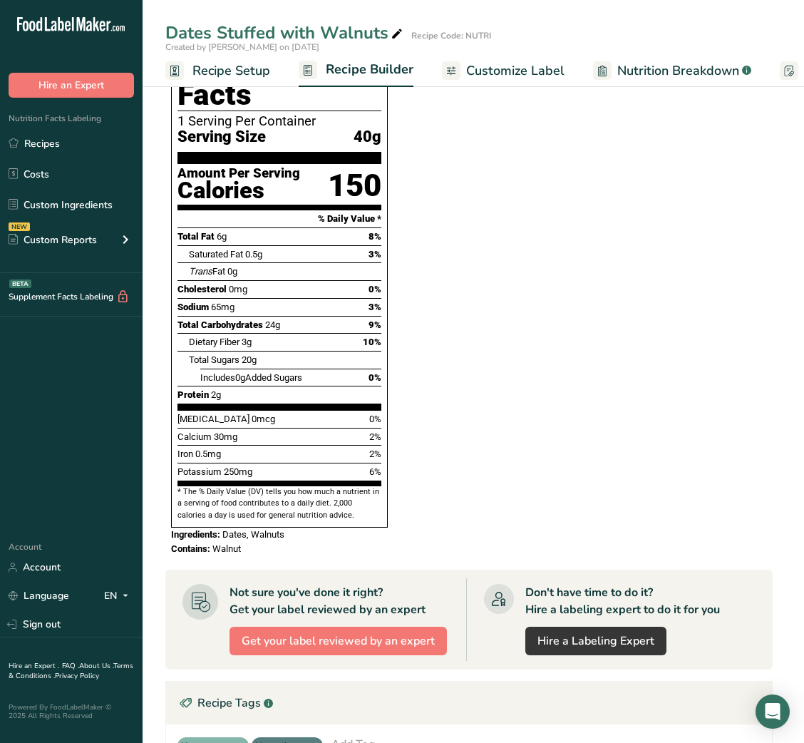
click at [500, 83] on link "Customize Label" at bounding box center [503, 71] width 123 height 32
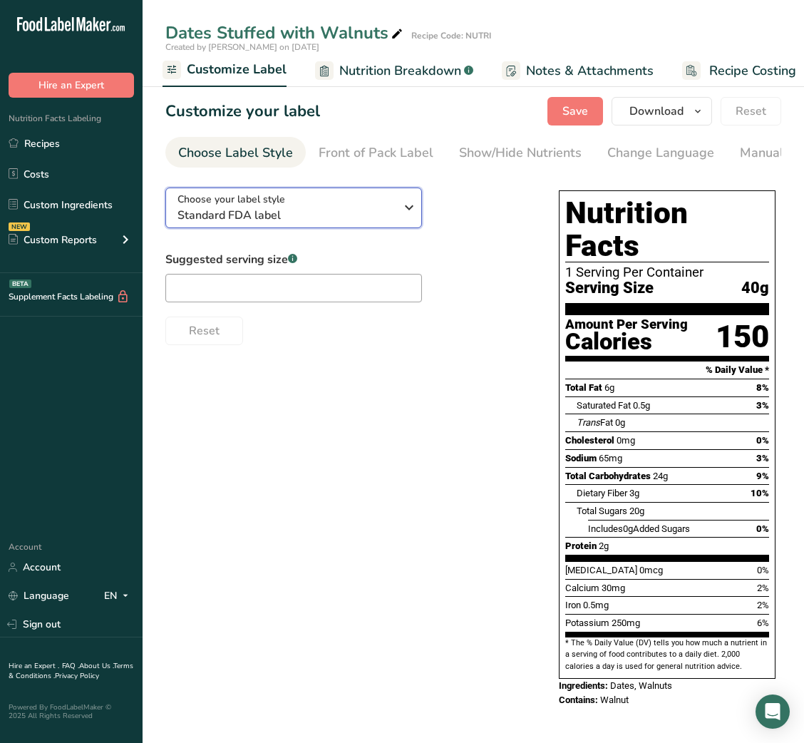
click at [353, 207] on div "Choose your label style Standard FDA label" at bounding box center [285, 208] width 217 height 32
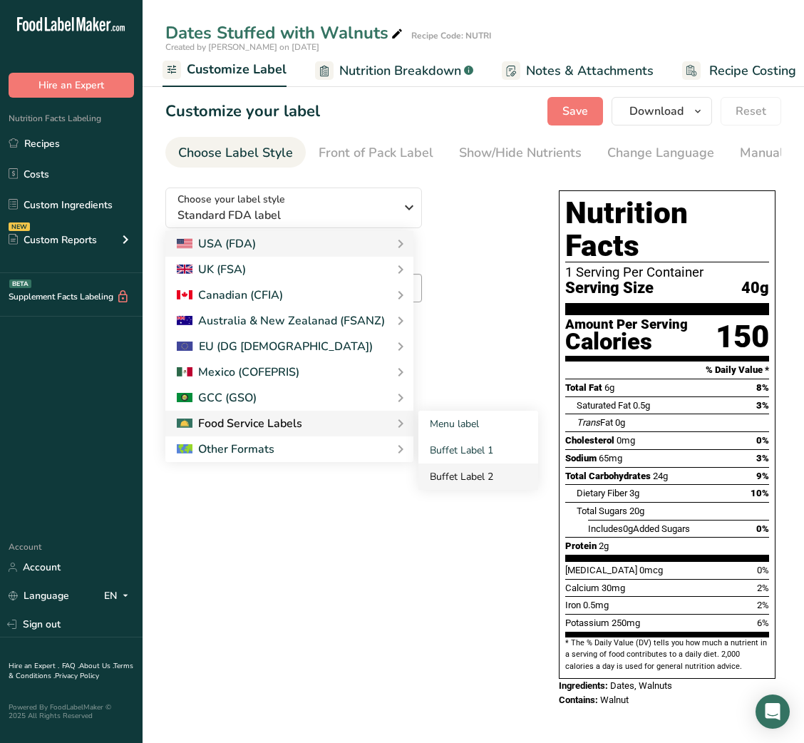
click at [475, 474] on link "Buffet Label 2" at bounding box center [478, 476] width 120 height 26
checkbox input "false"
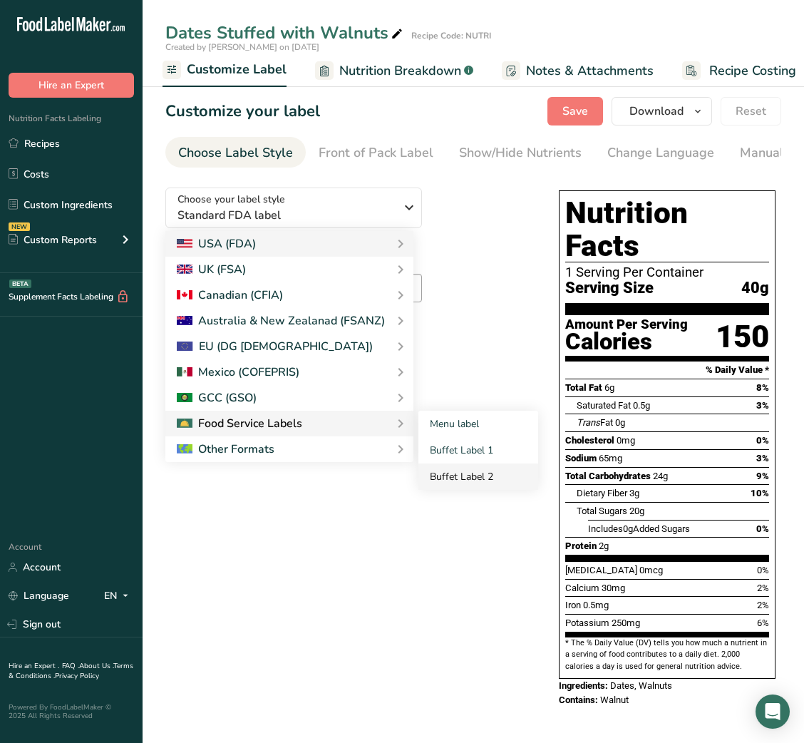
checkbox input "false"
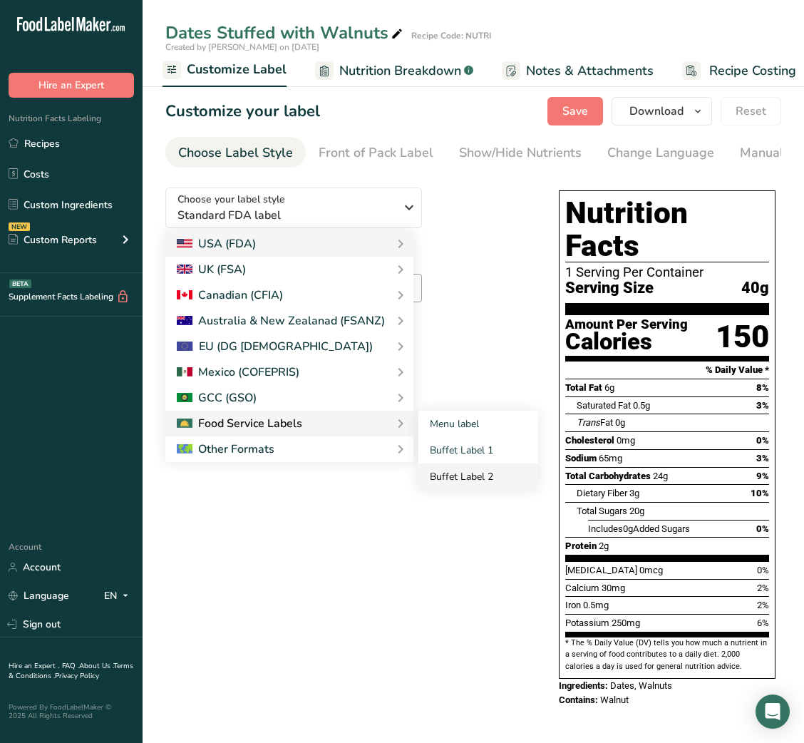
checkbox input "false"
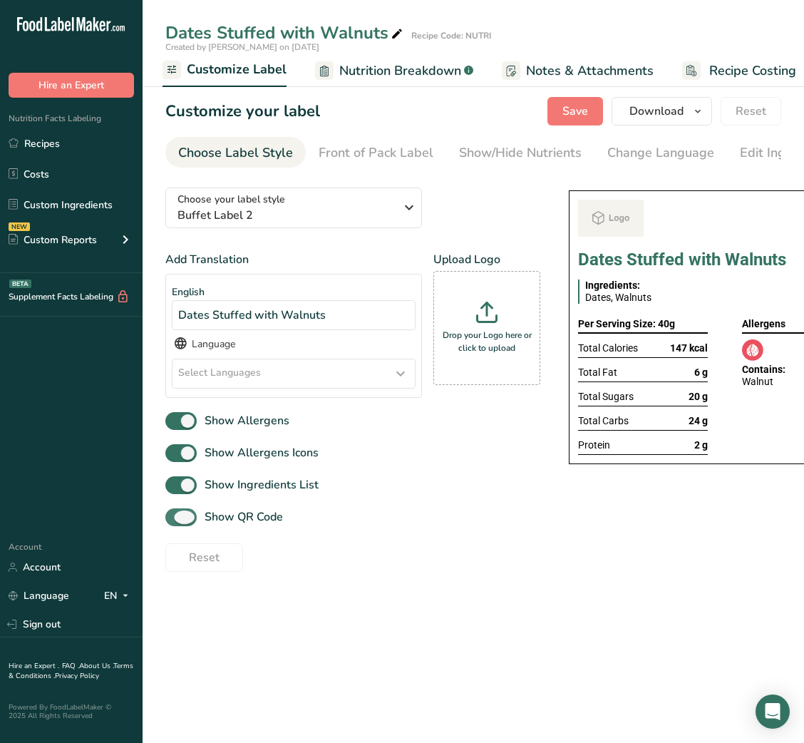
click at [229, 515] on span "Show QR Code" at bounding box center [240, 516] width 86 height 17
click at [175, 515] on input "Show QR Code" at bounding box center [169, 516] width 9 height 9
checkbox input "false"
click at [565, 148] on div "Show/Hide Nutrients" at bounding box center [520, 152] width 123 height 19
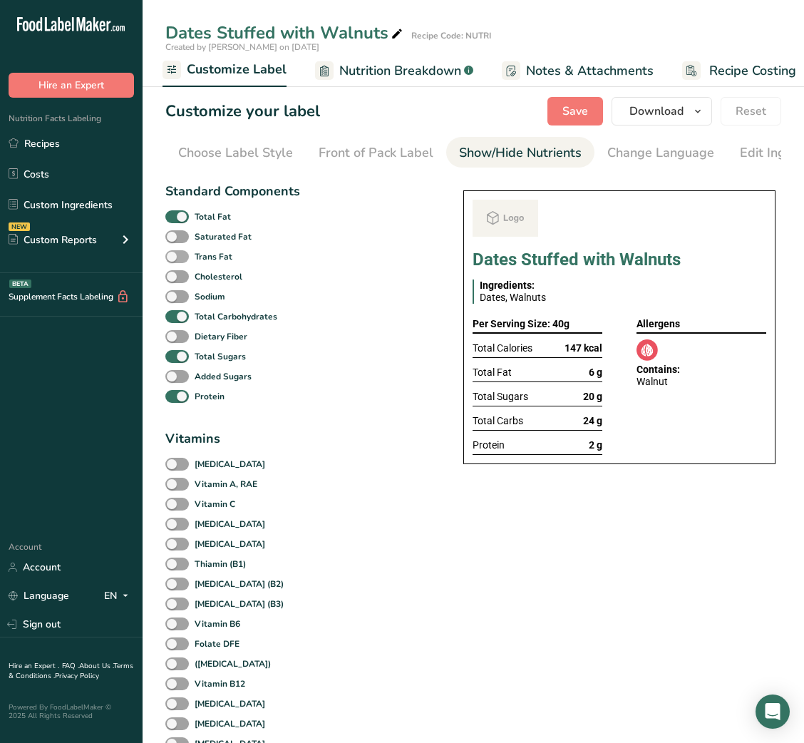
scroll to position [0, 260]
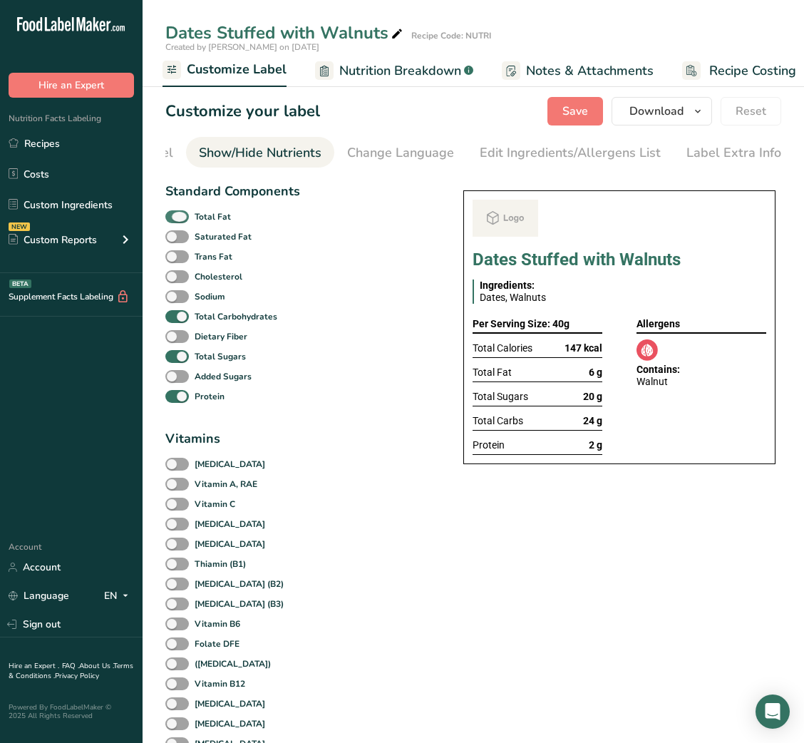
click at [204, 217] on b "Total Fat" at bounding box center [213, 216] width 36 height 13
click at [175, 217] on input "Total Fat" at bounding box center [169, 216] width 9 height 9
checkbox input "false"
click at [186, 354] on div "Total Sugars" at bounding box center [232, 356] width 134 height 20
click at [177, 363] on span at bounding box center [177, 357] width 24 height 14
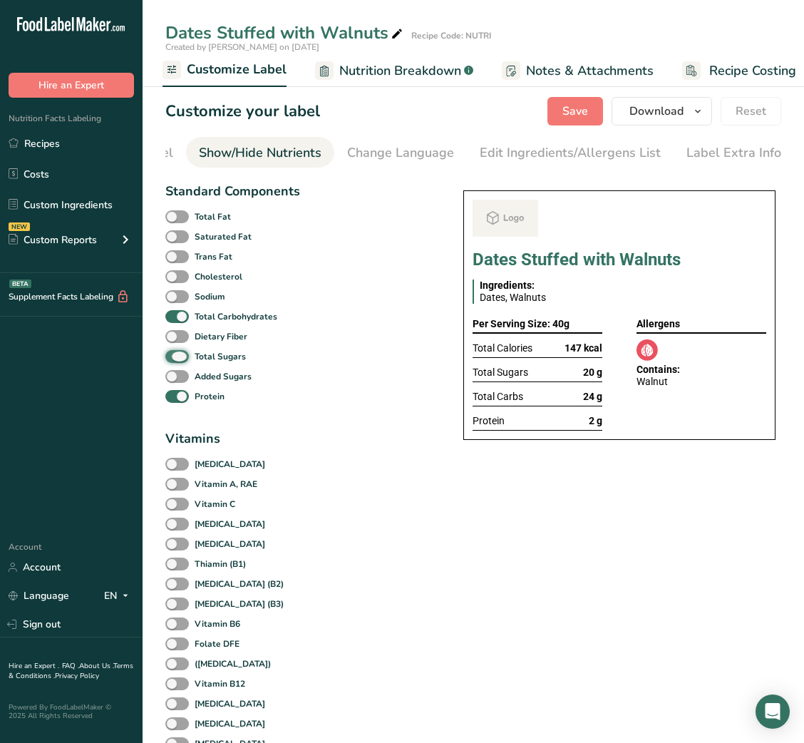
click at [175, 361] on input "Total Sugars" at bounding box center [169, 355] width 9 height 9
checkbox input "false"
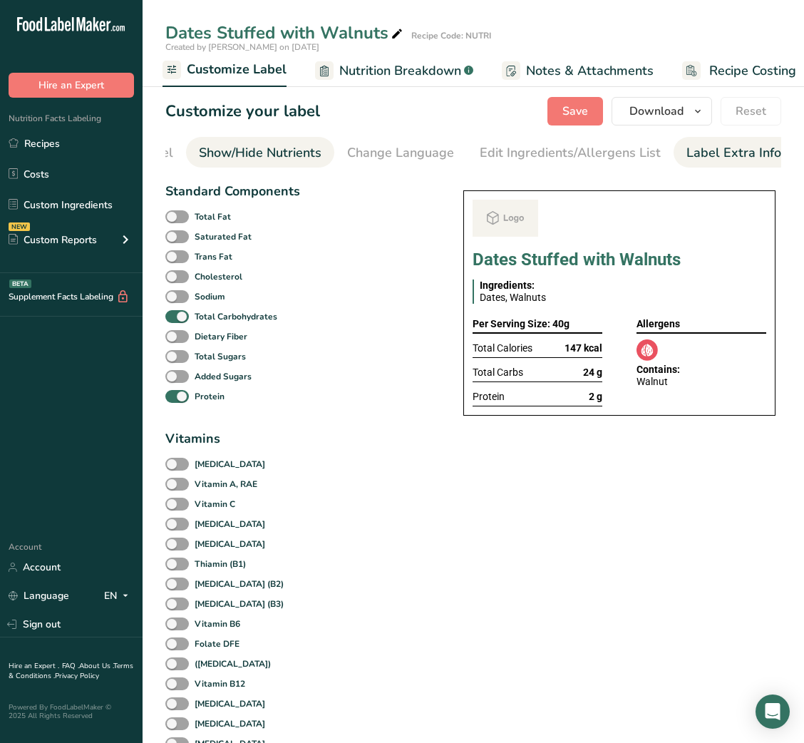
click at [724, 152] on div "Label Extra Info" at bounding box center [733, 152] width 95 height 19
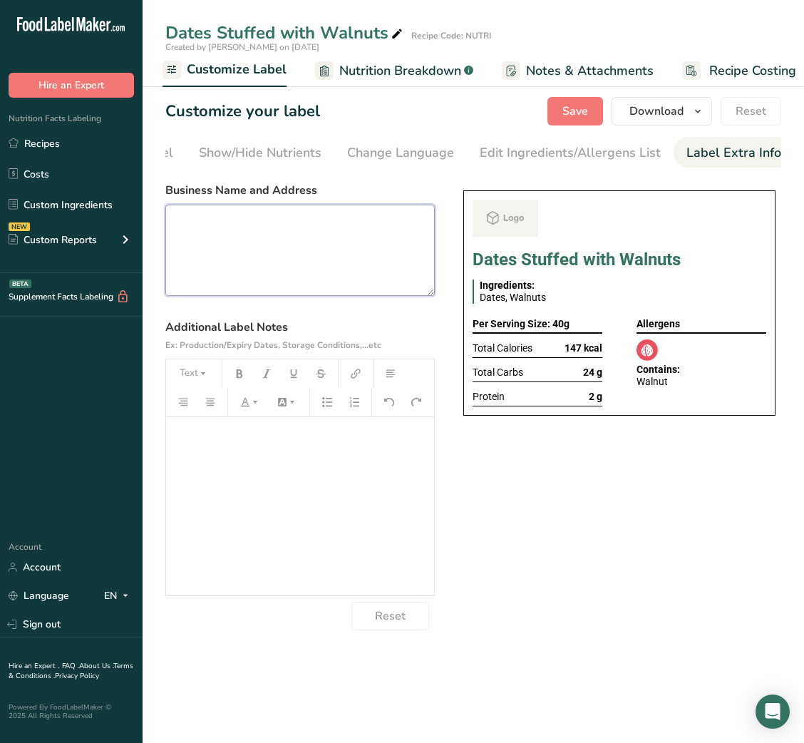
click at [394, 254] on textarea at bounding box center [299, 250] width 269 height 91
paste textarea "Dates Stuffed with Walnuts"
type textarea "Dates Stuffed with Walnuts"
click at [306, 250] on textarea at bounding box center [299, 250] width 269 height 91
paste textarea "USE BY: [DATE] KEEP REFRIGERATED BELOW 5 DEGREE REHEAT BEFORE EATING DINNER"
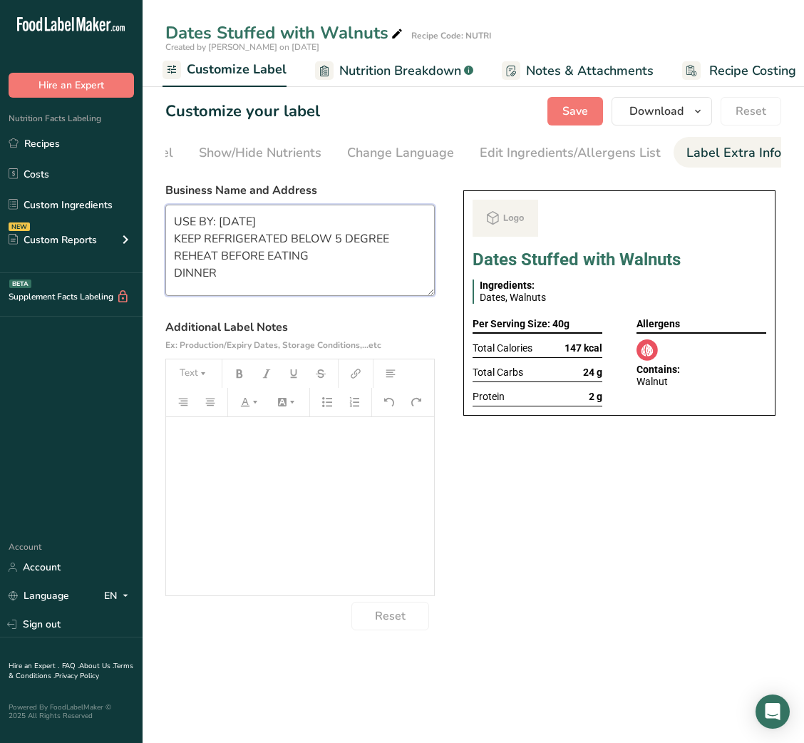
scroll to position [2, 0]
click at [228, 257] on textarea "USE BY: [DATE] KEEP REFRIGERATED BELOW 5 DEGREE REHEAT BEFORE EATING DINNER" at bounding box center [299, 250] width 269 height 91
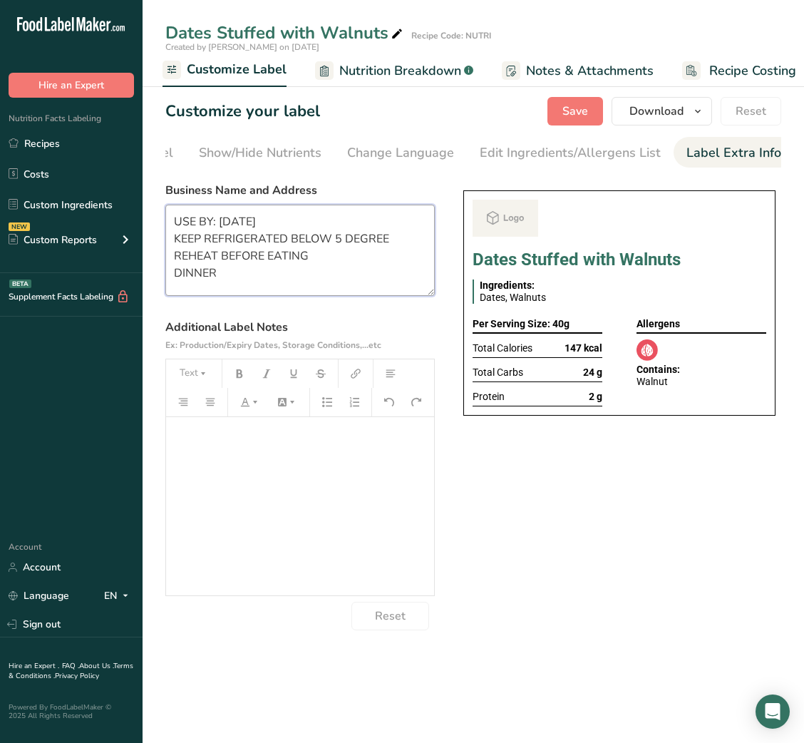
click at [228, 257] on textarea "USE BY: [DATE] KEEP REFRIGERATED BELOW 5 DEGREE REHEAT BEFORE EATING DINNER" at bounding box center [299, 250] width 269 height 91
click at [190, 257] on textarea "USE BY: [DATE] KEEP REFRIGERATED BELOW 5 DEGREE DINNER" at bounding box center [299, 250] width 269 height 91
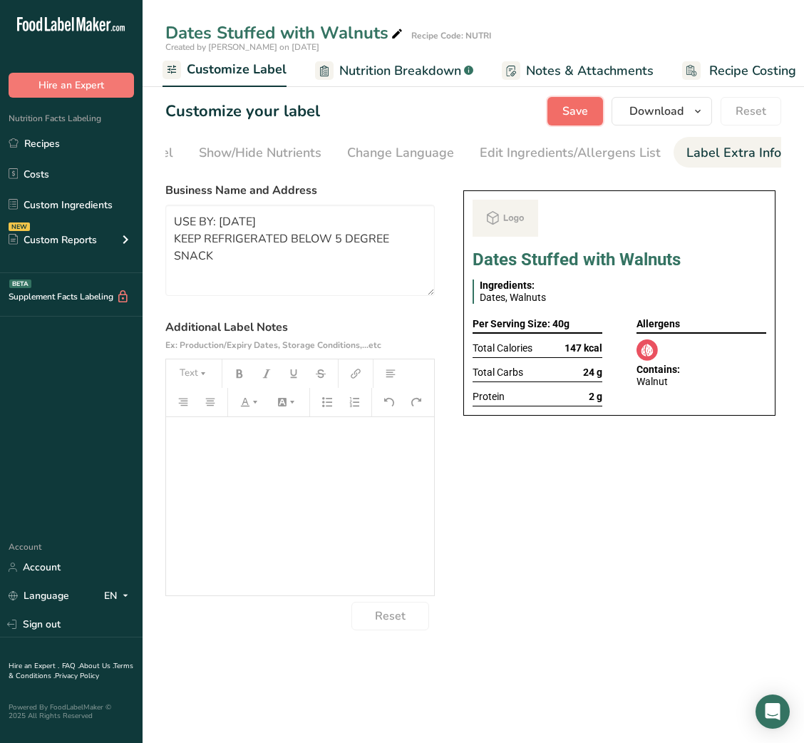
click at [567, 113] on span "Save" at bounding box center [575, 111] width 26 height 17
type textarea "USE BY: [DATE] KEEP REFRIGERATED BELOW 5 DEGREE SNACK"
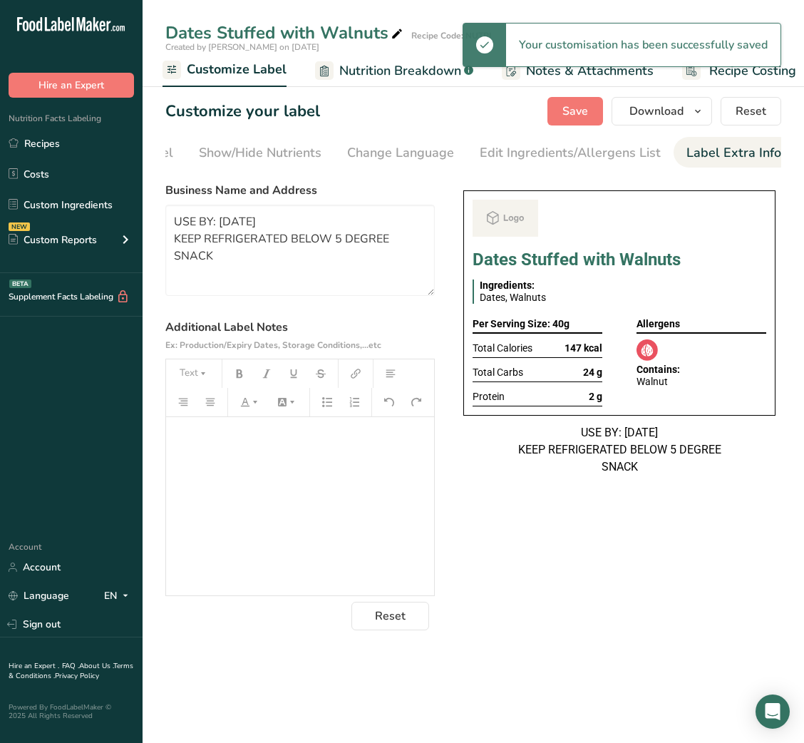
click at [366, 68] on span "Nutrition Breakdown" at bounding box center [400, 70] width 122 height 19
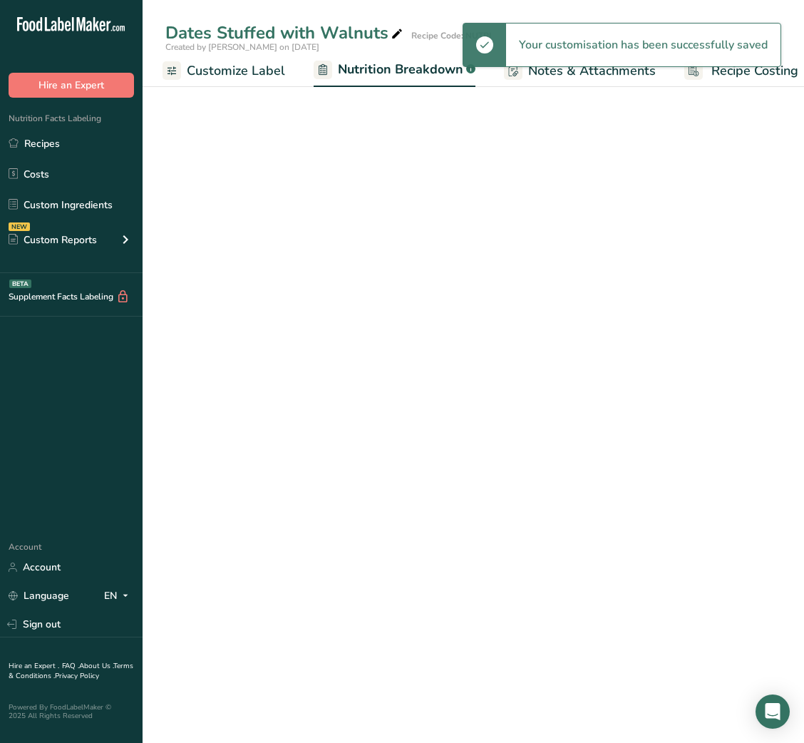
scroll to position [0, 293]
select select "Calories"
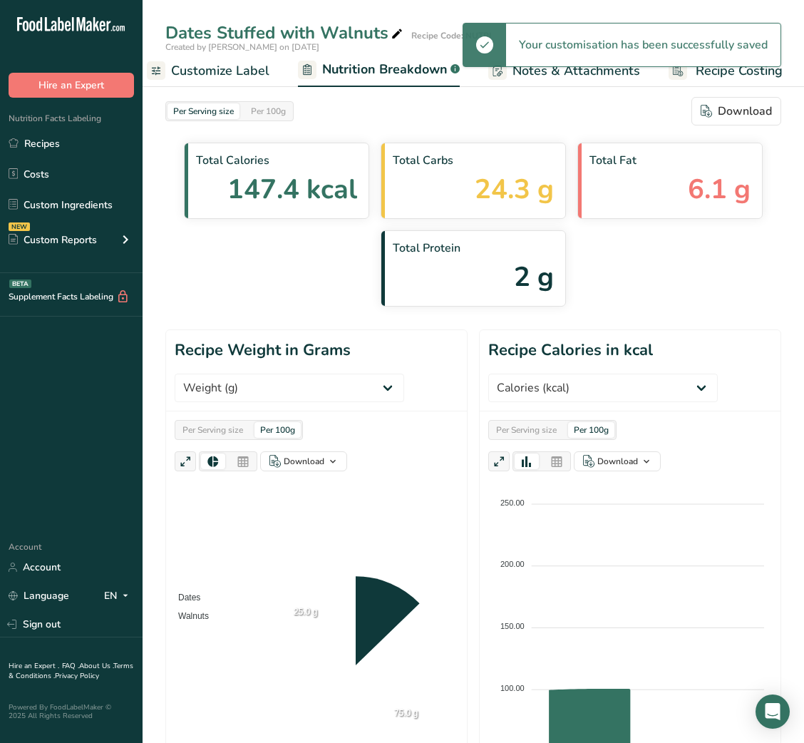
click at [242, 76] on span "Customize Label" at bounding box center [220, 70] width 98 height 19
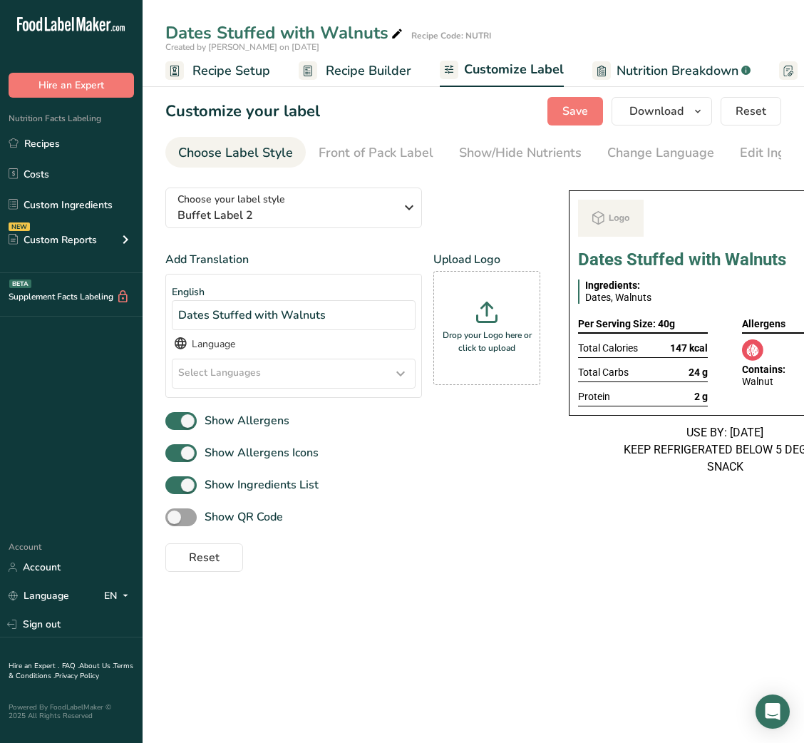
click at [386, 59] on link "Recipe Builder" at bounding box center [355, 71] width 113 height 32
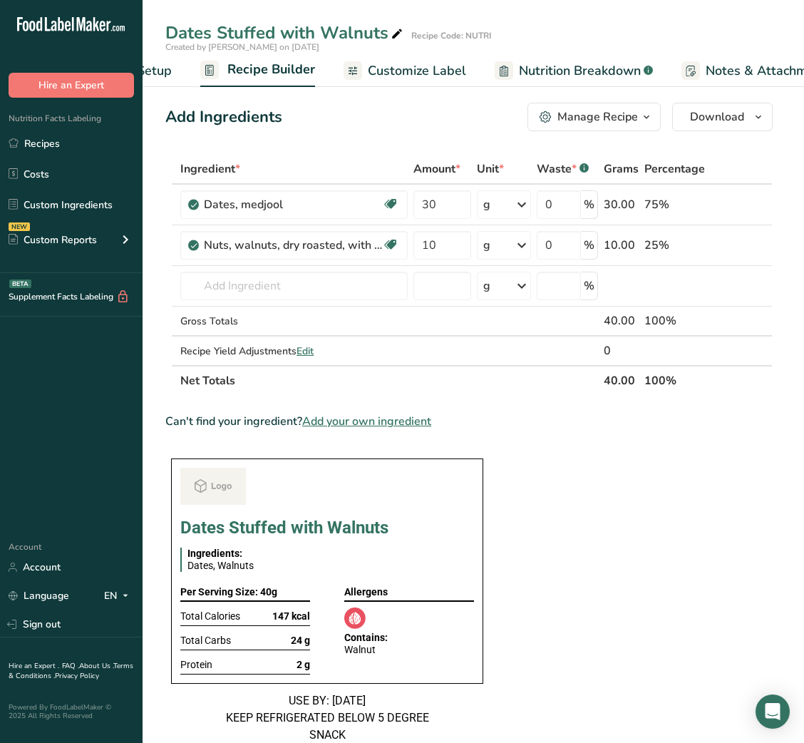
scroll to position [0, 138]
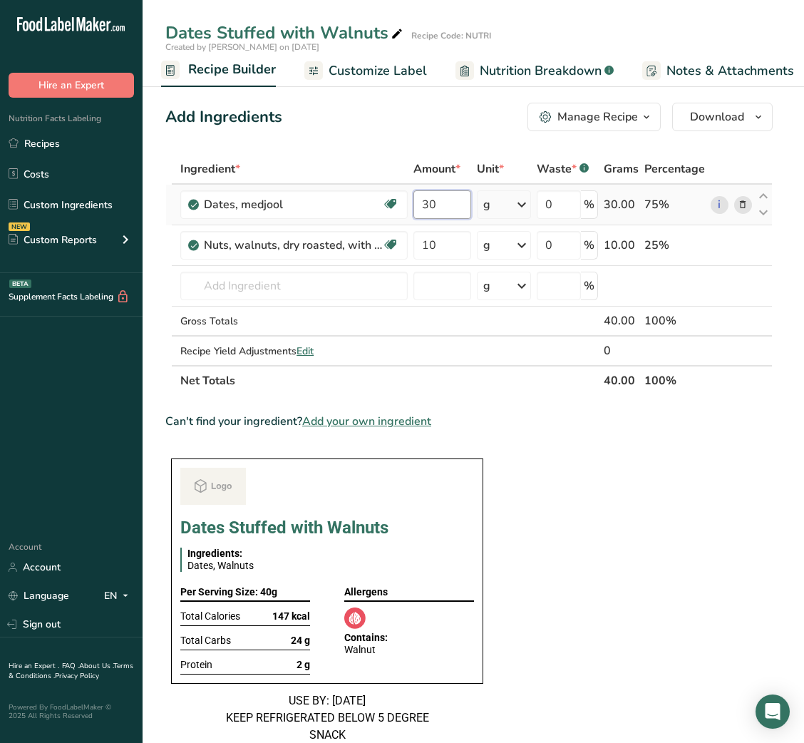
click at [430, 205] on input "30" at bounding box center [442, 204] width 58 height 29
type input "60"
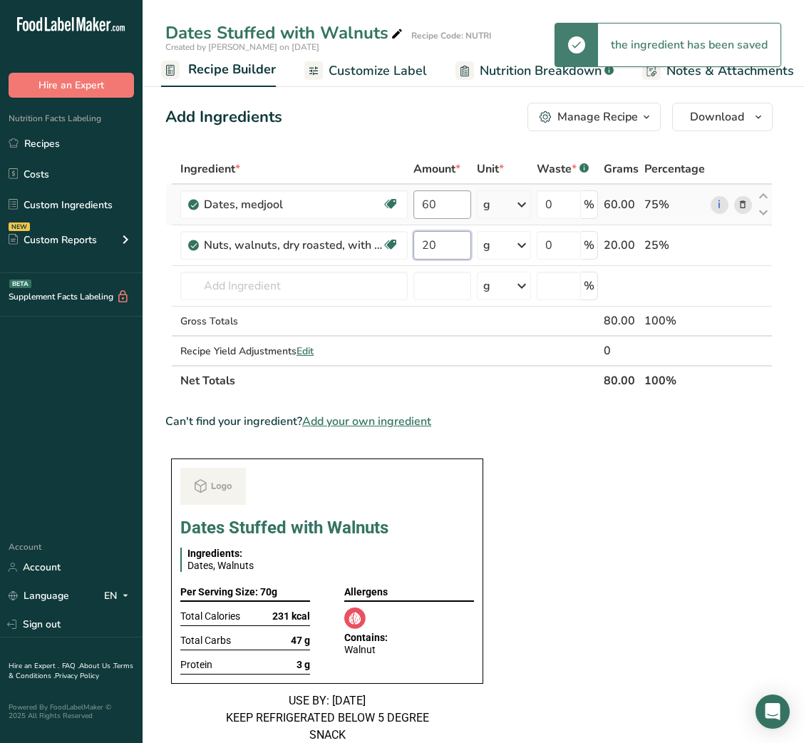
type input "20"
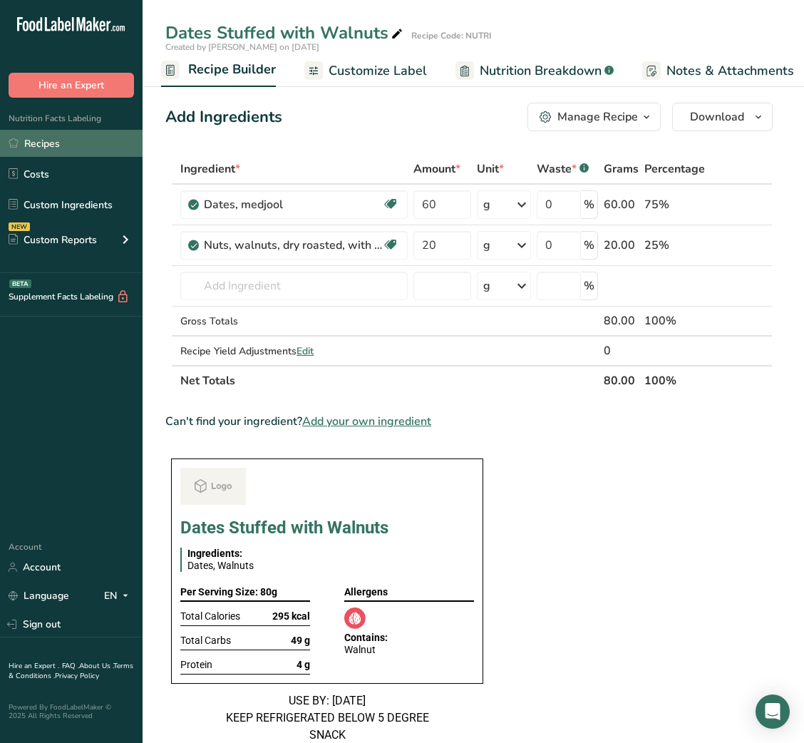
click at [67, 149] on link "Recipes" at bounding box center [71, 143] width 143 height 27
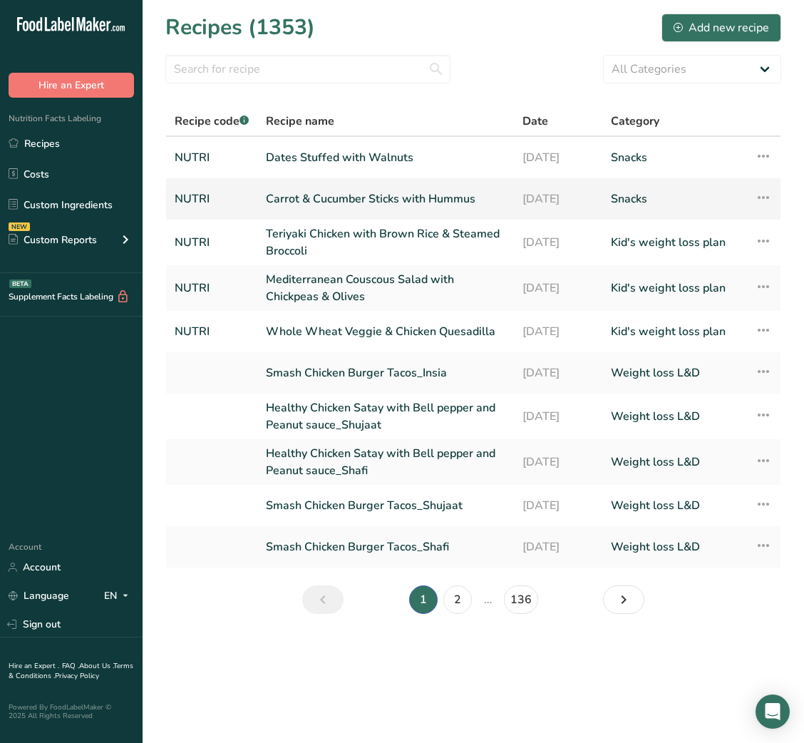
click at [316, 198] on link "Carrot & Cucumber Sticks with Hummus" at bounding box center [385, 199] width 239 height 30
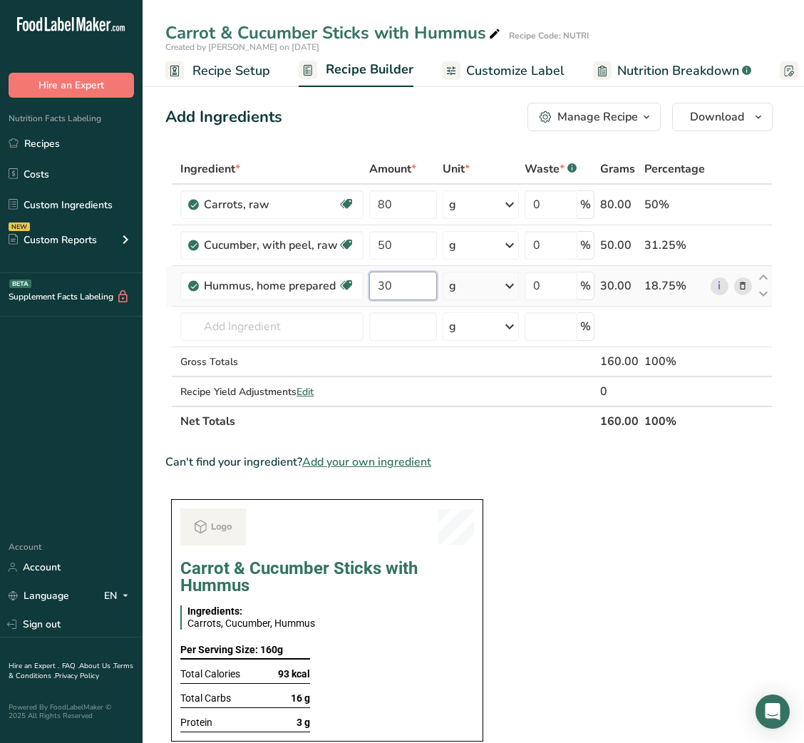
click at [381, 292] on input "30" at bounding box center [403, 285] width 68 height 29
type input "50"
click at [59, 145] on link "Recipes" at bounding box center [71, 143] width 143 height 27
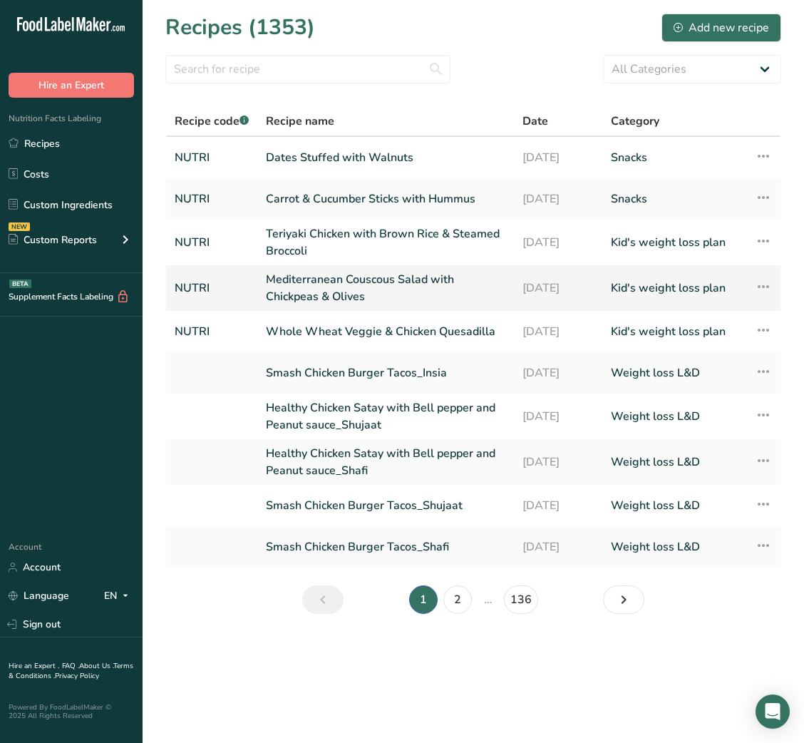
click at [351, 297] on link "Mediterranean Couscous Salad with Chickpeas & Olives" at bounding box center [385, 288] width 239 height 34
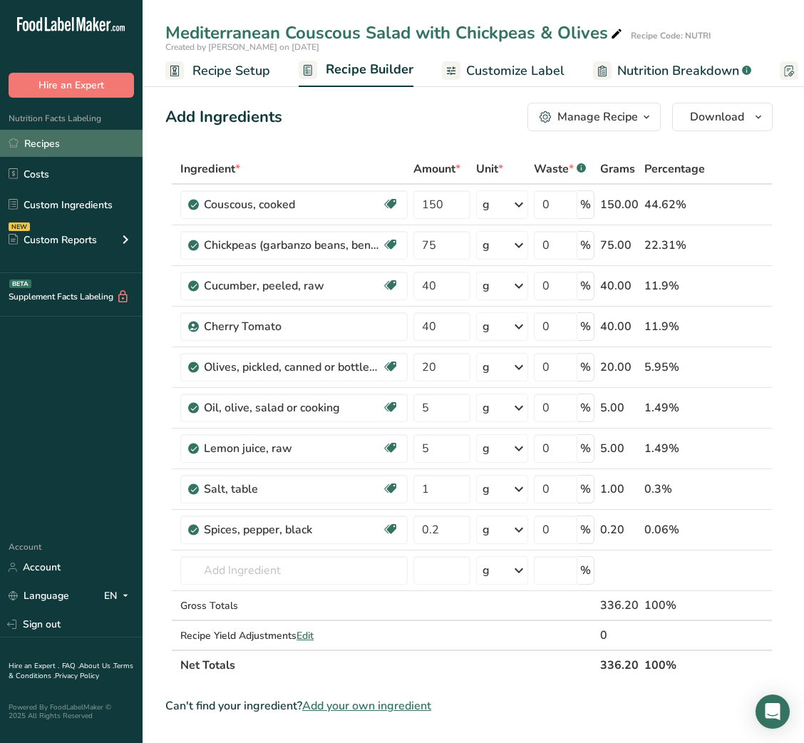
click at [53, 140] on link "Recipes" at bounding box center [71, 143] width 143 height 27
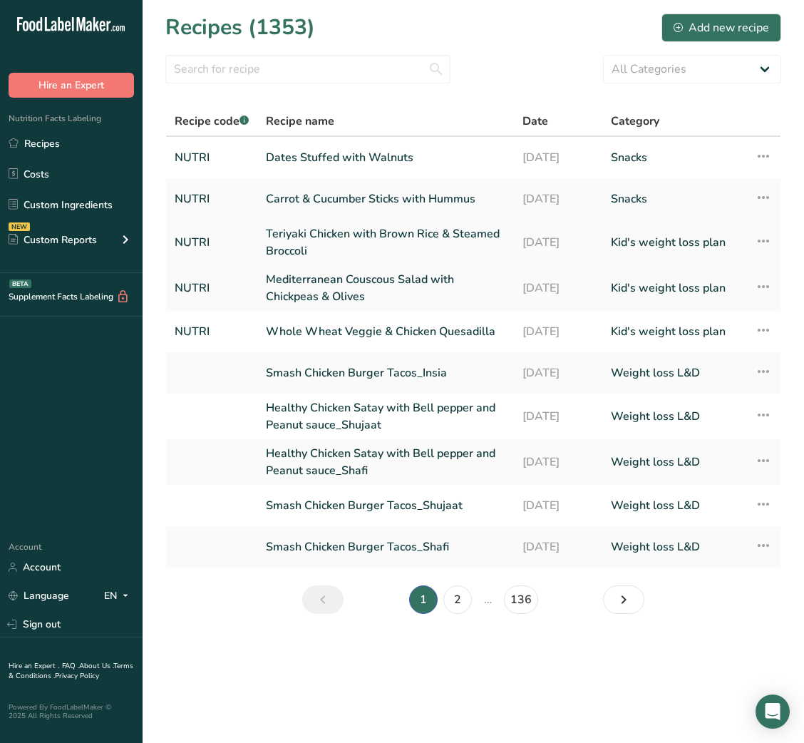
click at [309, 229] on link "Teriyaki Chicken with Brown Rice & Steamed Broccoli" at bounding box center [385, 242] width 239 height 34
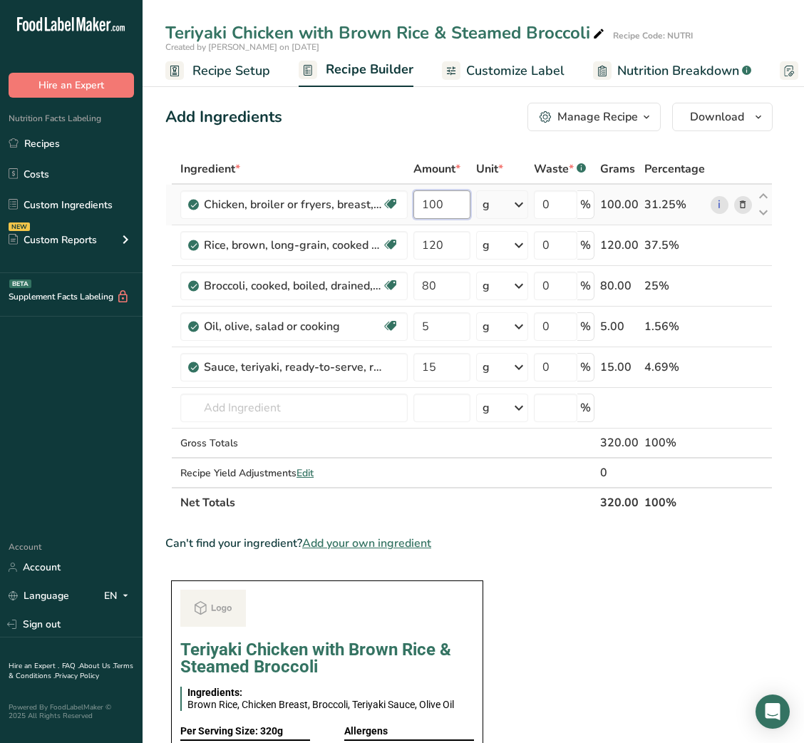
click at [438, 209] on input "100" at bounding box center [441, 204] width 56 height 29
type input "150"
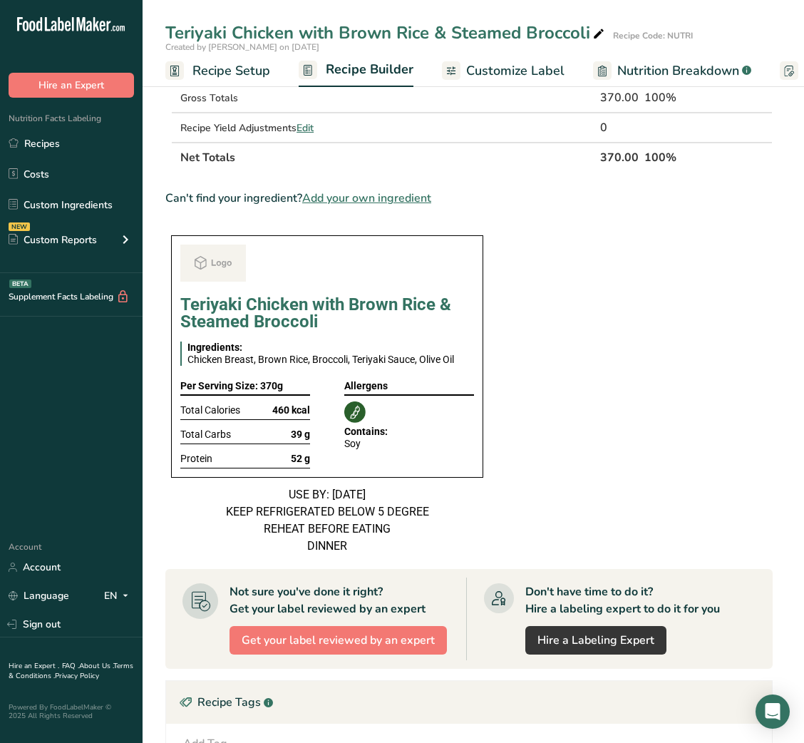
scroll to position [346, 0]
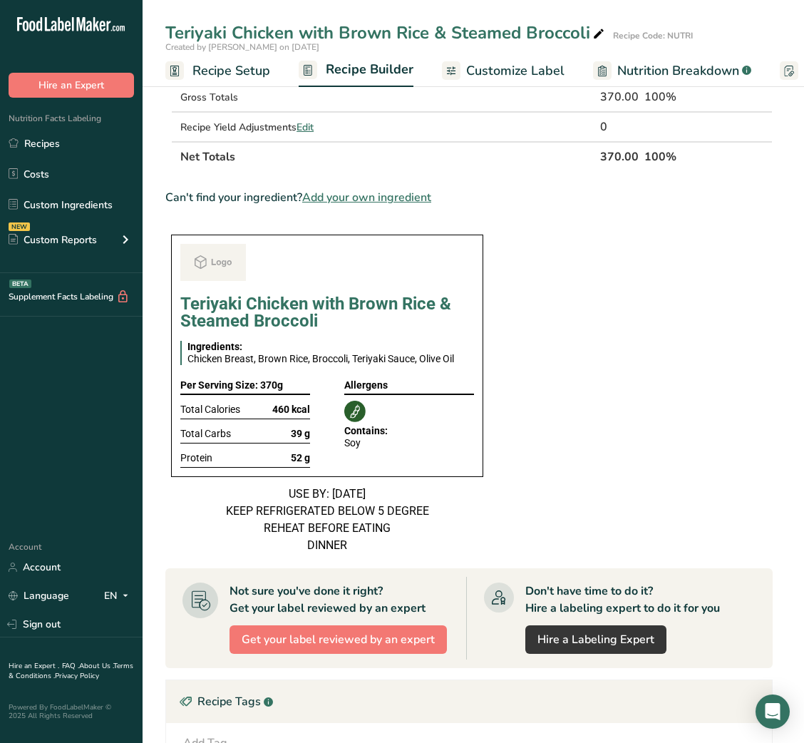
click at [609, 348] on section "Ingredient * Amount * Unit * Waste * .a-a{fill:#347362;}.b-a{fill:#fff;} Grams …" at bounding box center [468, 437] width 607 height 1259
